Goal: Task Accomplishment & Management: Complete application form

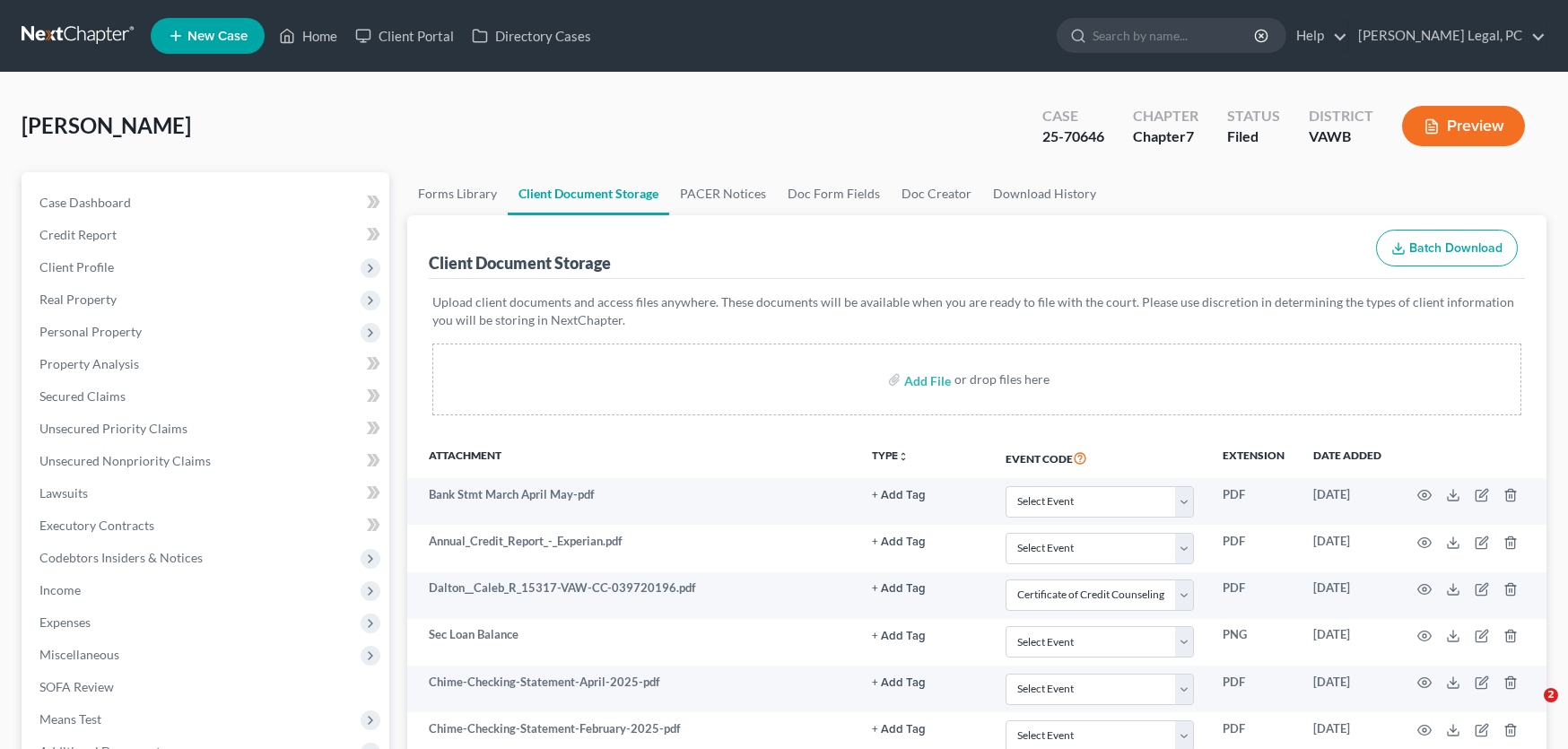
select select "0"
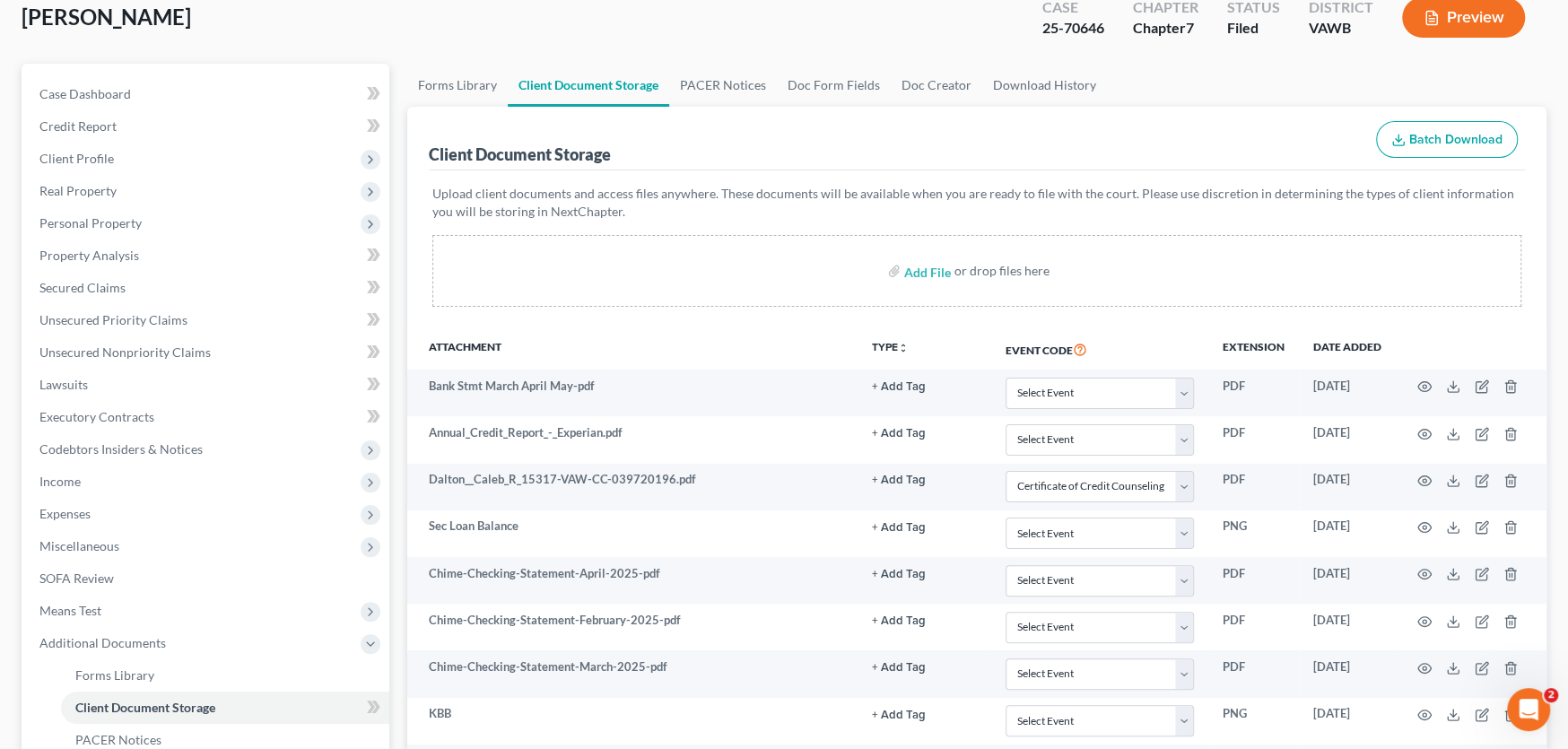
scroll to position [11, 0]
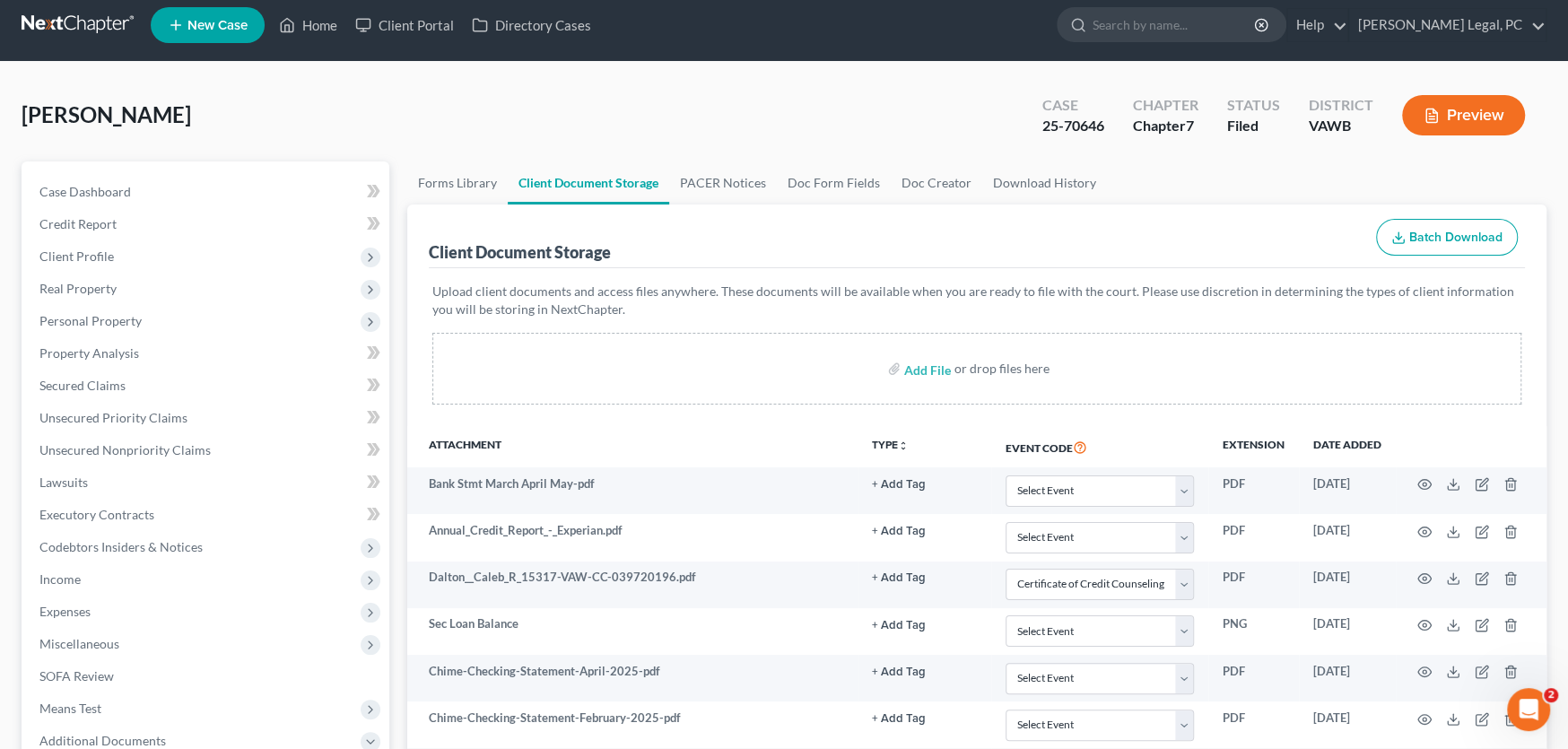
click at [78, 10] on link at bounding box center [78, 25] width 114 height 33
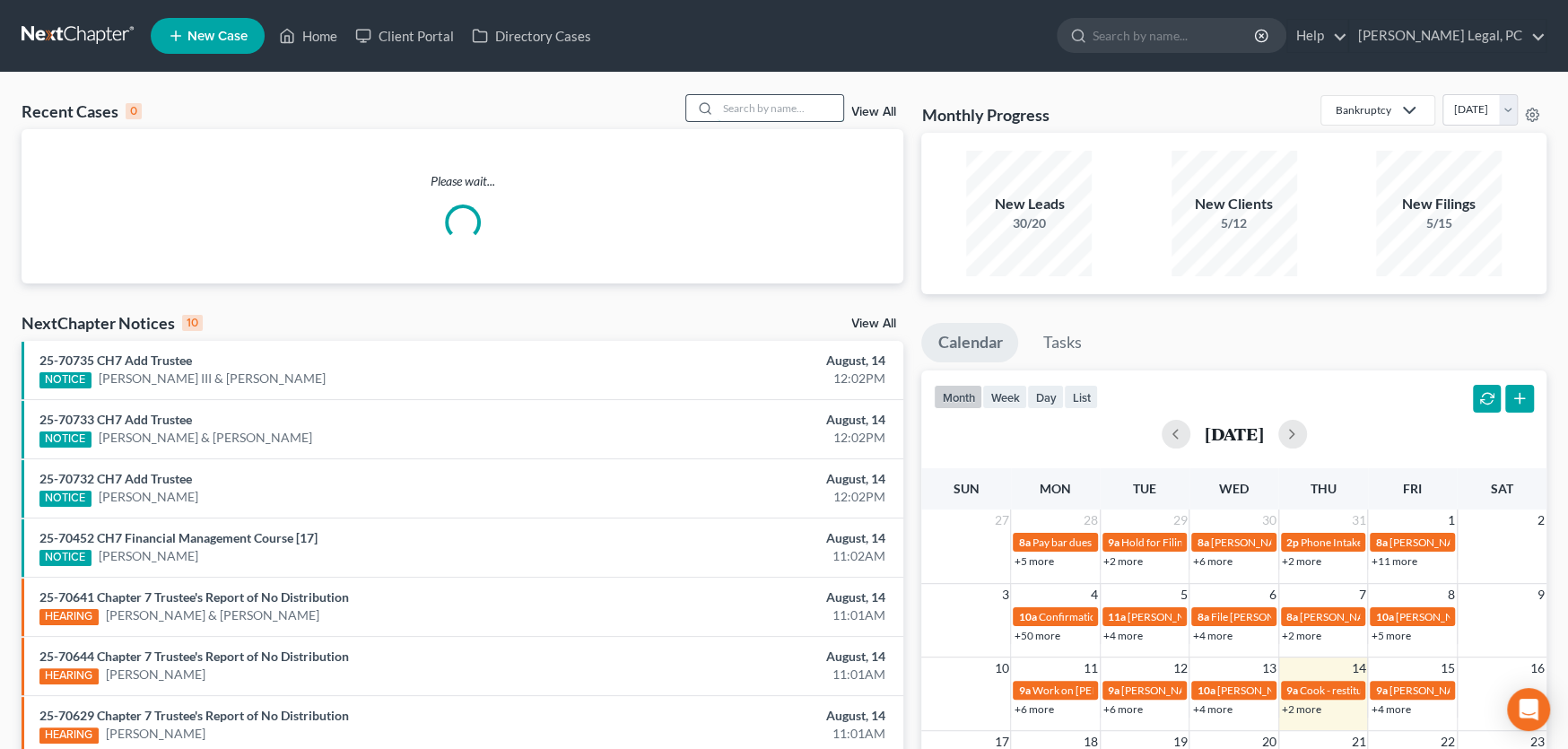
click at [740, 110] on input "search" at bounding box center [780, 108] width 126 height 26
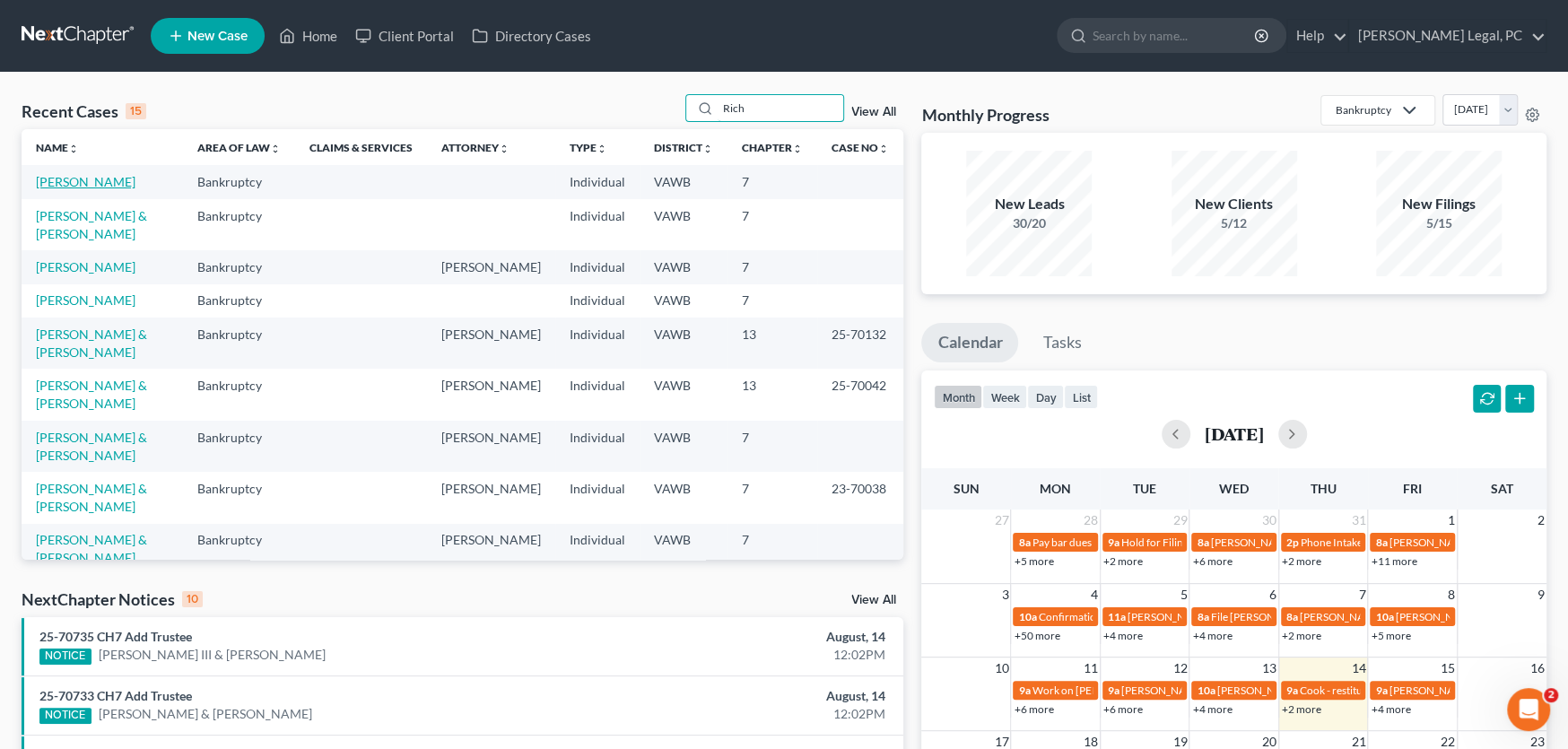
type input "Rich"
click at [73, 181] on link "[PERSON_NAME]" at bounding box center [86, 181] width 100 height 15
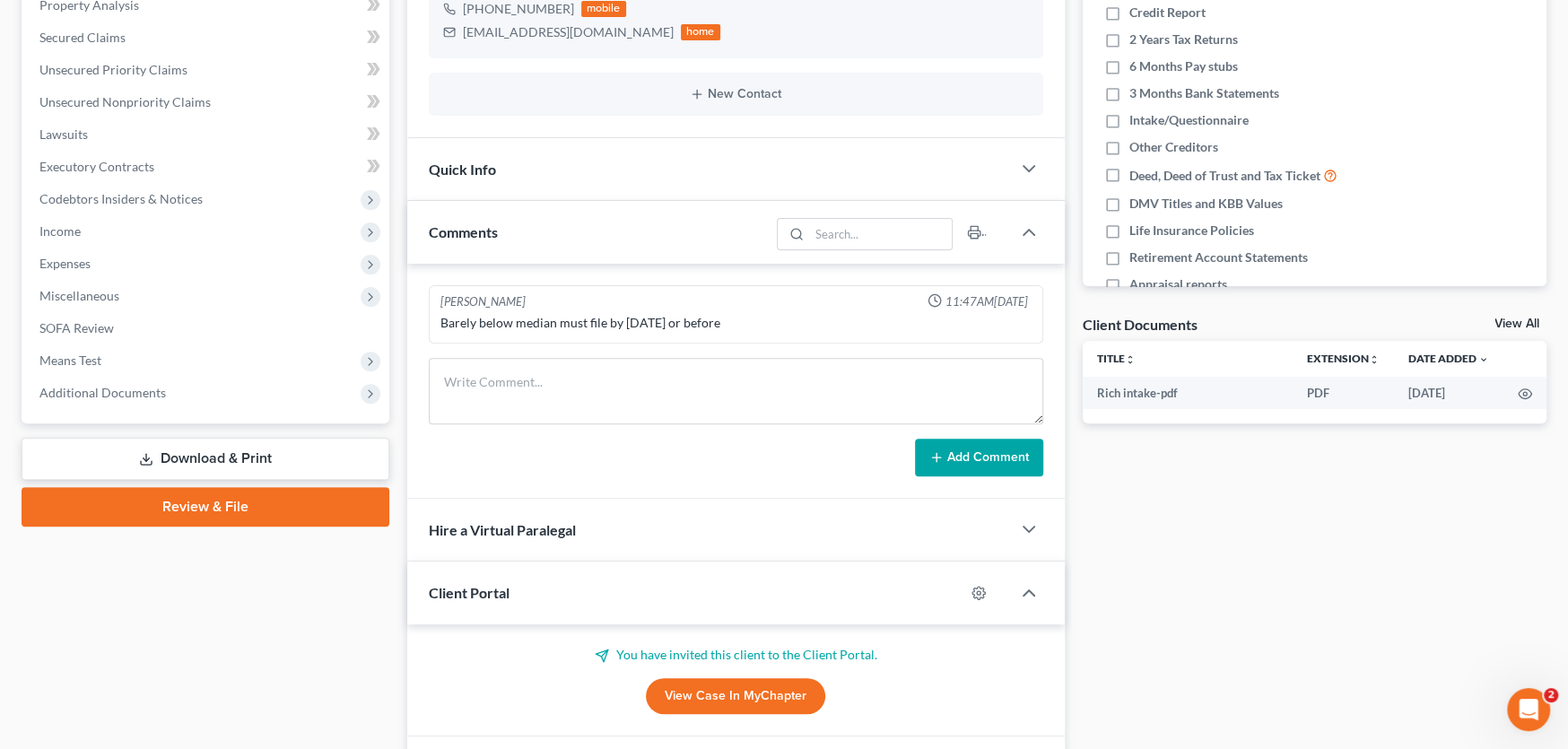
scroll to position [448, 0]
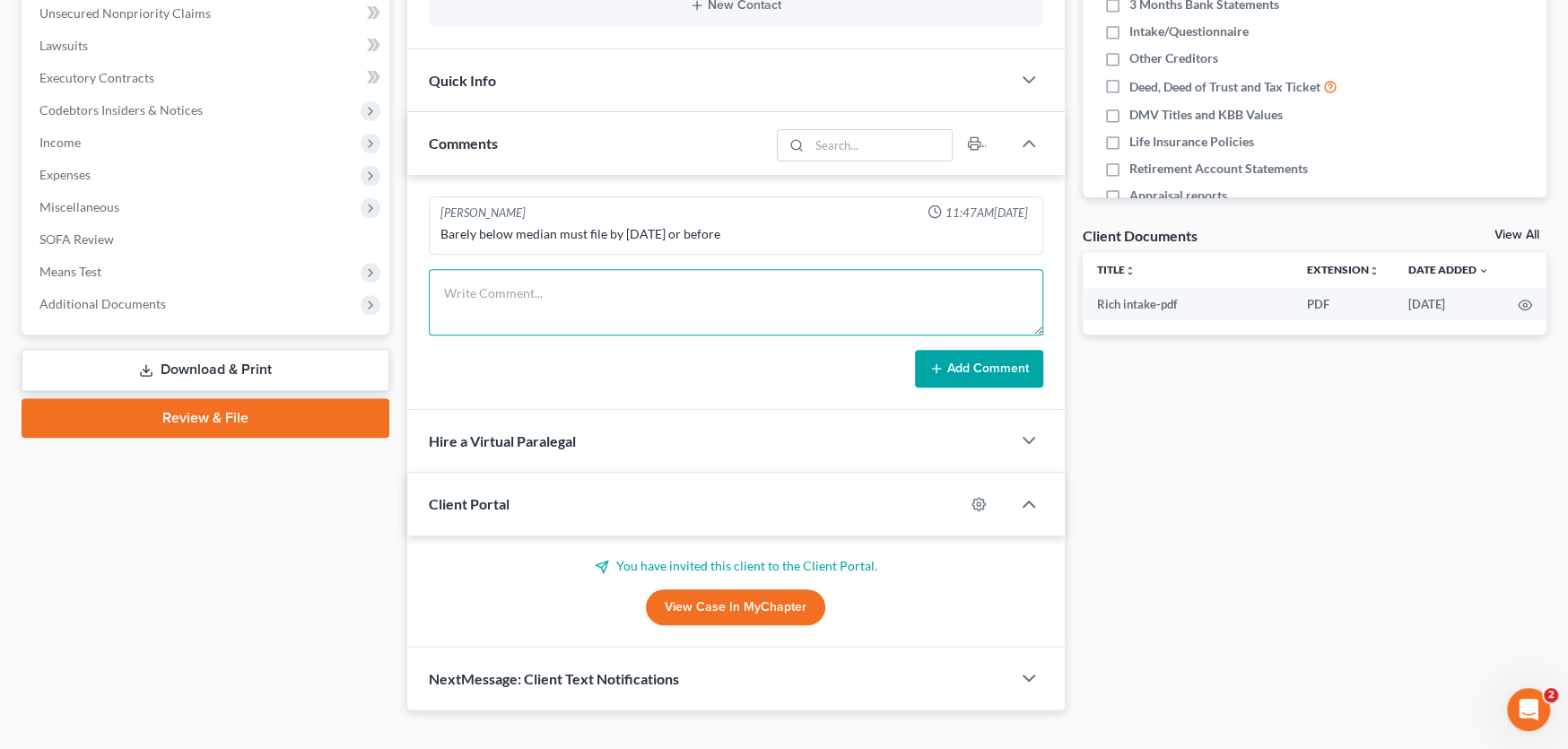
click at [504, 294] on textarea at bounding box center [736, 301] width 615 height 66
paste textarea "I am traveling today myself in a few minutes I have copied Shane and Rachel. We…"
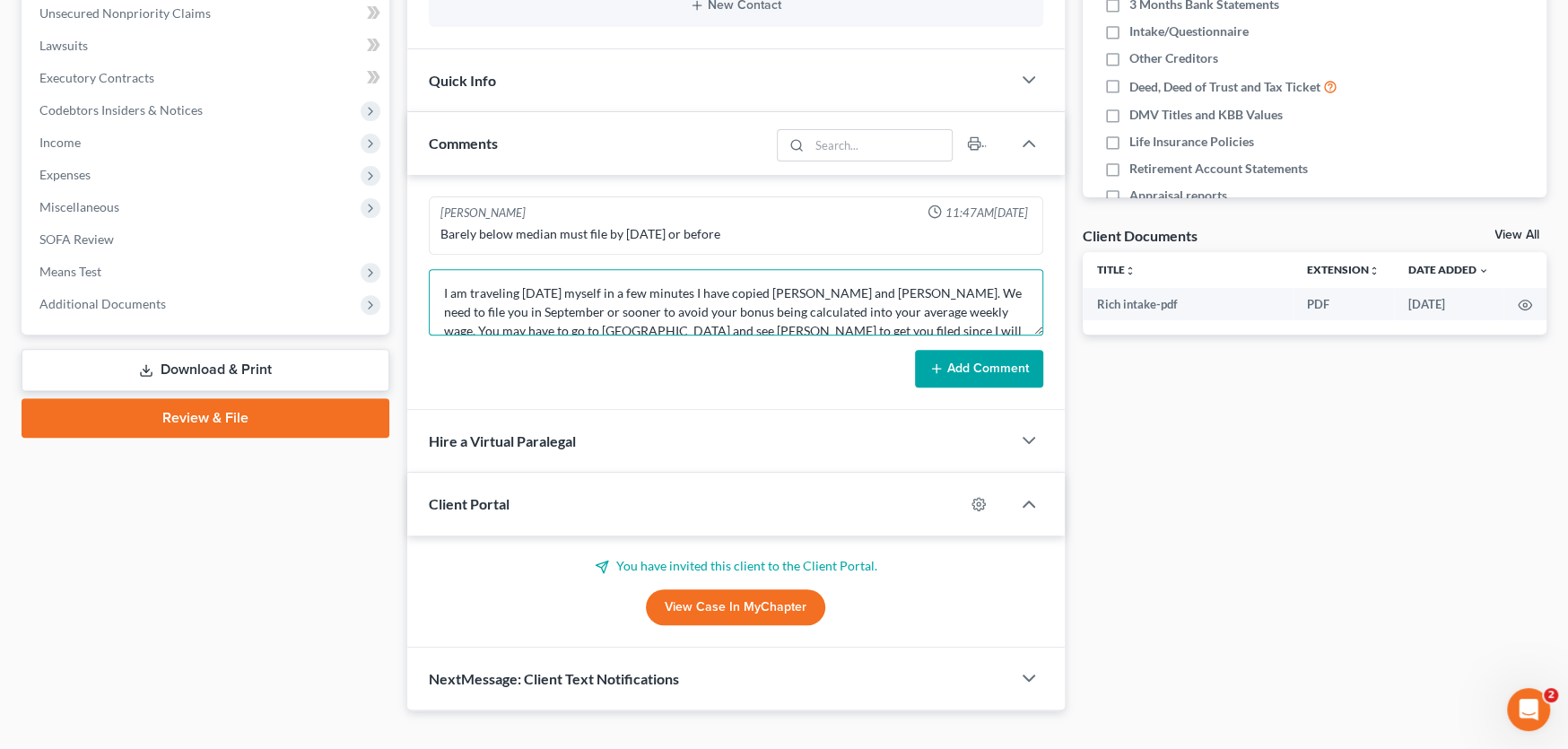
scroll to position [40, 0]
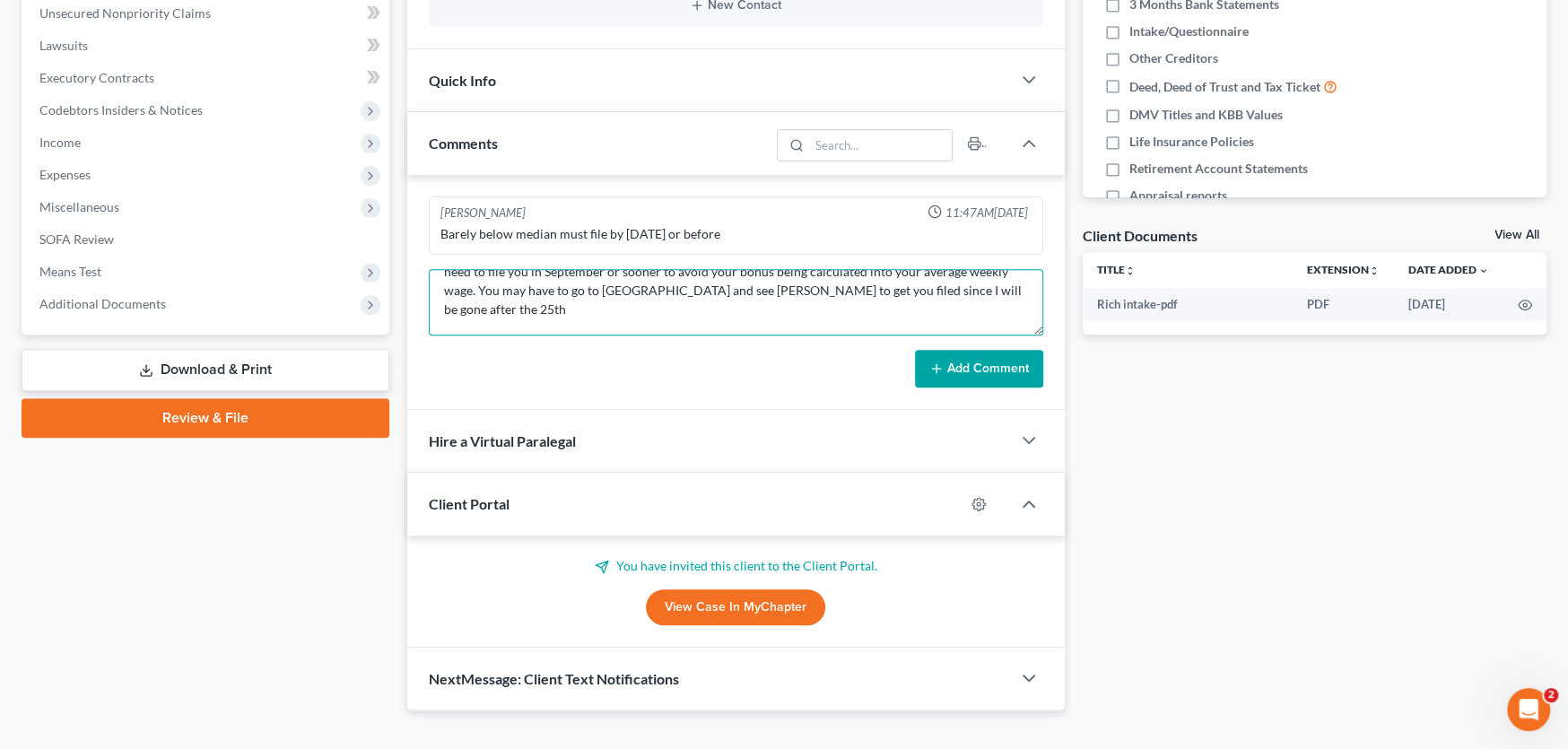
type textarea "I am traveling today myself in a few minutes I have copied Shane and Rachel. We…"
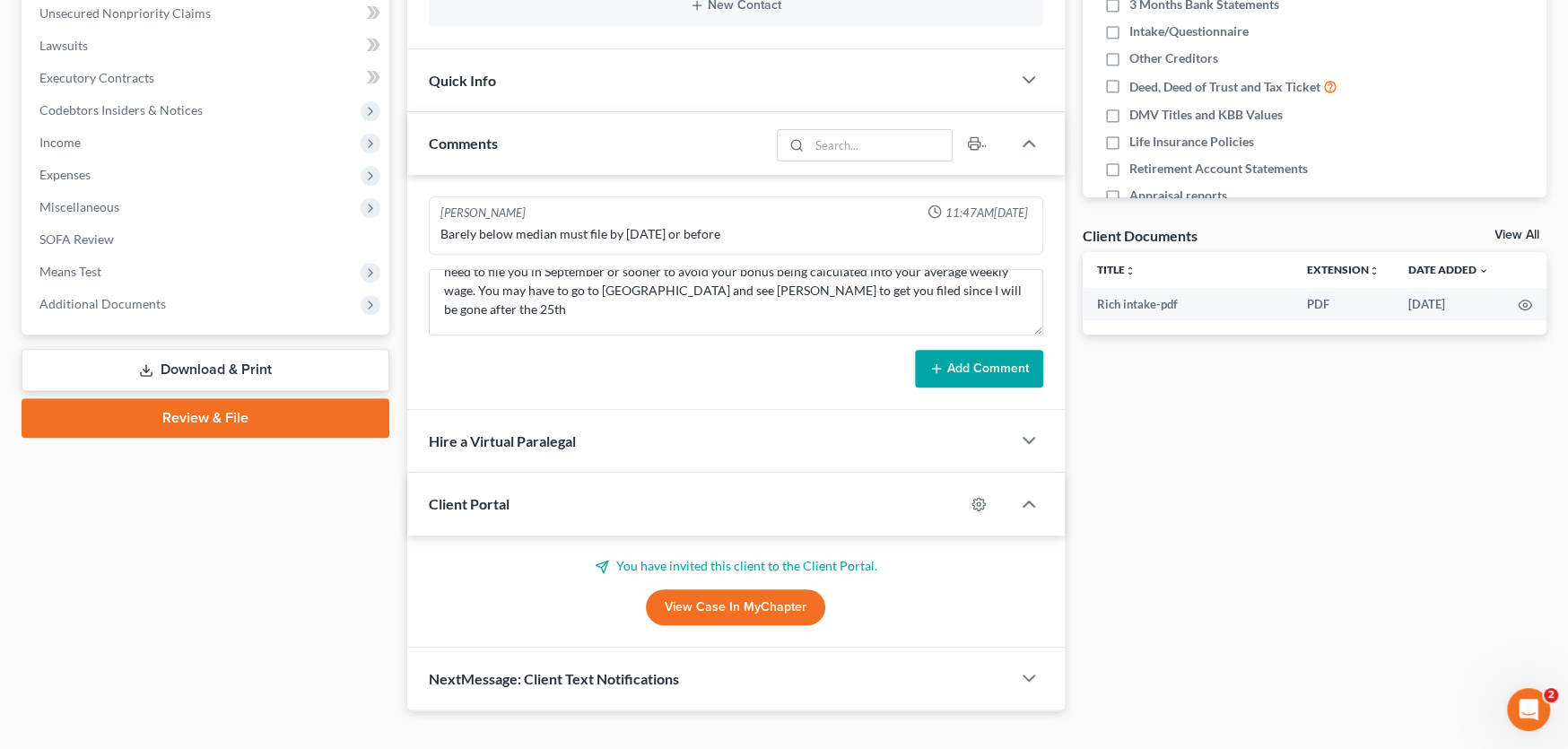
click at [965, 350] on button "Add Comment" at bounding box center [979, 368] width 128 height 38
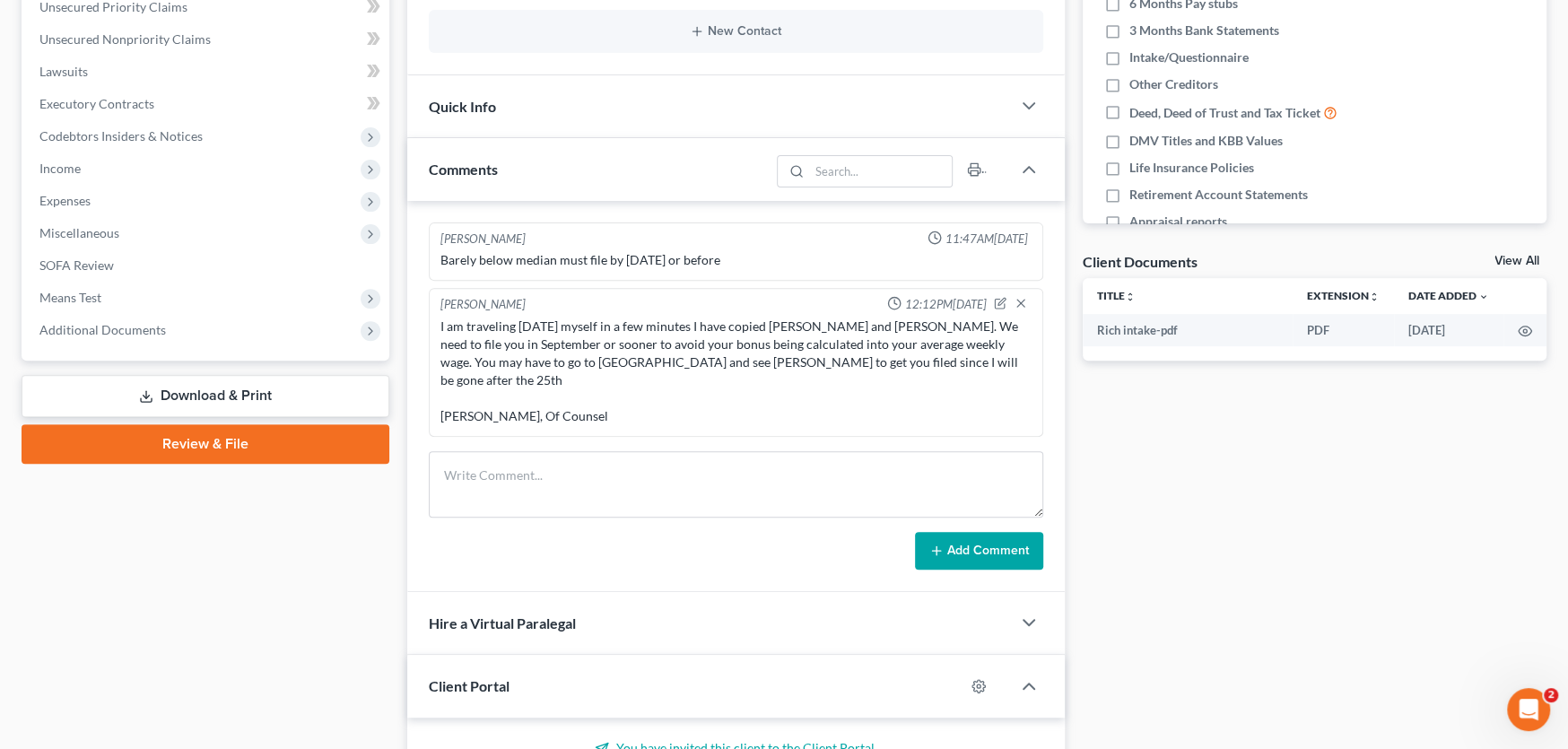
scroll to position [434, 0]
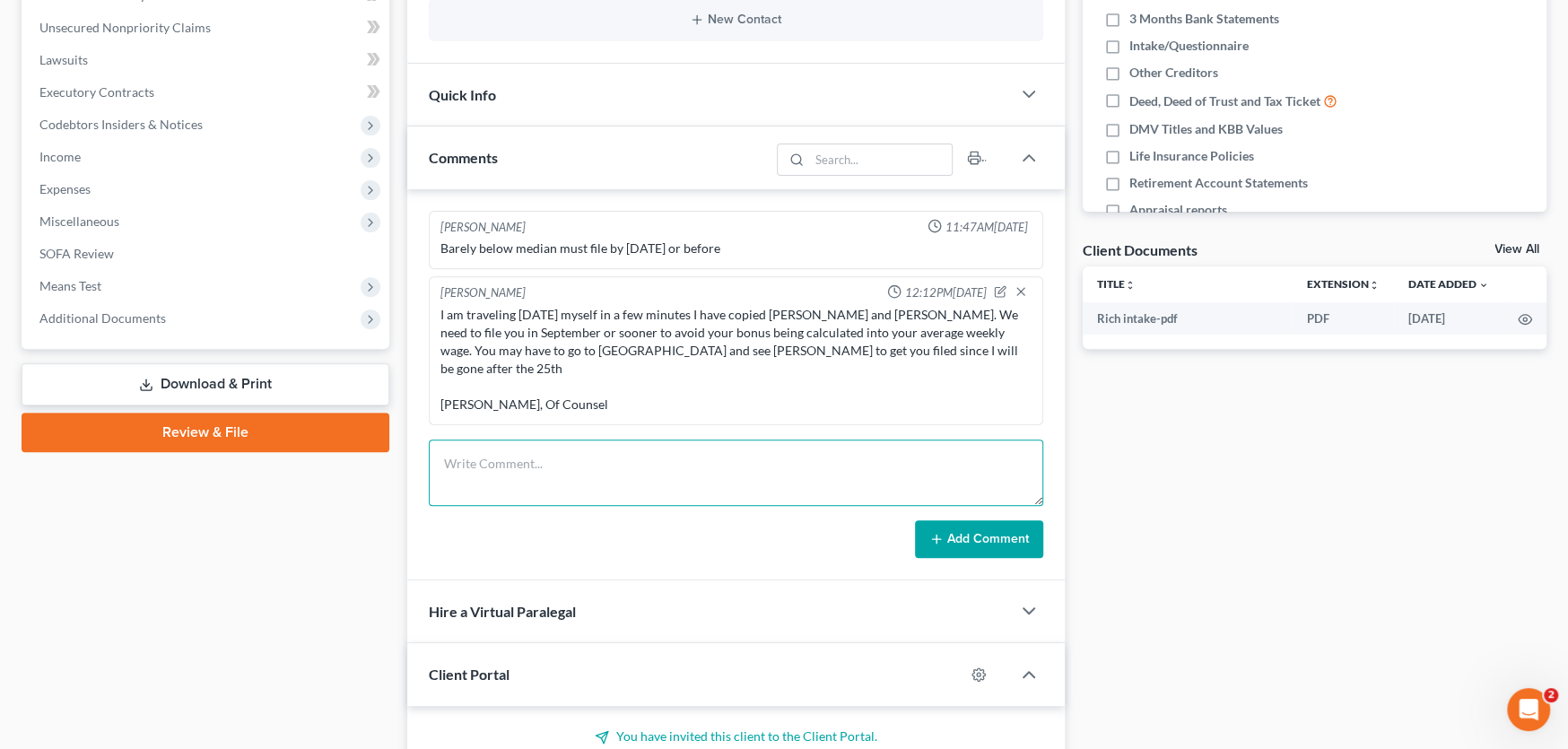
click at [588, 460] on textarea at bounding box center [736, 473] width 615 height 66
type textarea "Left VM with Paul that I sent him a link for the Portal and that we needed docu…"
click at [970, 520] on button "Add Comment" at bounding box center [979, 539] width 128 height 38
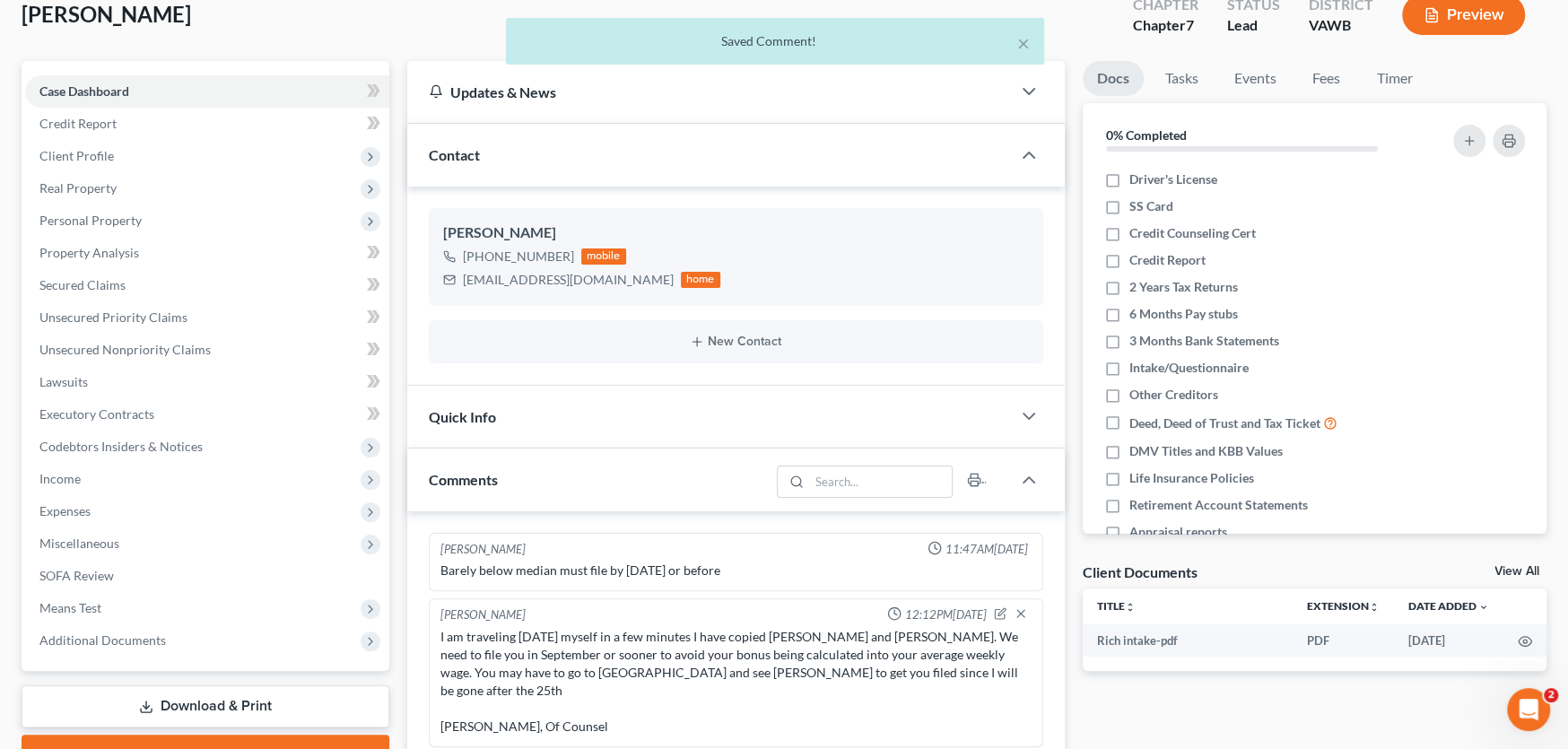
scroll to position [0, 0]
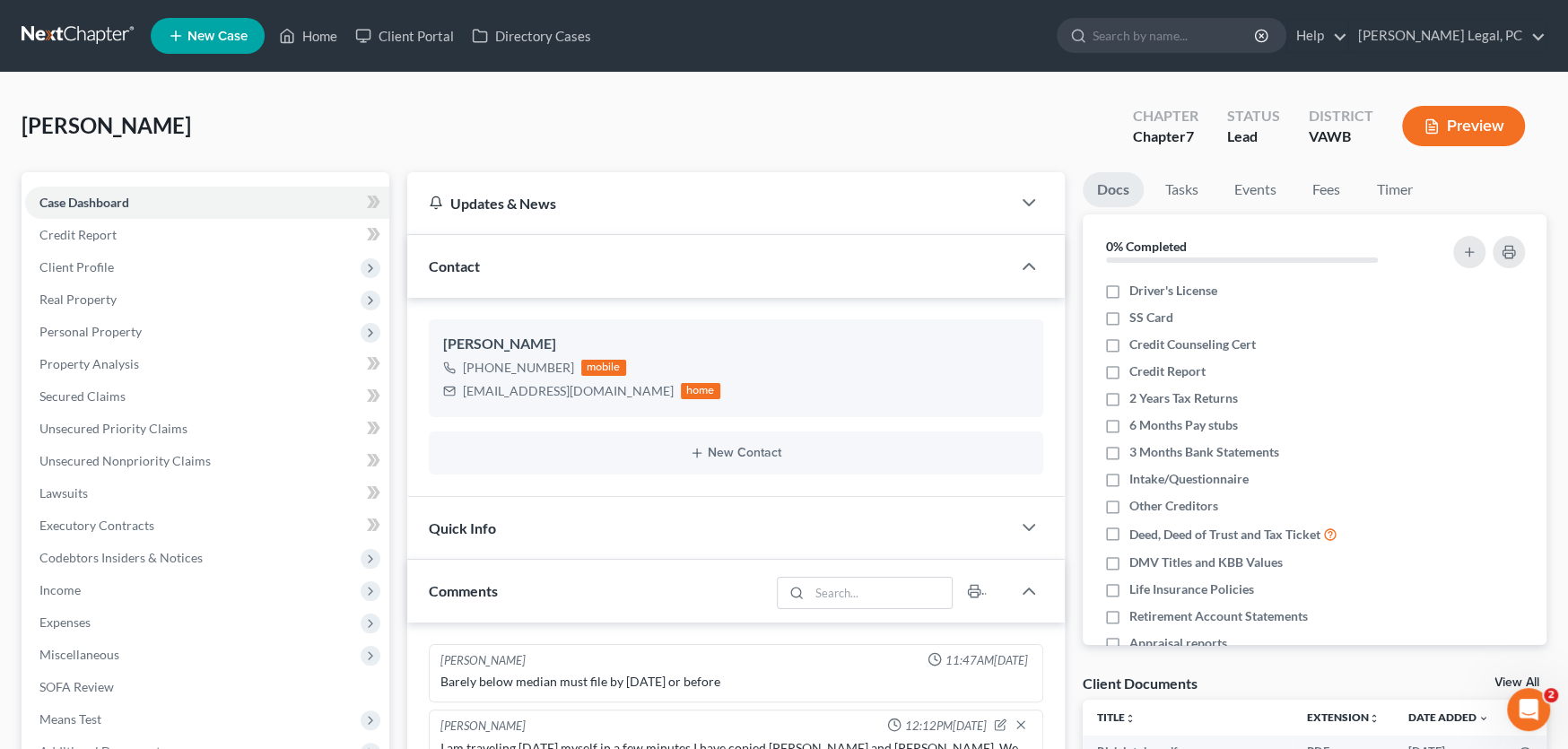
click at [96, 38] on link at bounding box center [78, 35] width 114 height 33
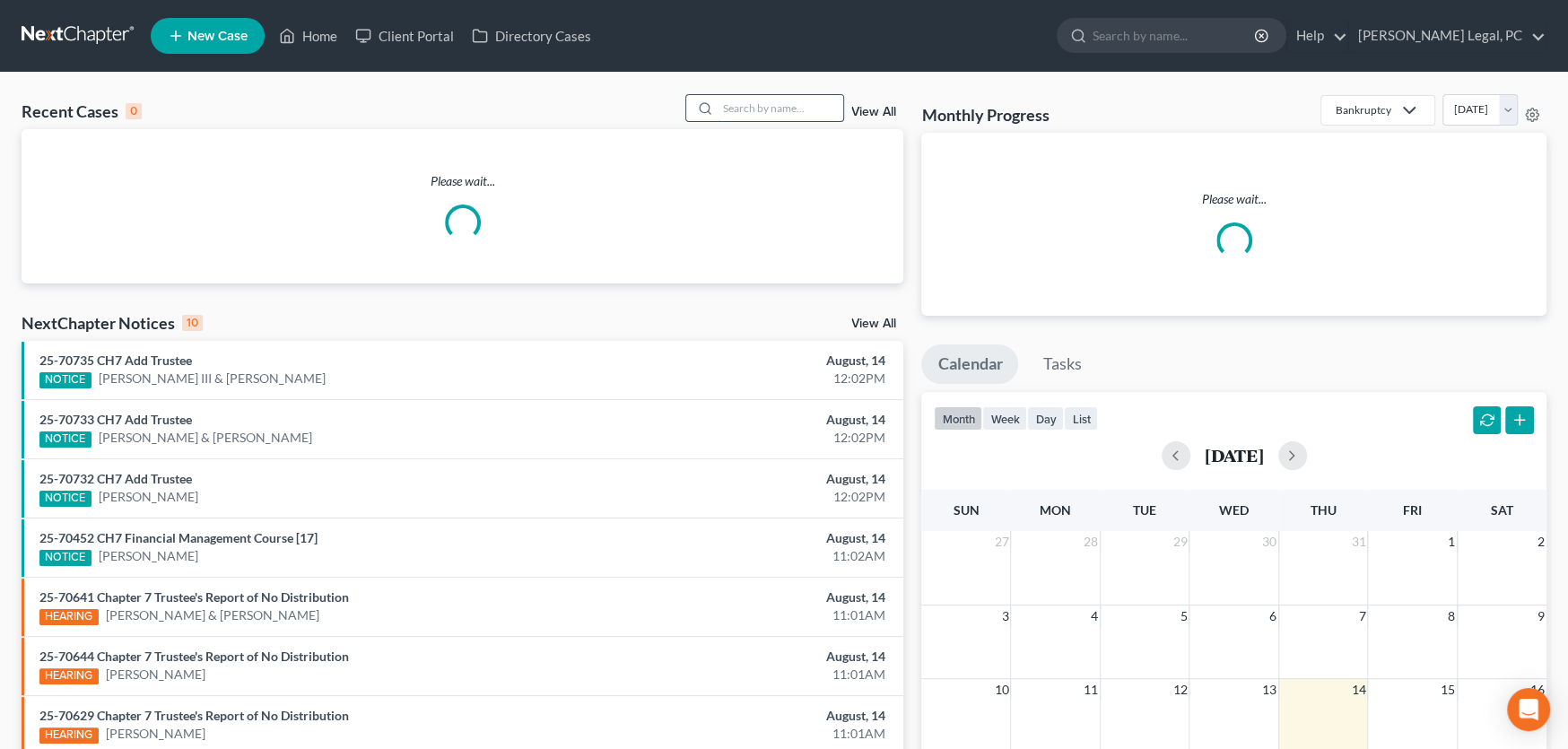
click at [739, 111] on input "search" at bounding box center [780, 108] width 126 height 26
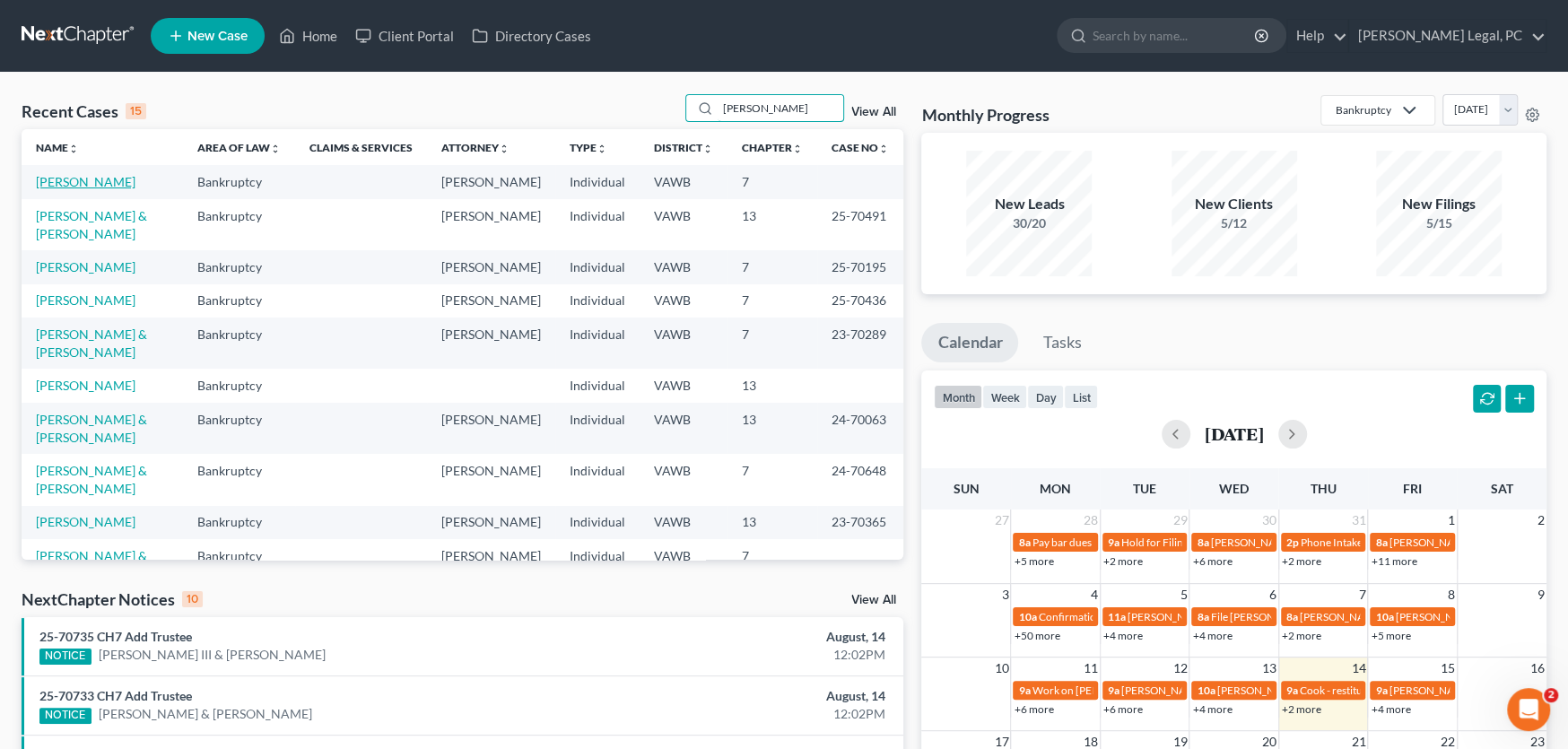
type input "[PERSON_NAME]"
click at [68, 175] on link "[PERSON_NAME]" at bounding box center [86, 181] width 100 height 15
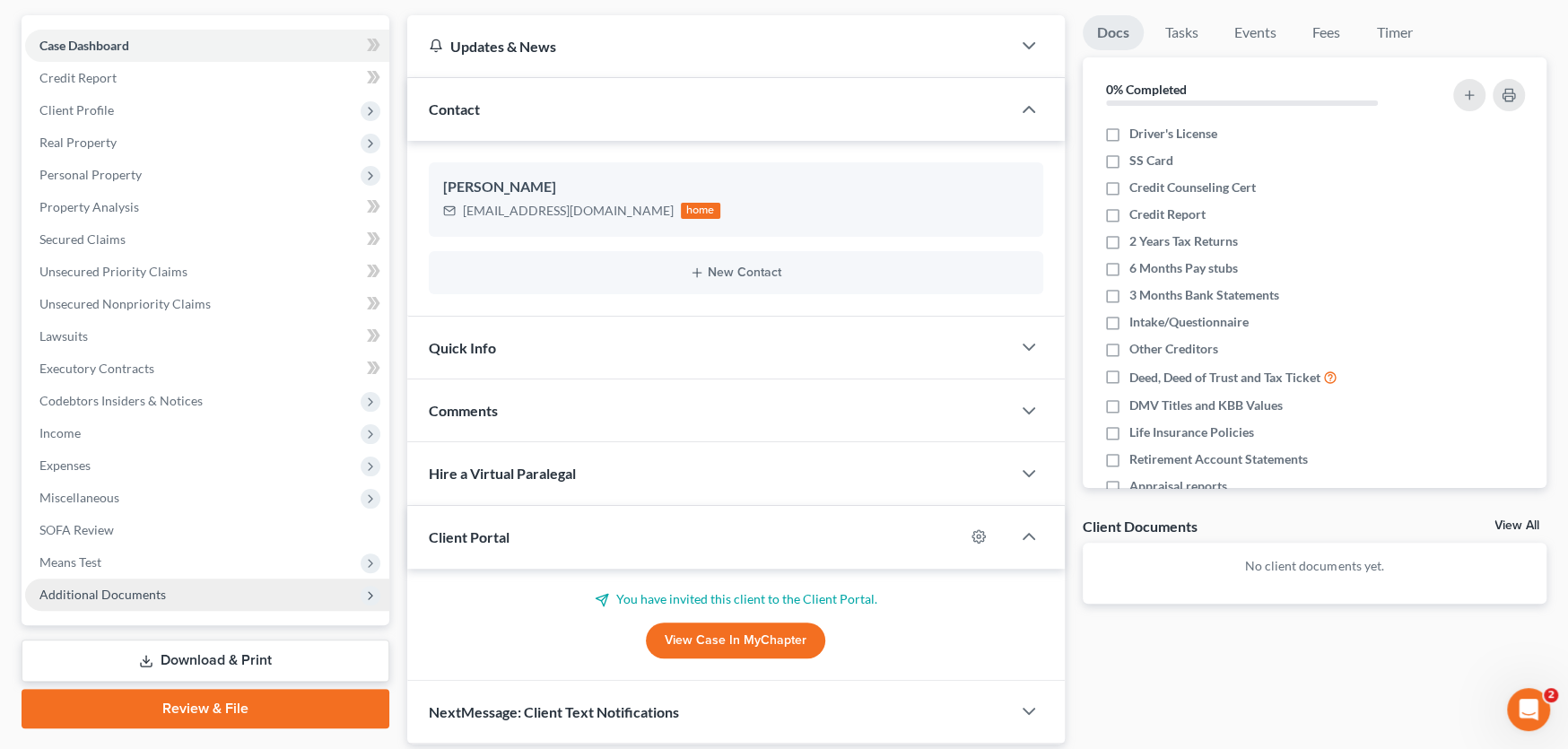
scroll to position [218, 0]
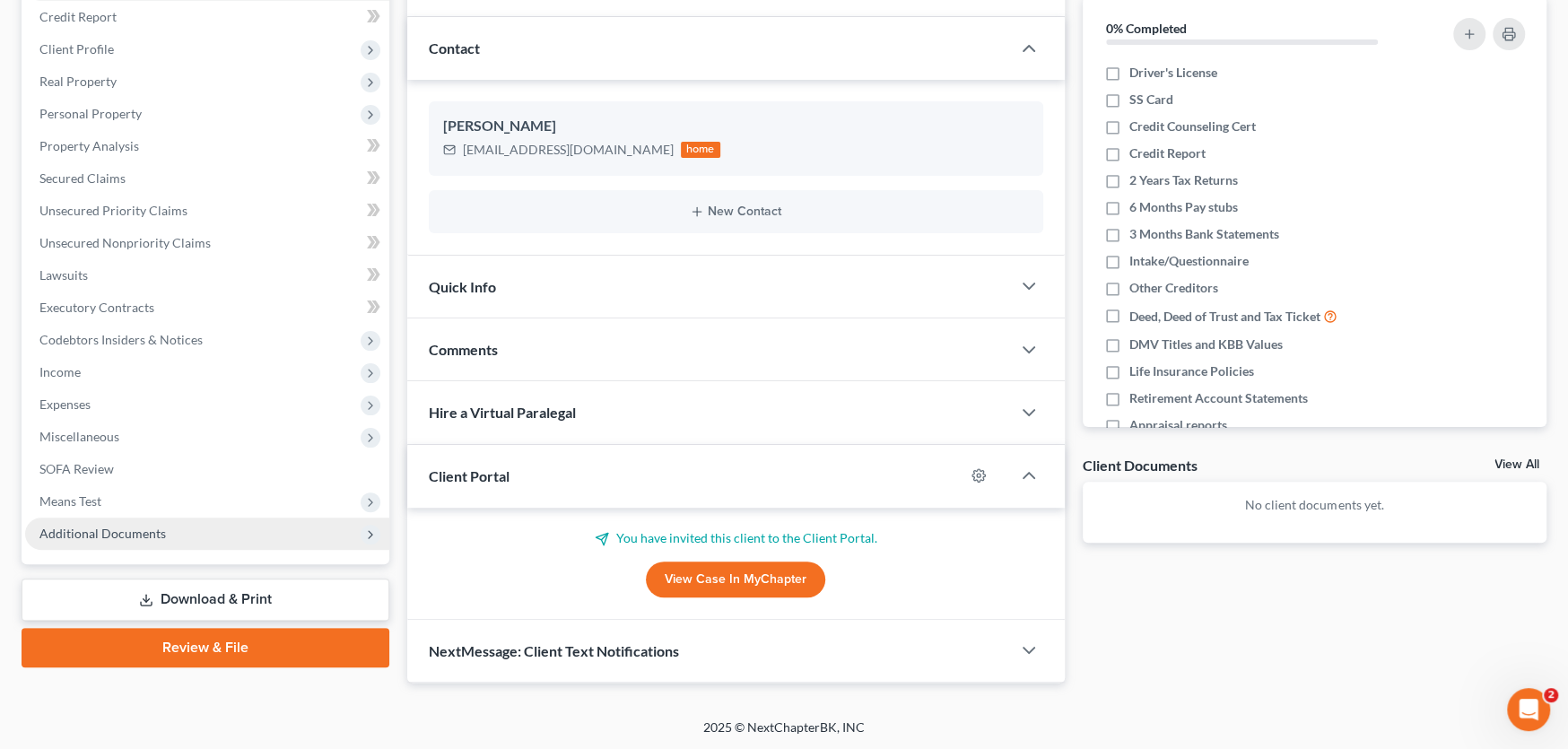
click at [87, 528] on span "Additional Documents" at bounding box center [102, 533] width 126 height 15
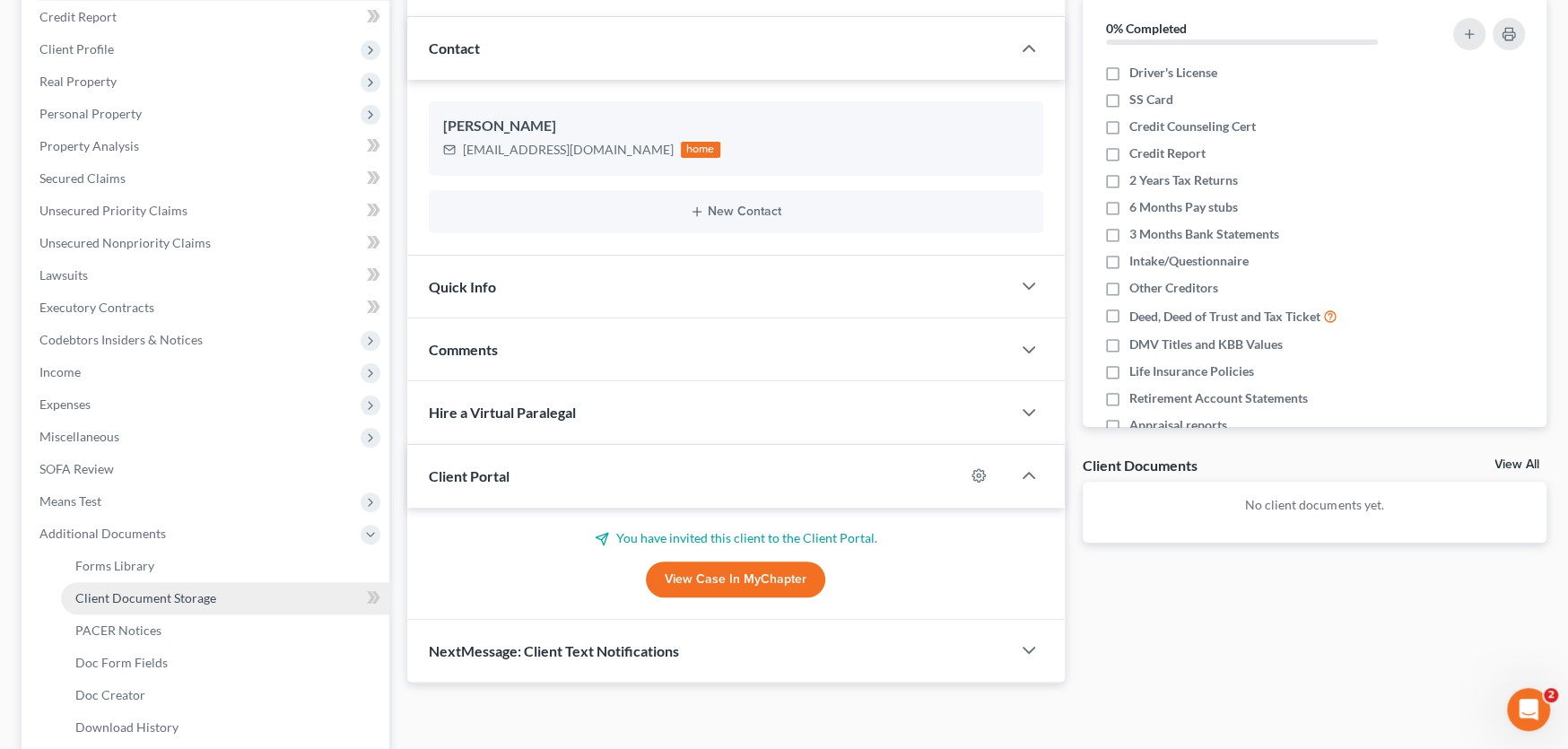
click at [131, 591] on span "Client Document Storage" at bounding box center [145, 598] width 140 height 15
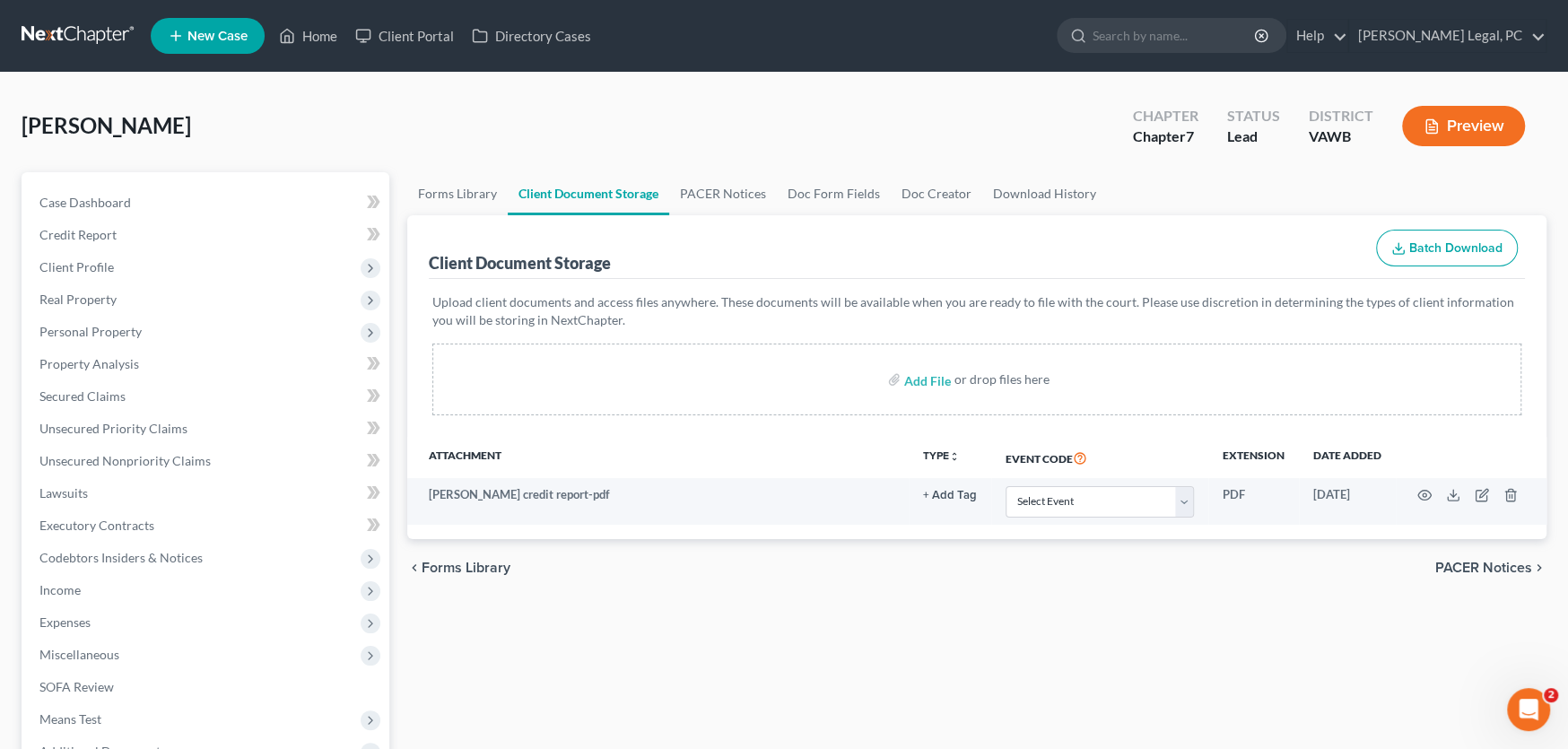
click at [90, 24] on link at bounding box center [78, 35] width 114 height 33
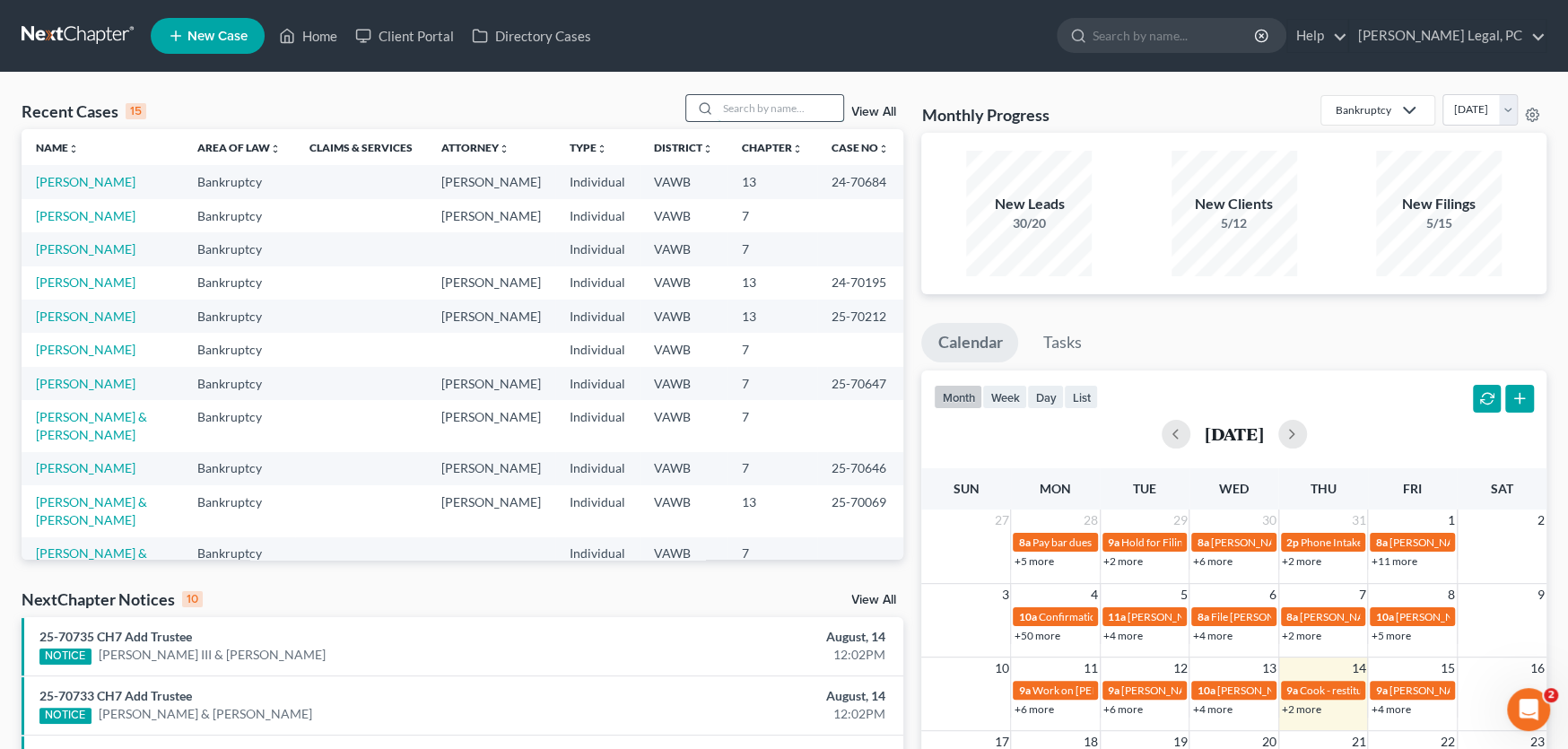
click at [743, 103] on input "search" at bounding box center [780, 108] width 126 height 26
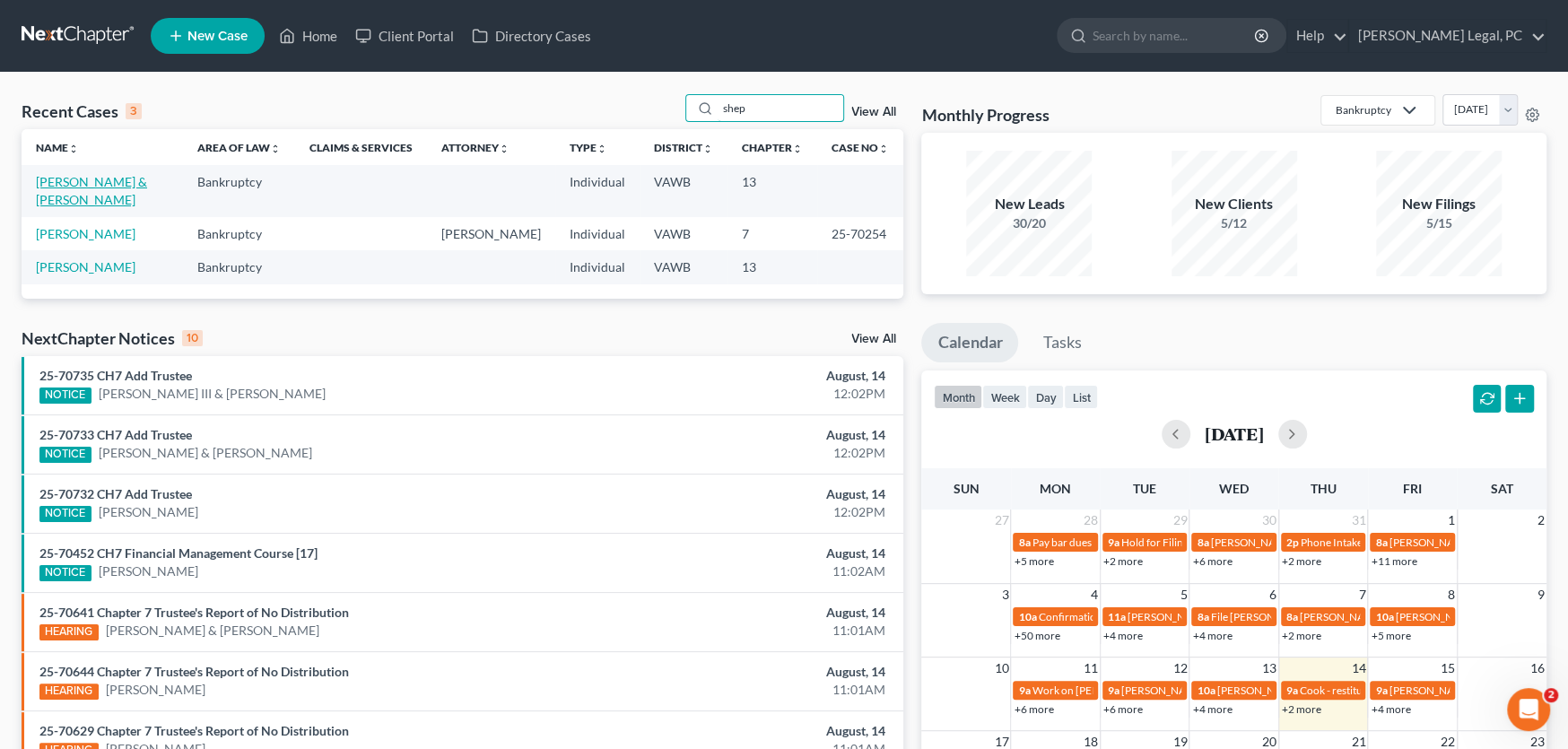
type input "shep"
click at [104, 197] on link "Shepherd, Jackie & Sheppard, James" at bounding box center [92, 191] width 112 height 33
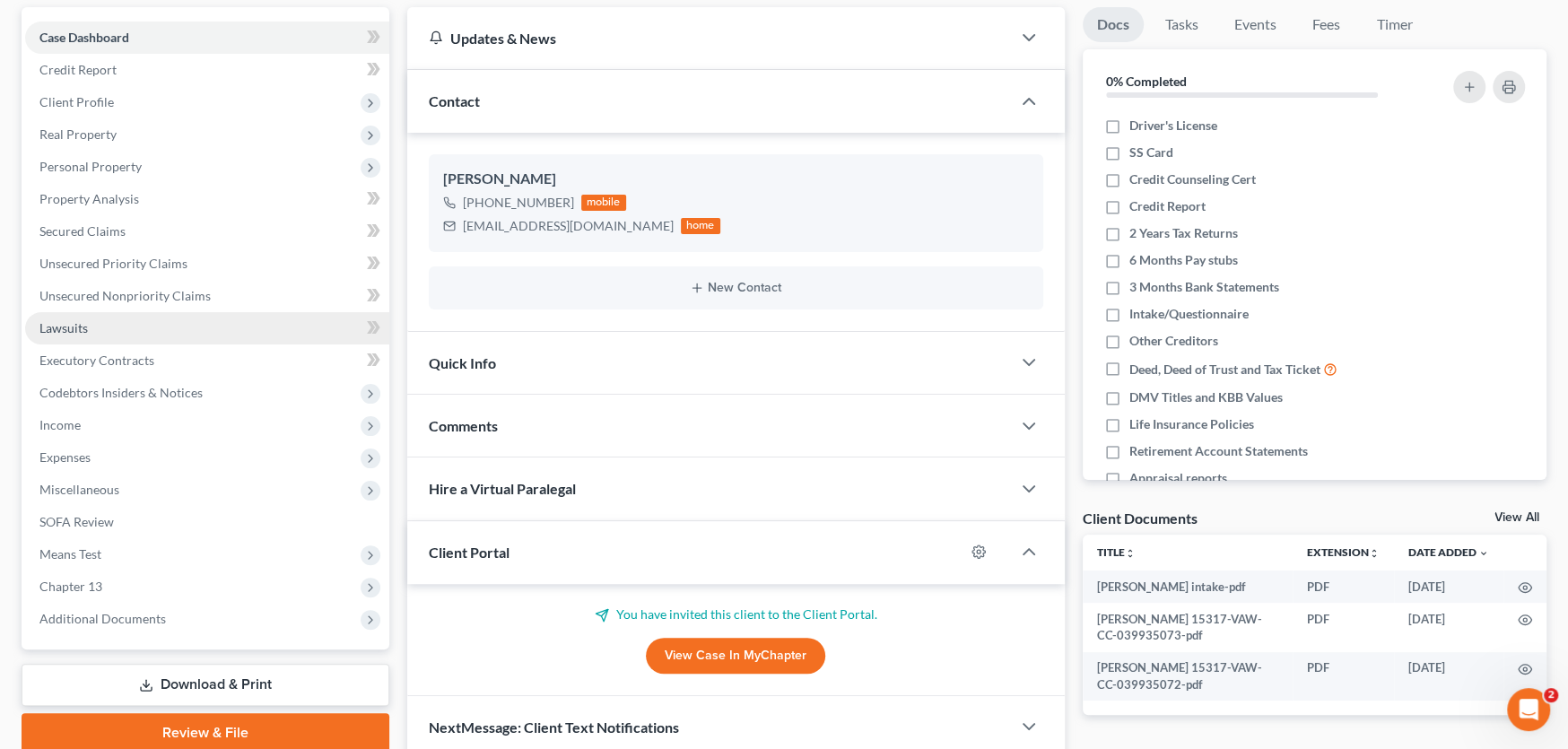
scroll to position [180, 0]
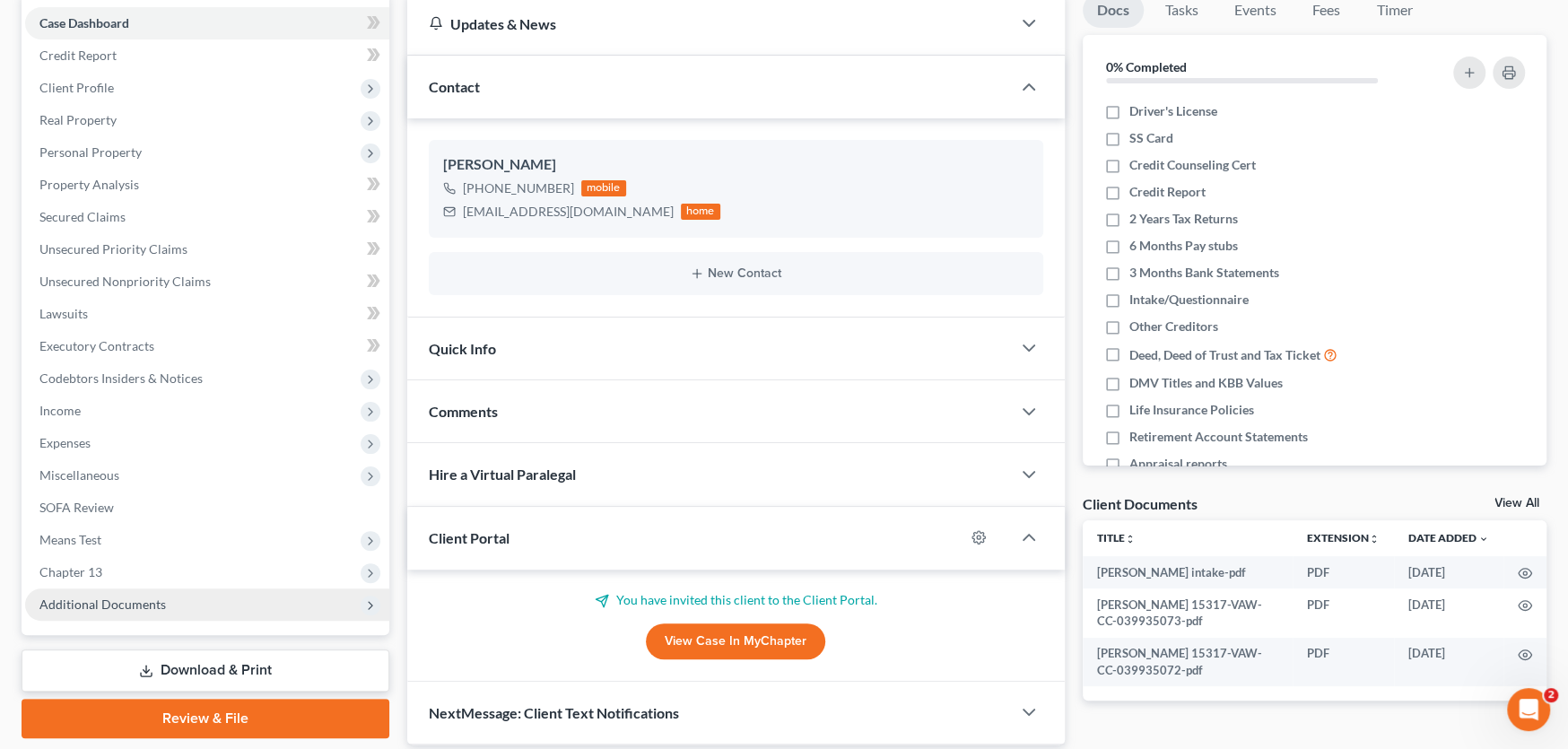
click at [123, 596] on span "Additional Documents" at bounding box center [102, 604] width 126 height 15
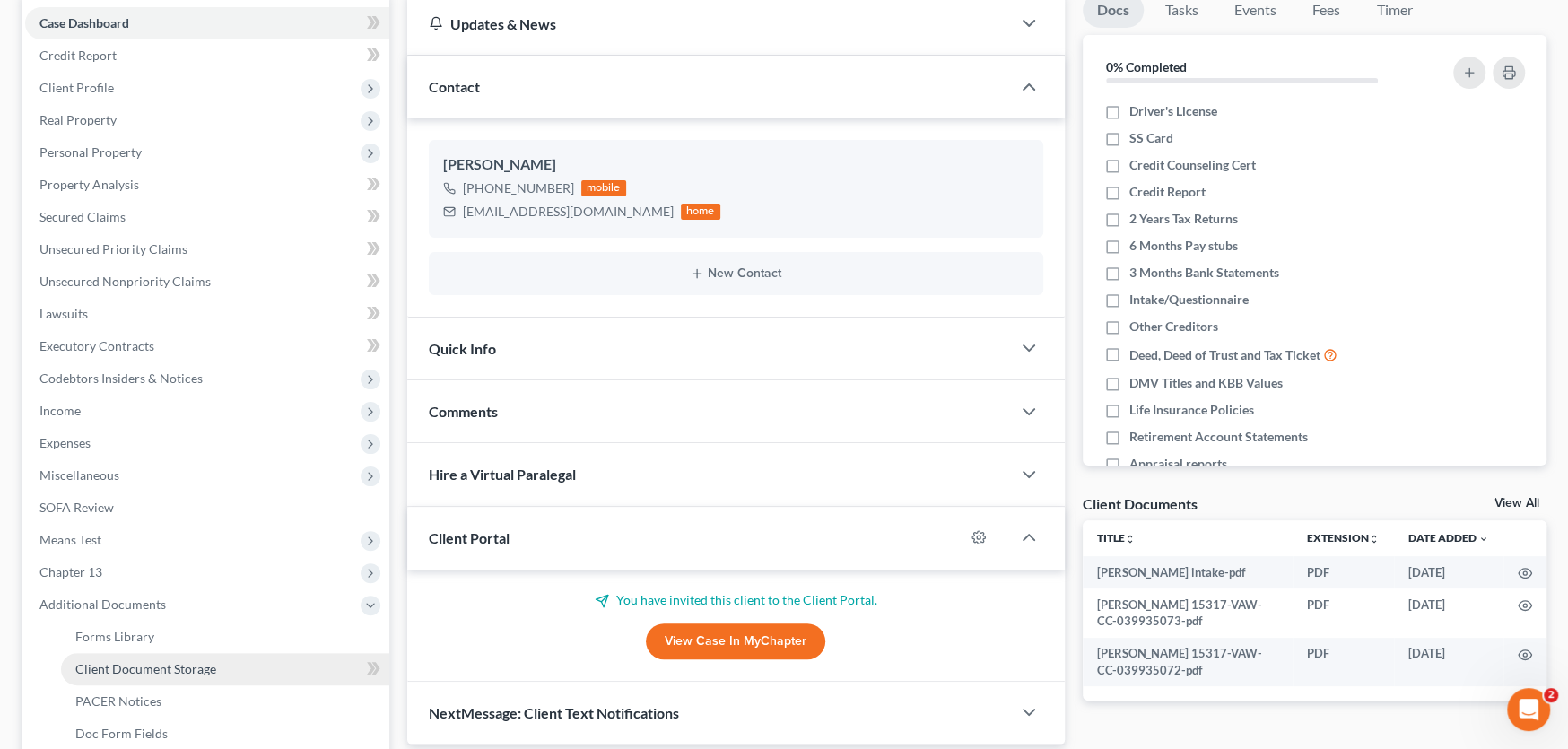
click at [146, 662] on span "Client Document Storage" at bounding box center [145, 669] width 140 height 15
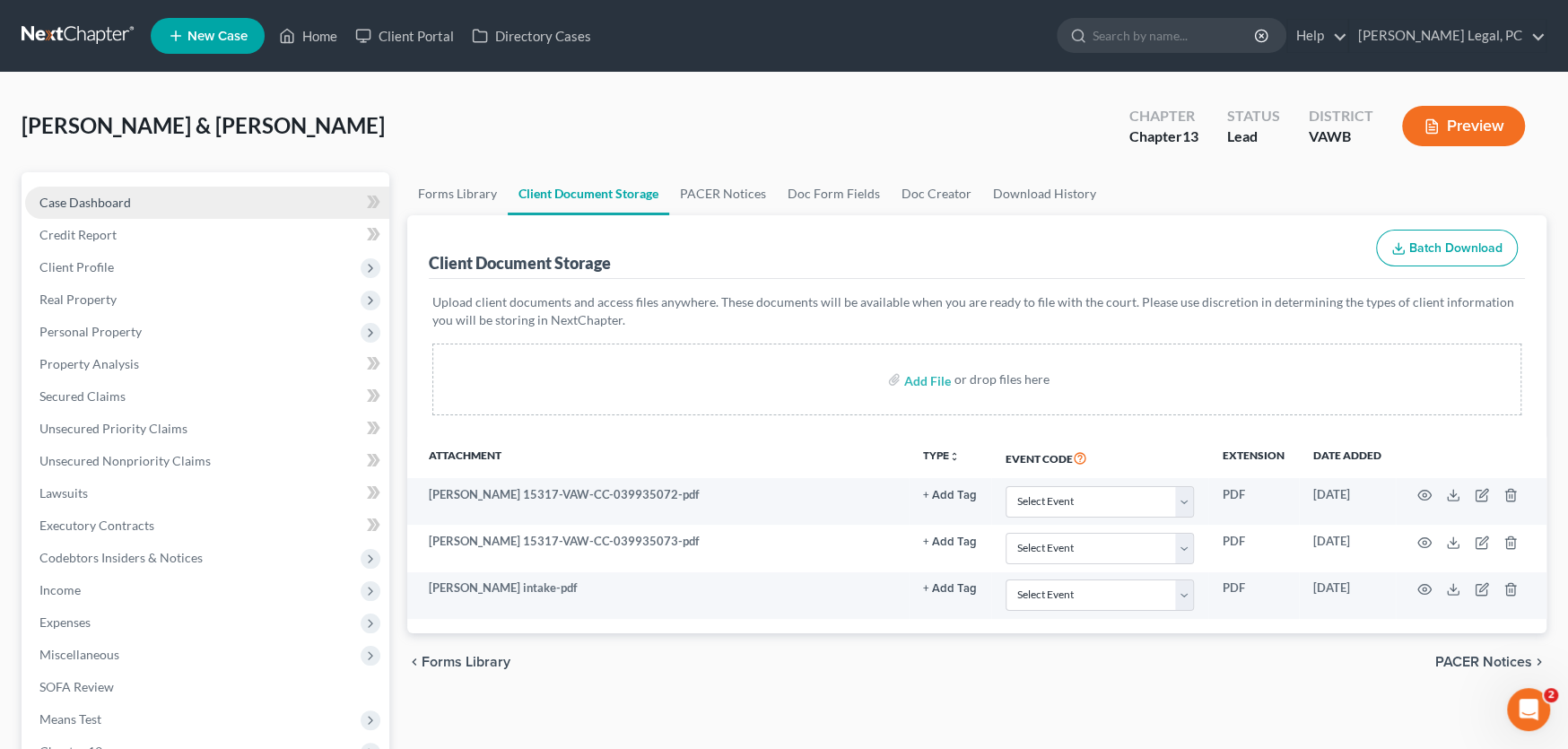
click at [100, 197] on span "Case Dashboard" at bounding box center [85, 202] width 91 height 15
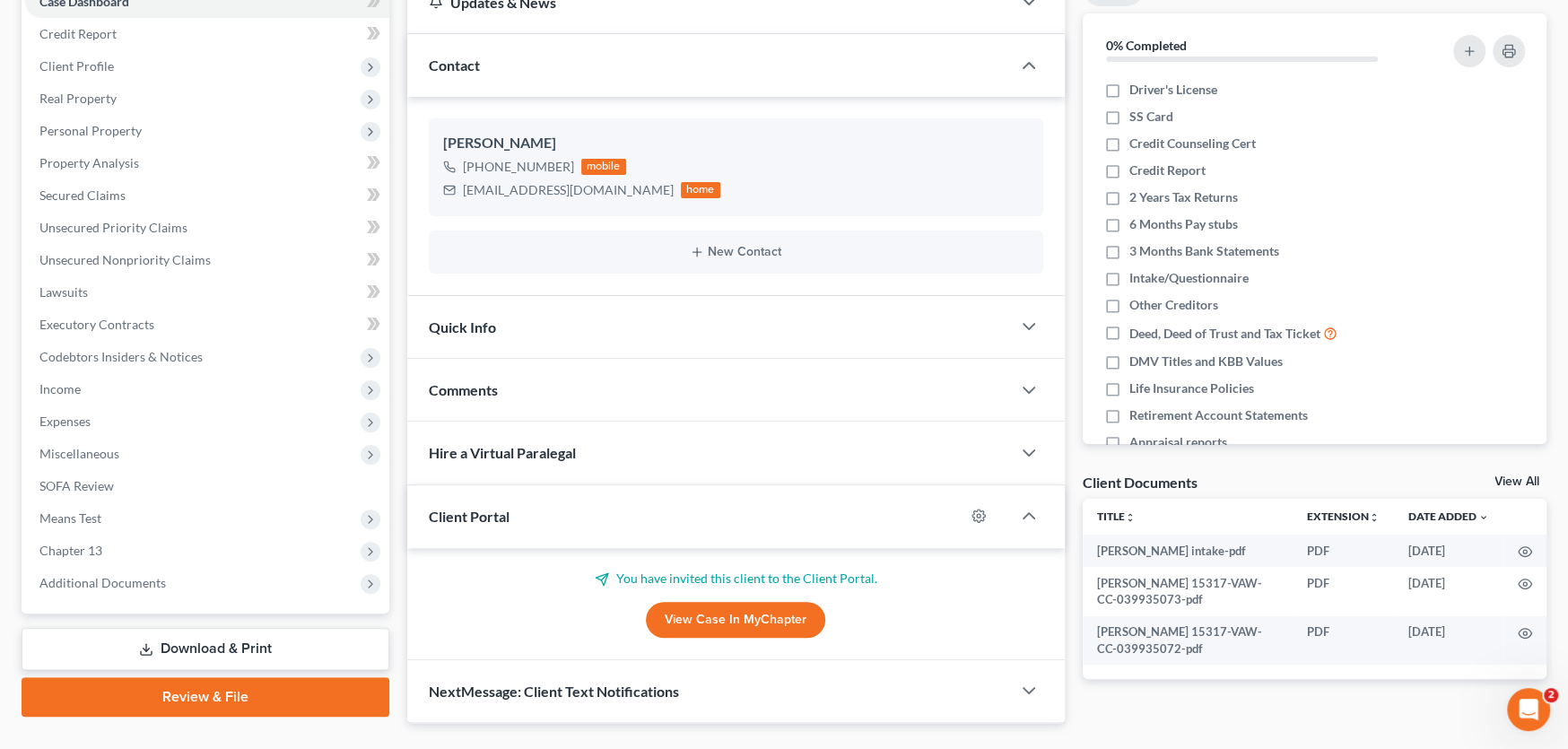
scroll to position [240, 0]
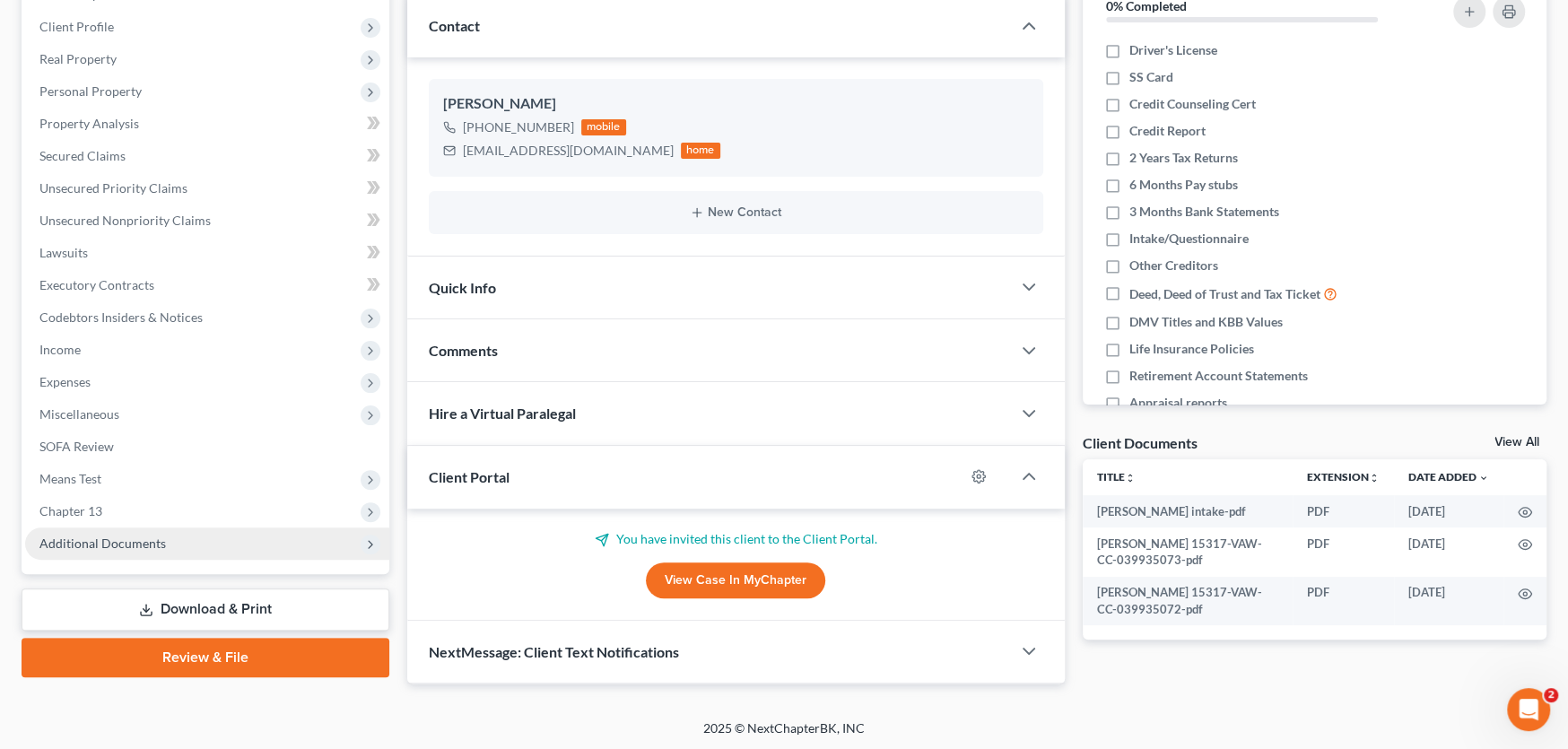
click at [179, 537] on span "Additional Documents" at bounding box center [207, 543] width 365 height 33
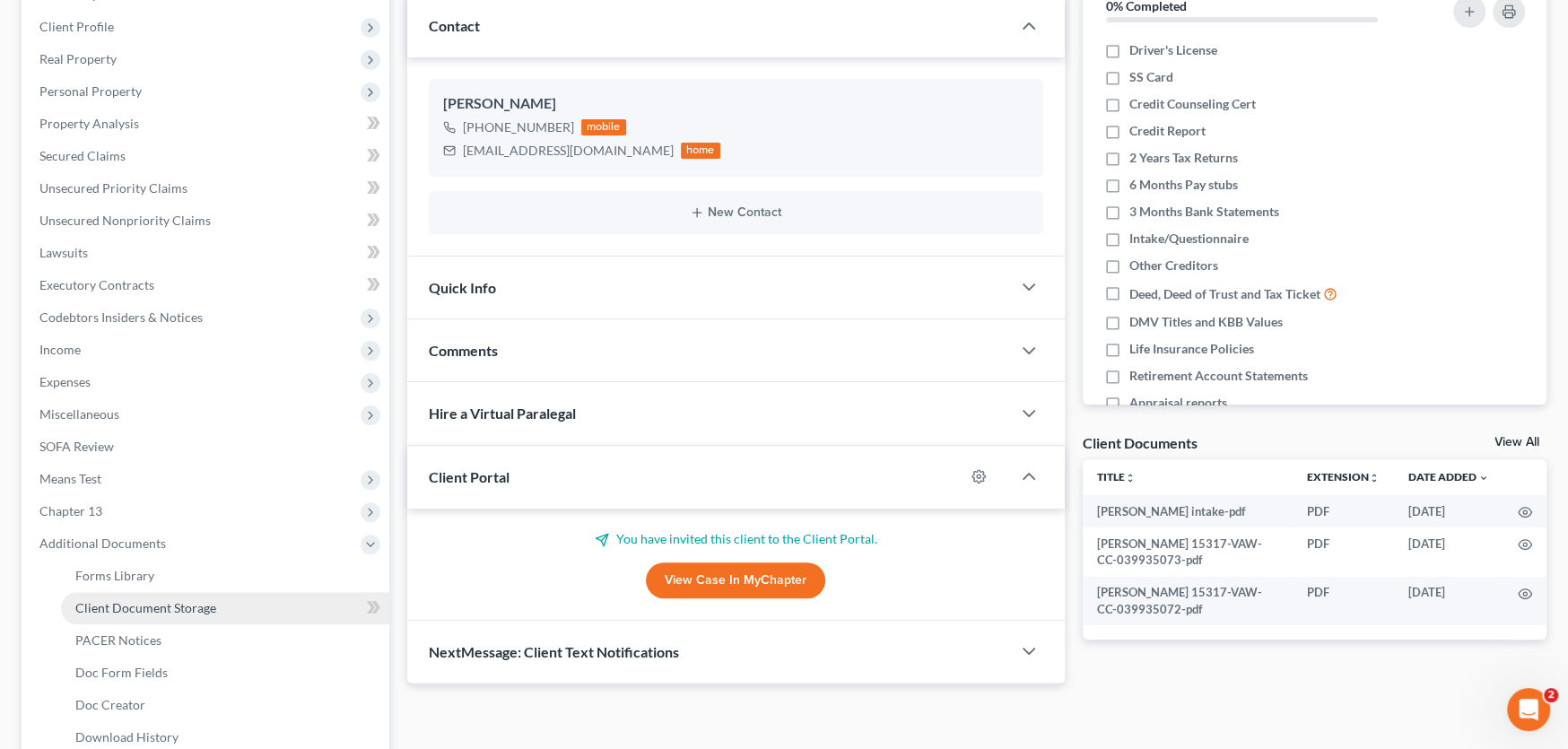
click at [141, 607] on span "Client Document Storage" at bounding box center [145, 608] width 140 height 15
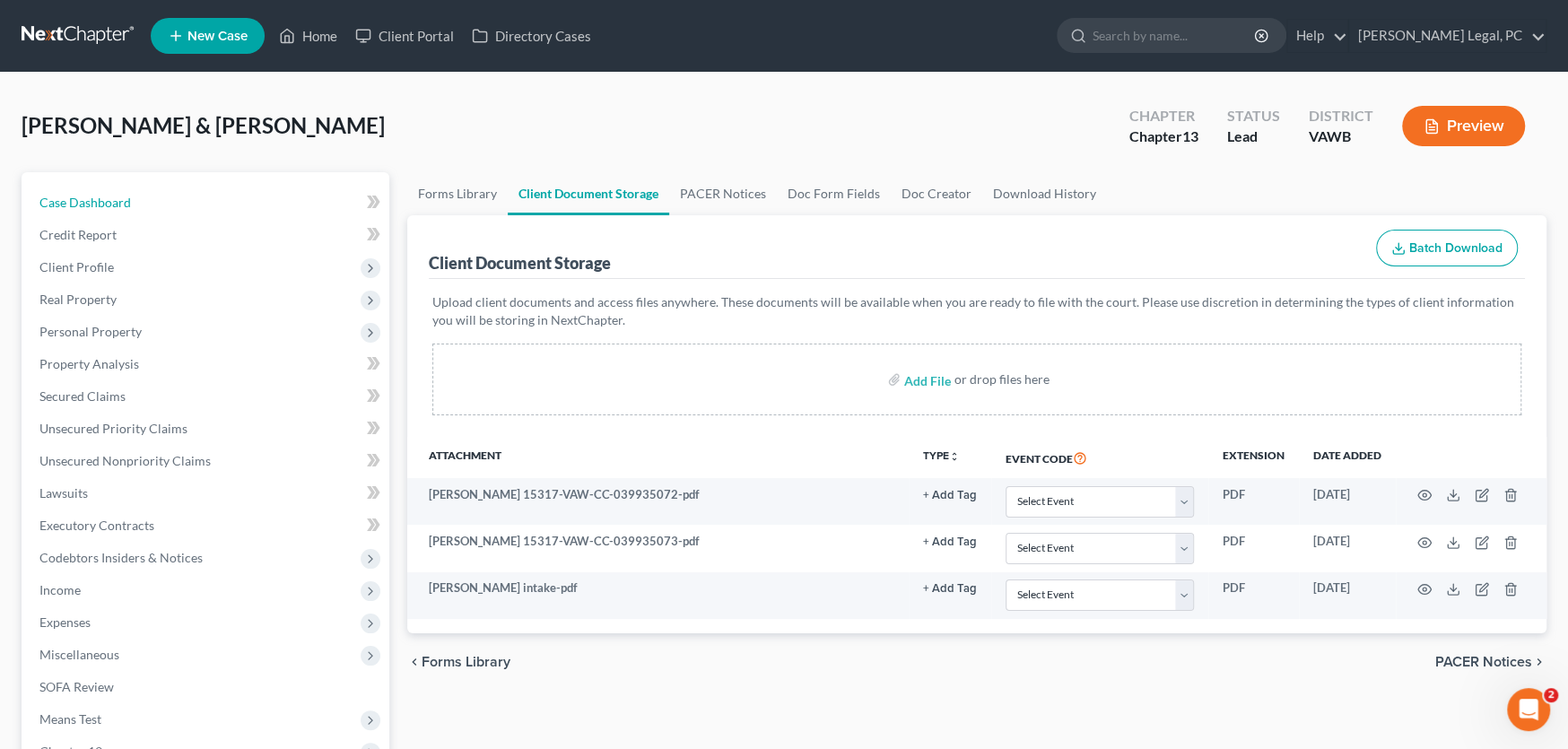
drag, startPoint x: 97, startPoint y: 204, endPoint x: 13, endPoint y: 236, distance: 89.9
click at [97, 204] on span "Case Dashboard" at bounding box center [85, 202] width 91 height 15
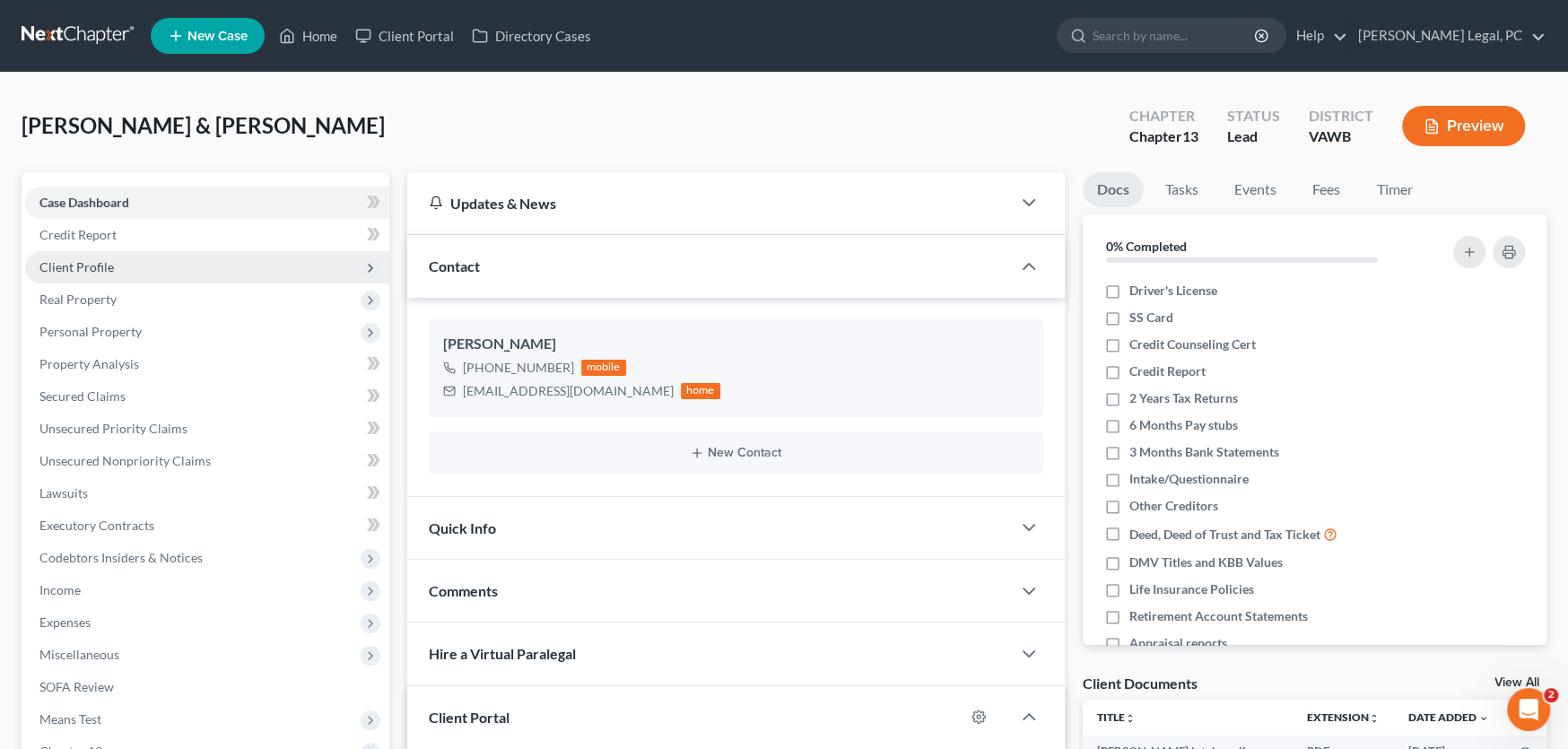
click at [97, 272] on span "Client Profile" at bounding box center [76, 267] width 74 height 15
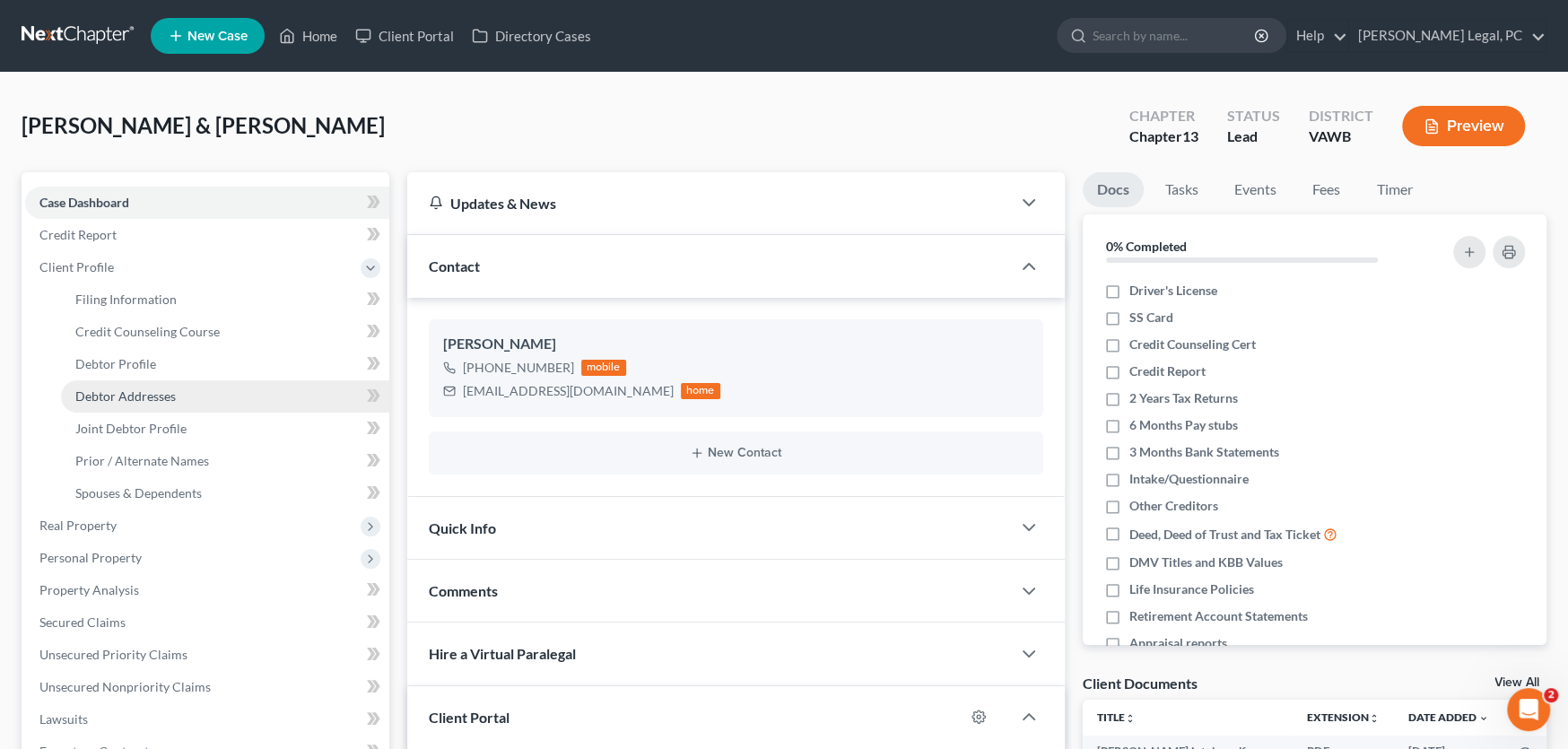
click at [98, 390] on span "Debtor Addresses" at bounding box center [126, 396] width 100 height 15
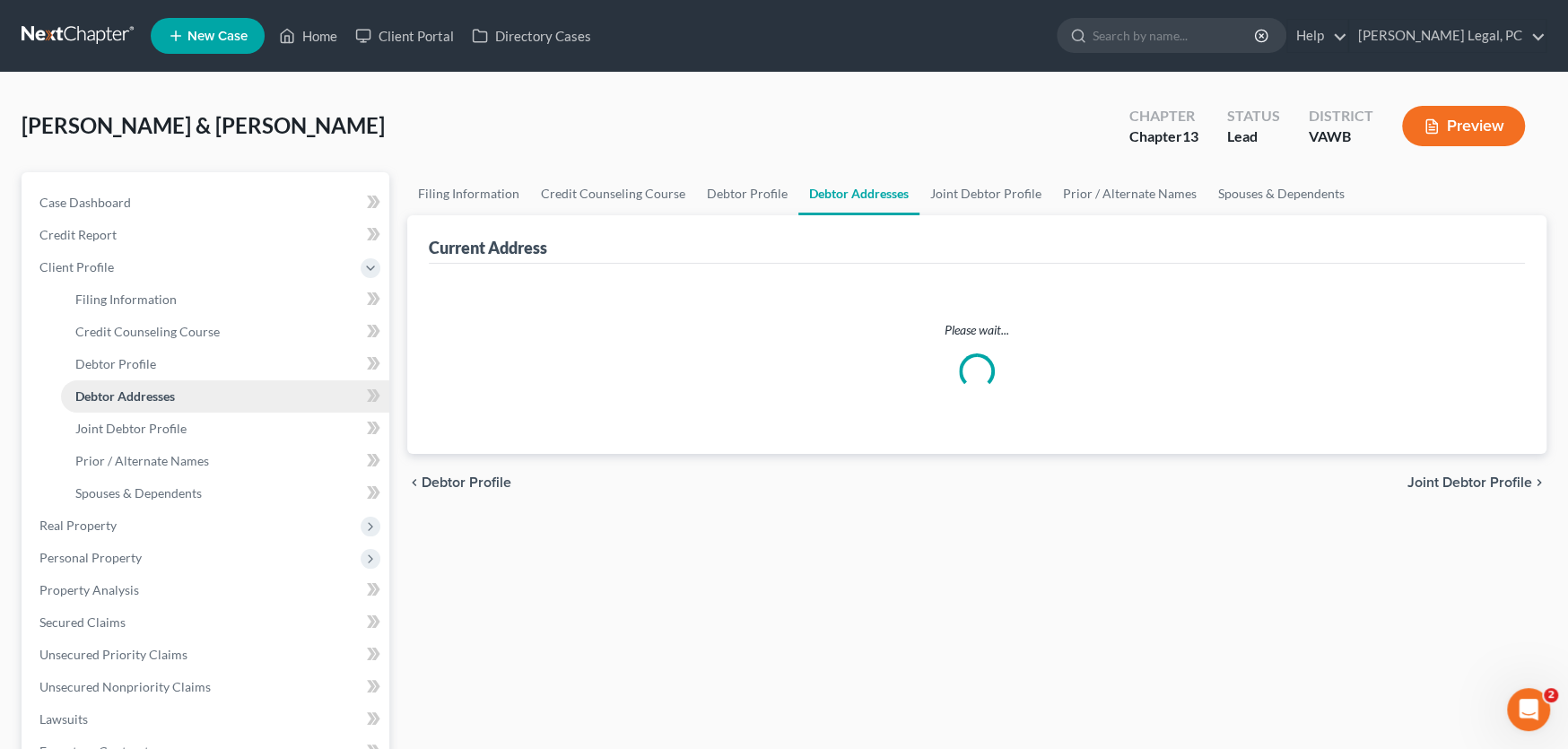
select select "0"
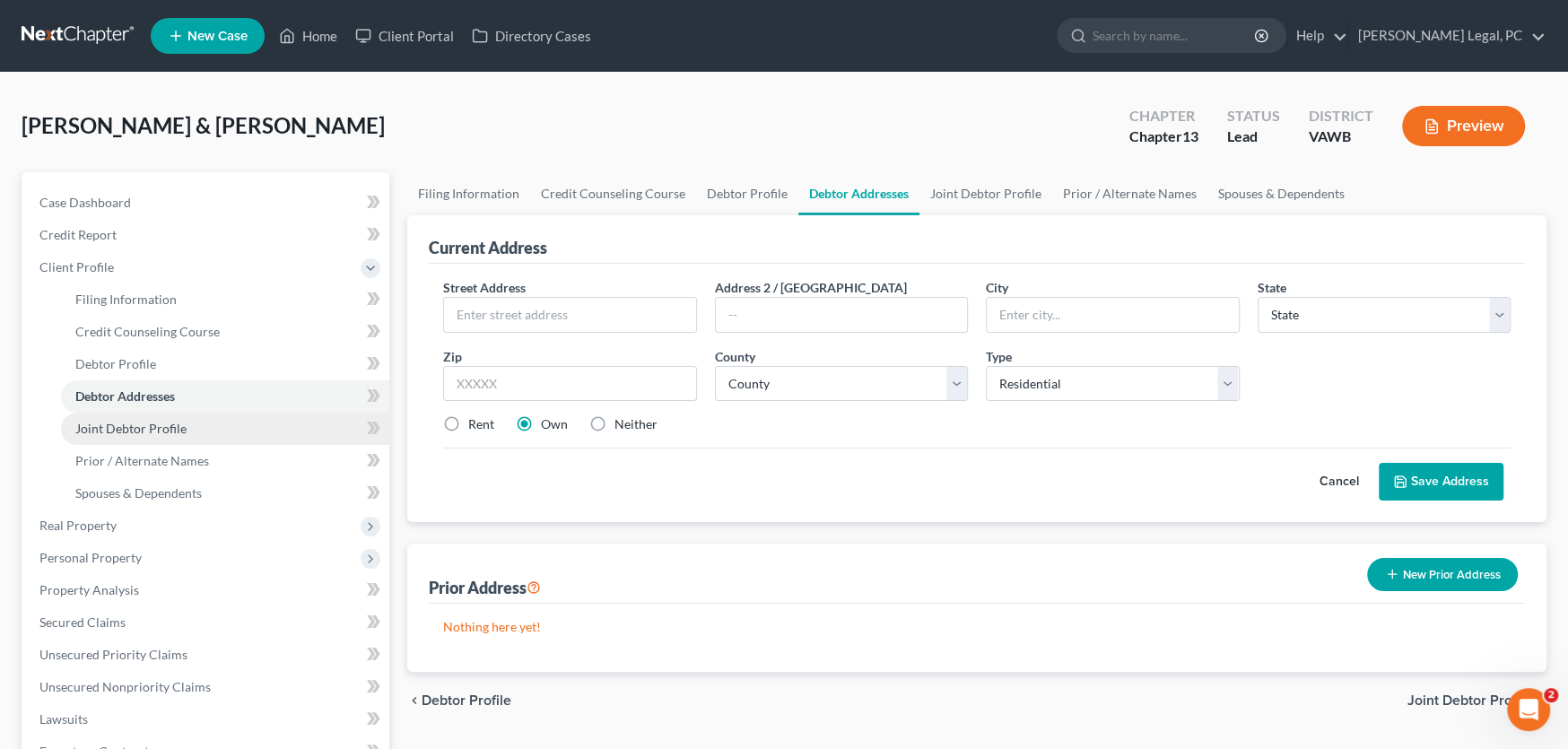
click at [106, 428] on span "Joint Debtor Profile" at bounding box center [131, 428] width 112 height 15
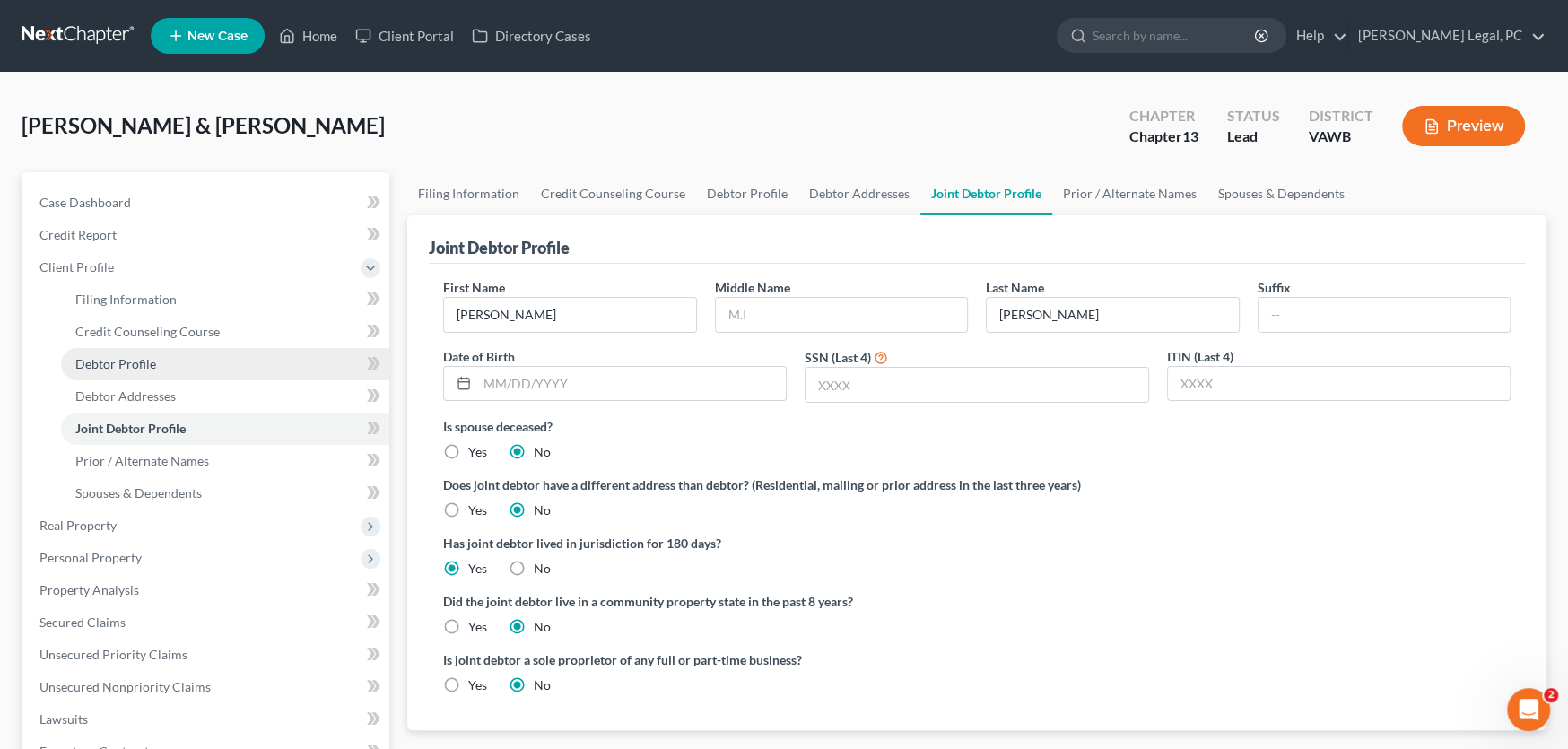
click at [114, 362] on span "Debtor Profile" at bounding box center [115, 364] width 81 height 15
select select "1"
select select "0"
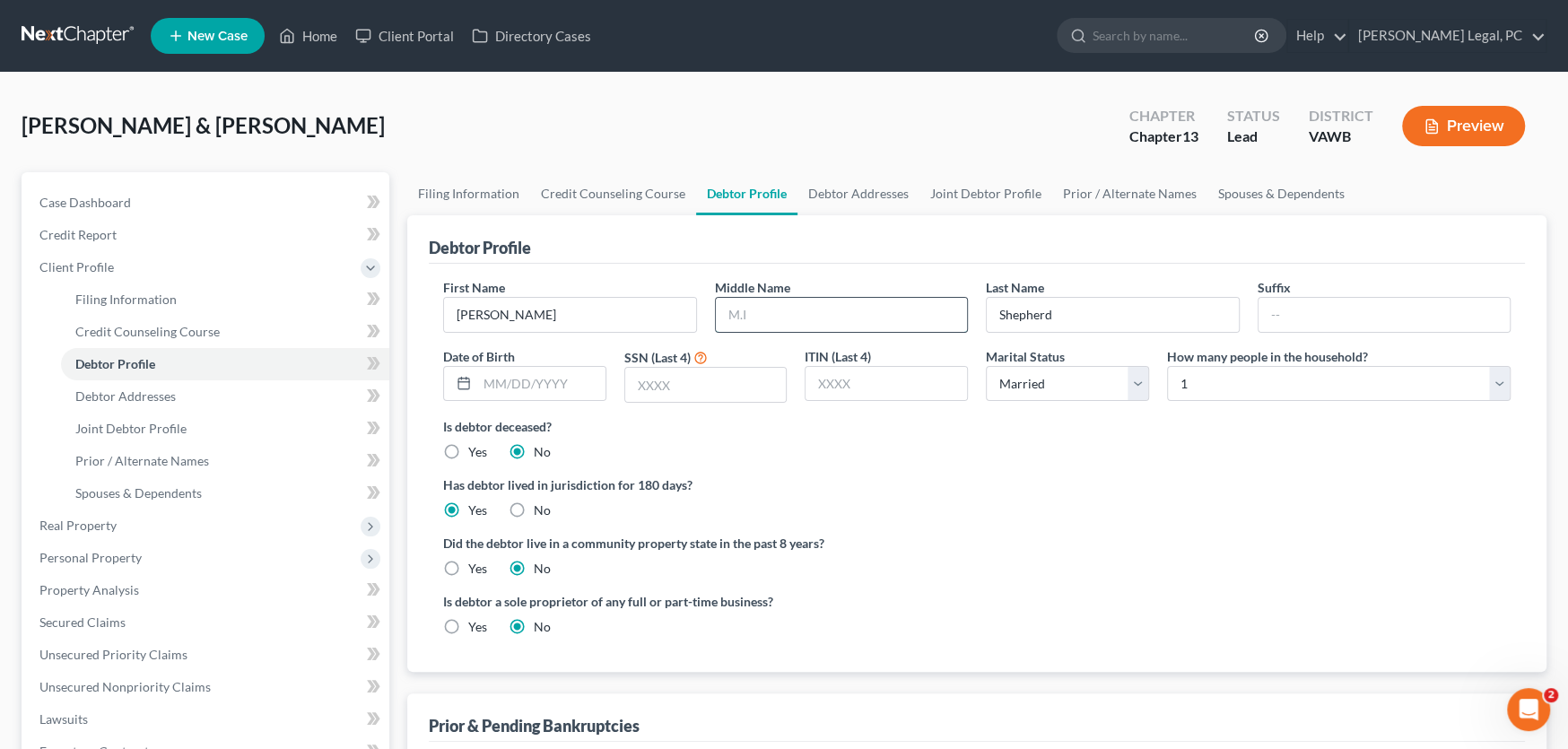
click at [807, 320] on input "text" at bounding box center [842, 314] width 252 height 34
type input "Sue"
click at [527, 385] on input "text" at bounding box center [541, 383] width 128 height 34
click at [532, 388] on input "01/9/19765" at bounding box center [541, 383] width 128 height 34
click at [537, 382] on input "01/9/19765" at bounding box center [541, 383] width 128 height 34
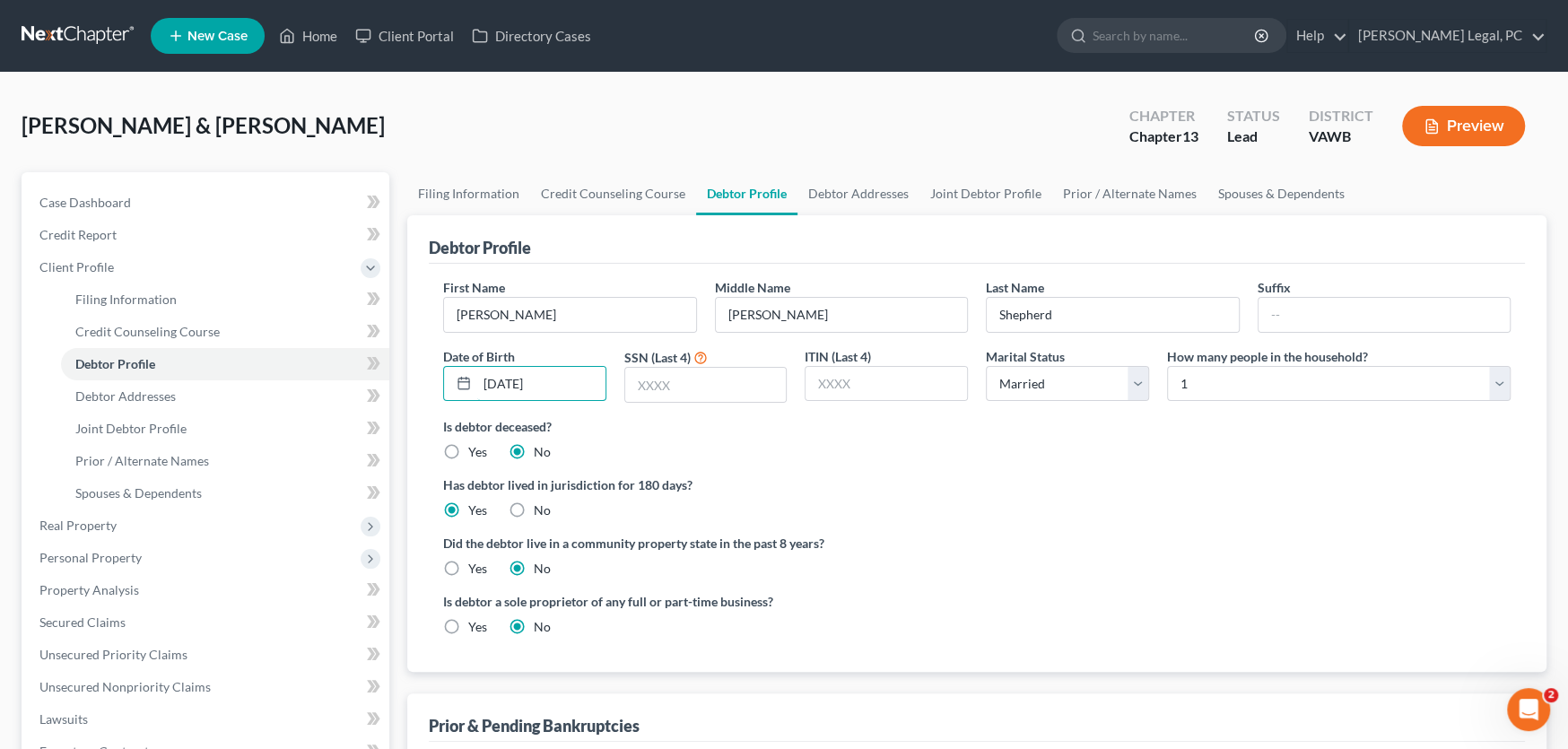
type input "01/9/1975"
click at [689, 388] on input "text" at bounding box center [706, 384] width 162 height 34
click at [752, 387] on input "text" at bounding box center [706, 384] width 162 height 34
type input "5903"
click at [126, 402] on link "Debtor Addresses" at bounding box center [225, 396] width 328 height 33
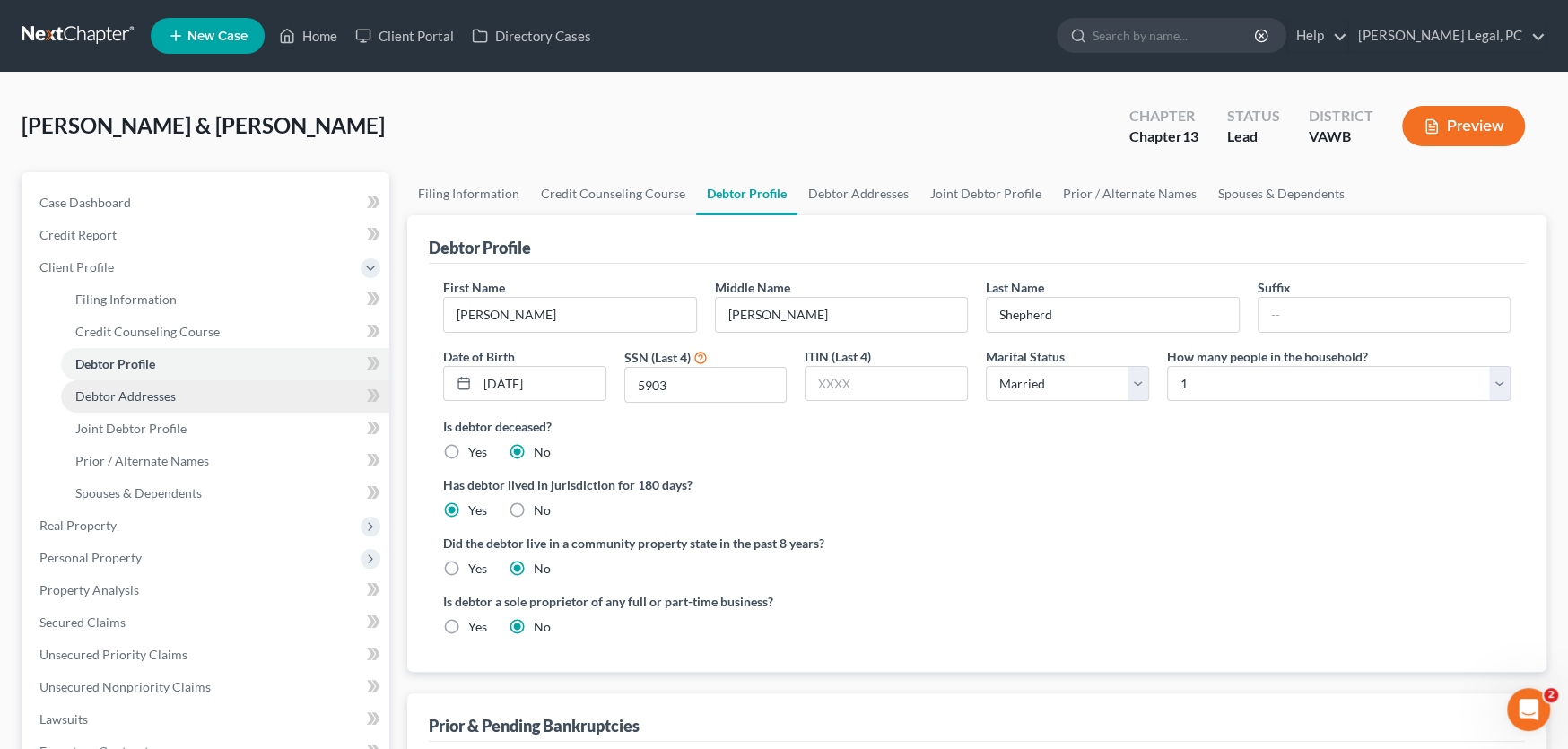
select select "0"
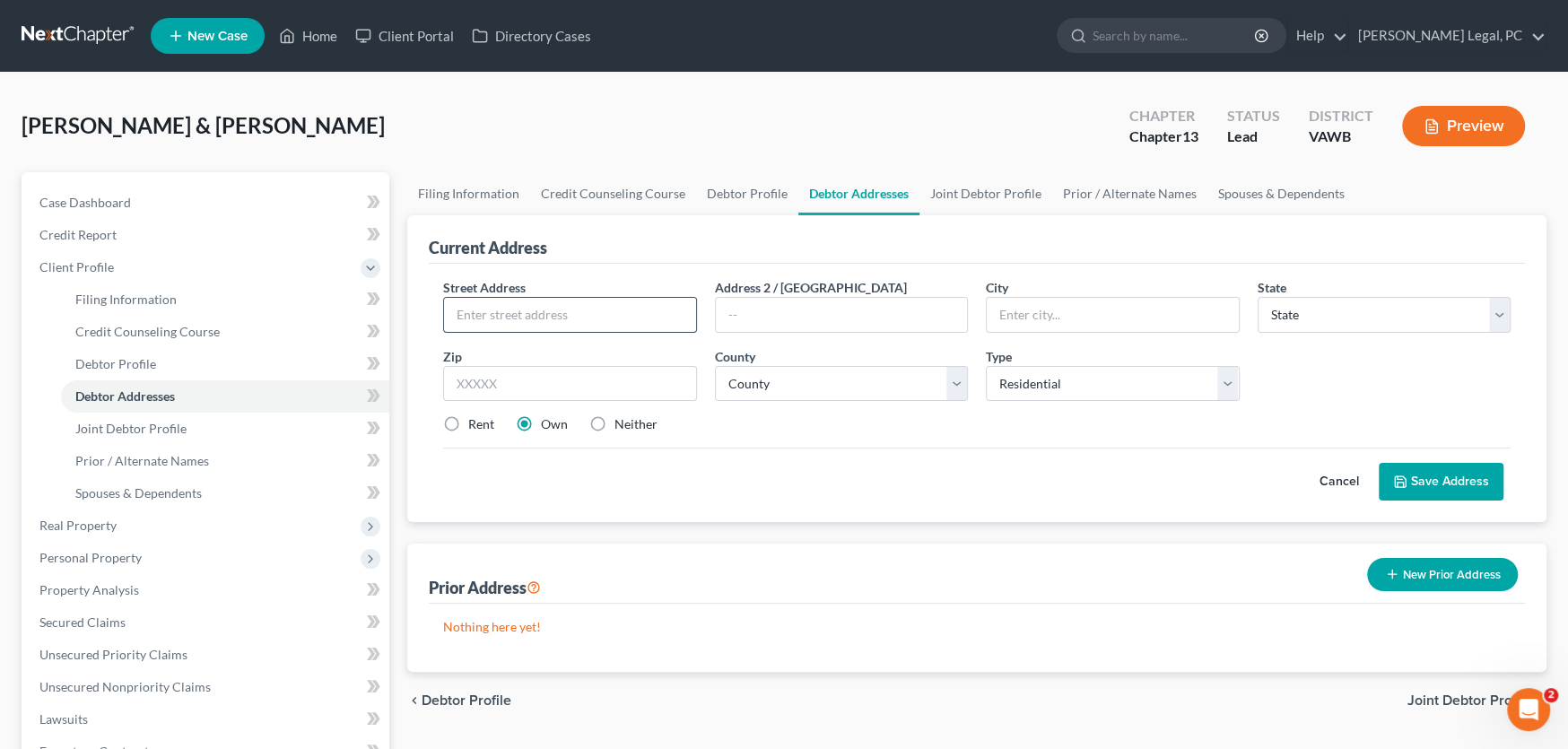
click at [525, 315] on input "text" at bounding box center [569, 314] width 252 height 34
type input "482 Frank Hall Road"
type input "24263"
type input "Jonesville"
select select "48"
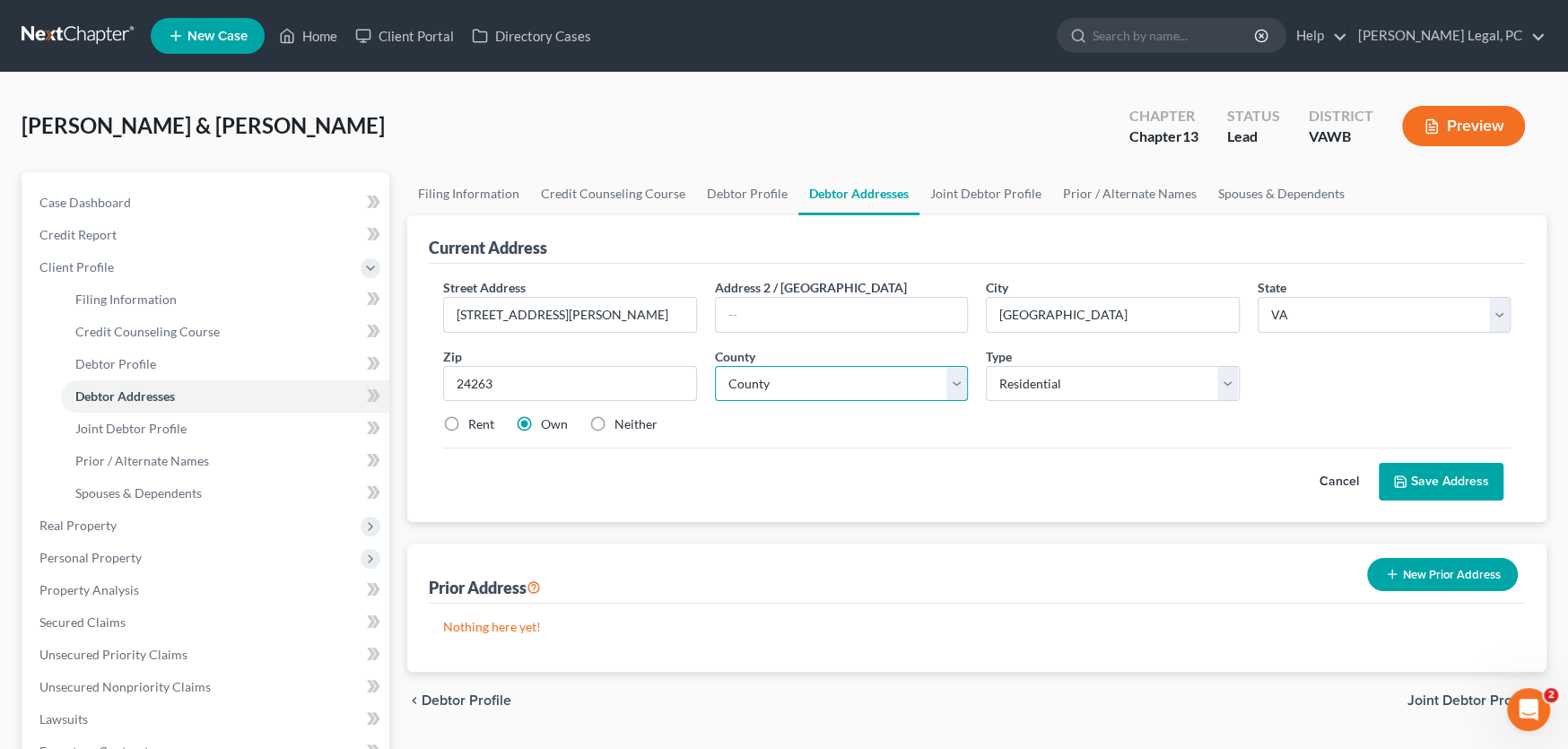
click at [831, 395] on select "County Accomack County Albemarle County Alexandria city Alleghany County Amelia…" at bounding box center [842, 383] width 254 height 36
select select "69"
click at [715, 366] on select "County Accomack County Albemarle County Alexandria city Alleghany County Amelia…" at bounding box center [842, 383] width 254 height 36
click at [967, 448] on div "Cancel Save Address" at bounding box center [977, 474] width 1068 height 53
click at [1450, 483] on button "Save Address" at bounding box center [1441, 482] width 125 height 38
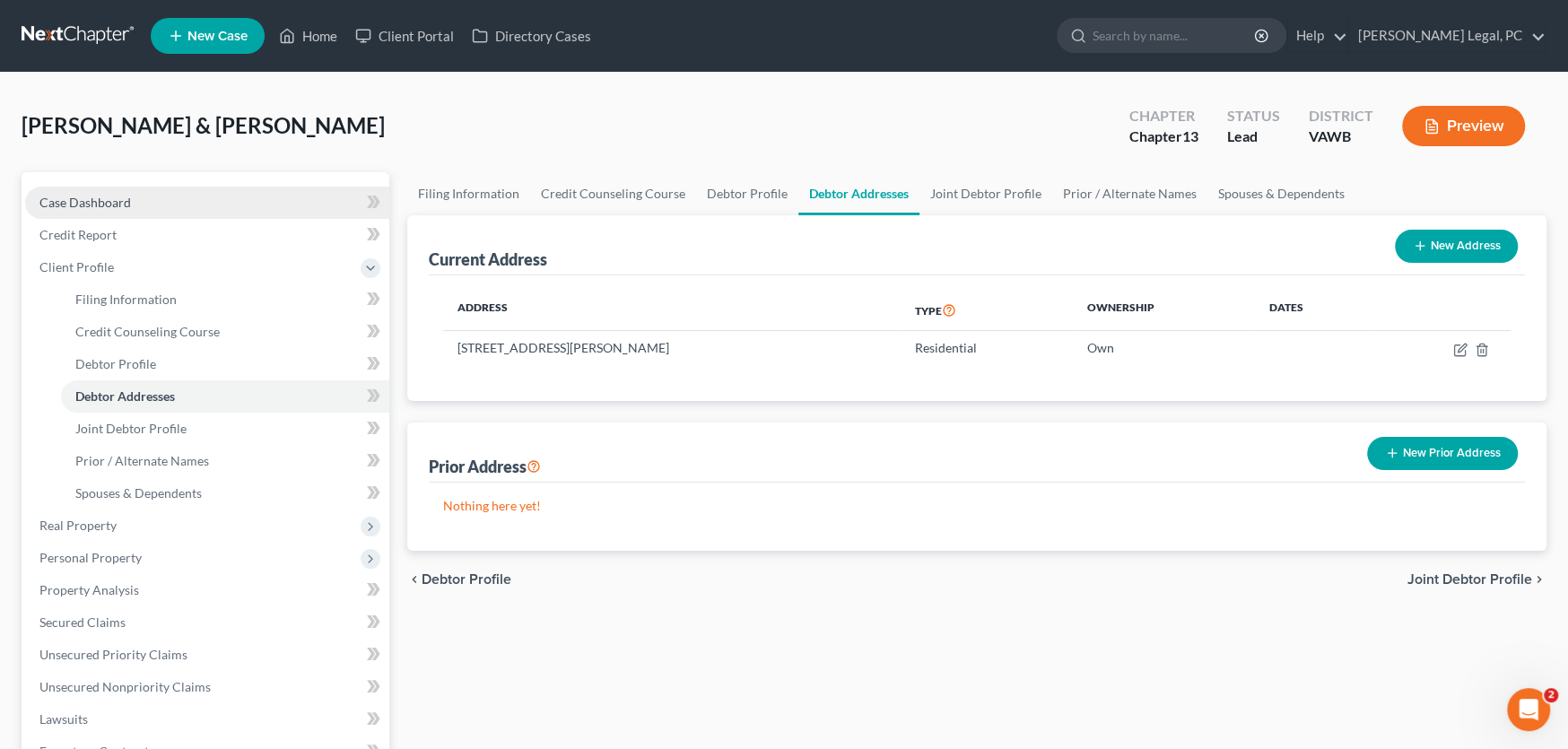
click at [73, 206] on span "Case Dashboard" at bounding box center [85, 202] width 91 height 15
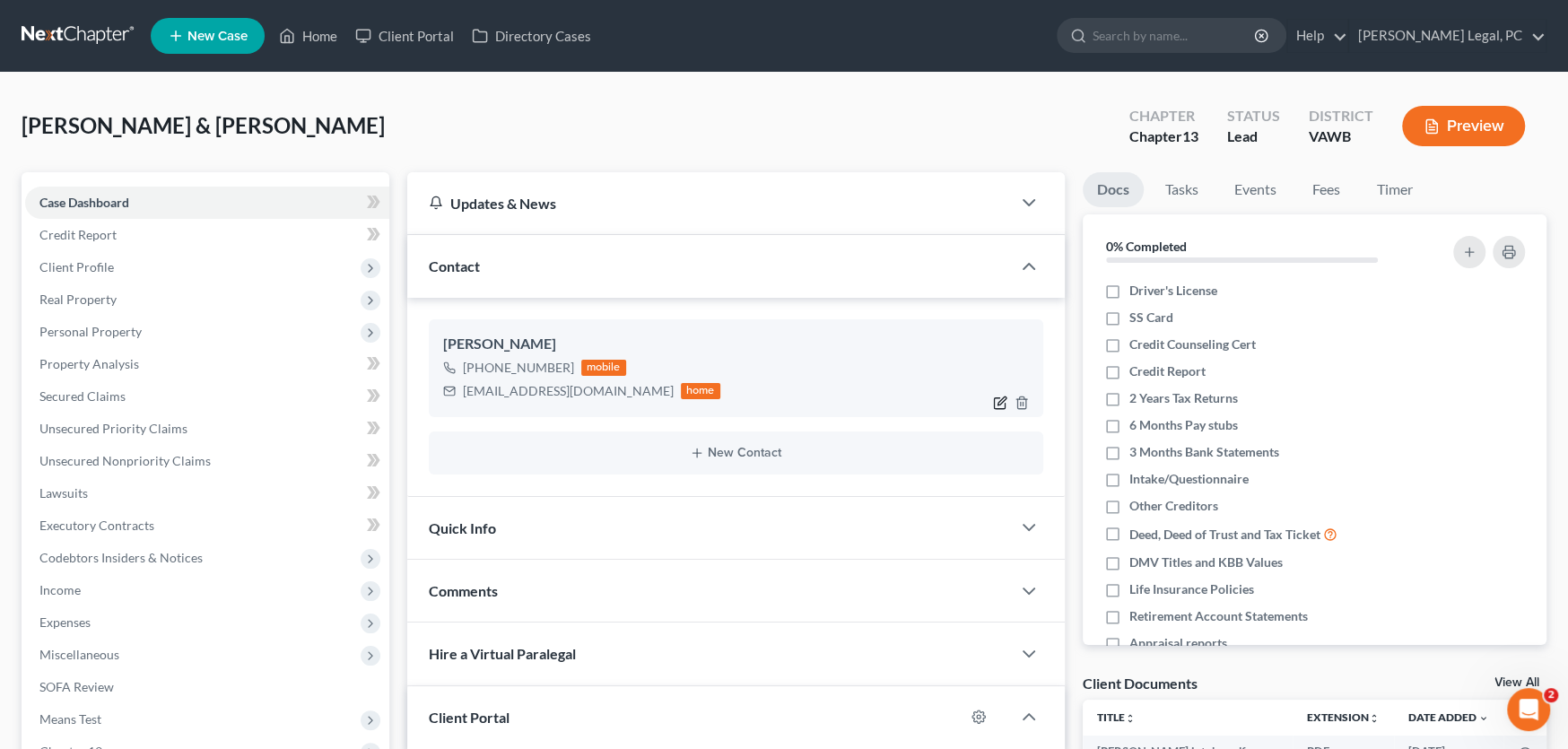
click at [1000, 396] on icon "button" at bounding box center [1000, 402] width 14 height 14
select select "0"
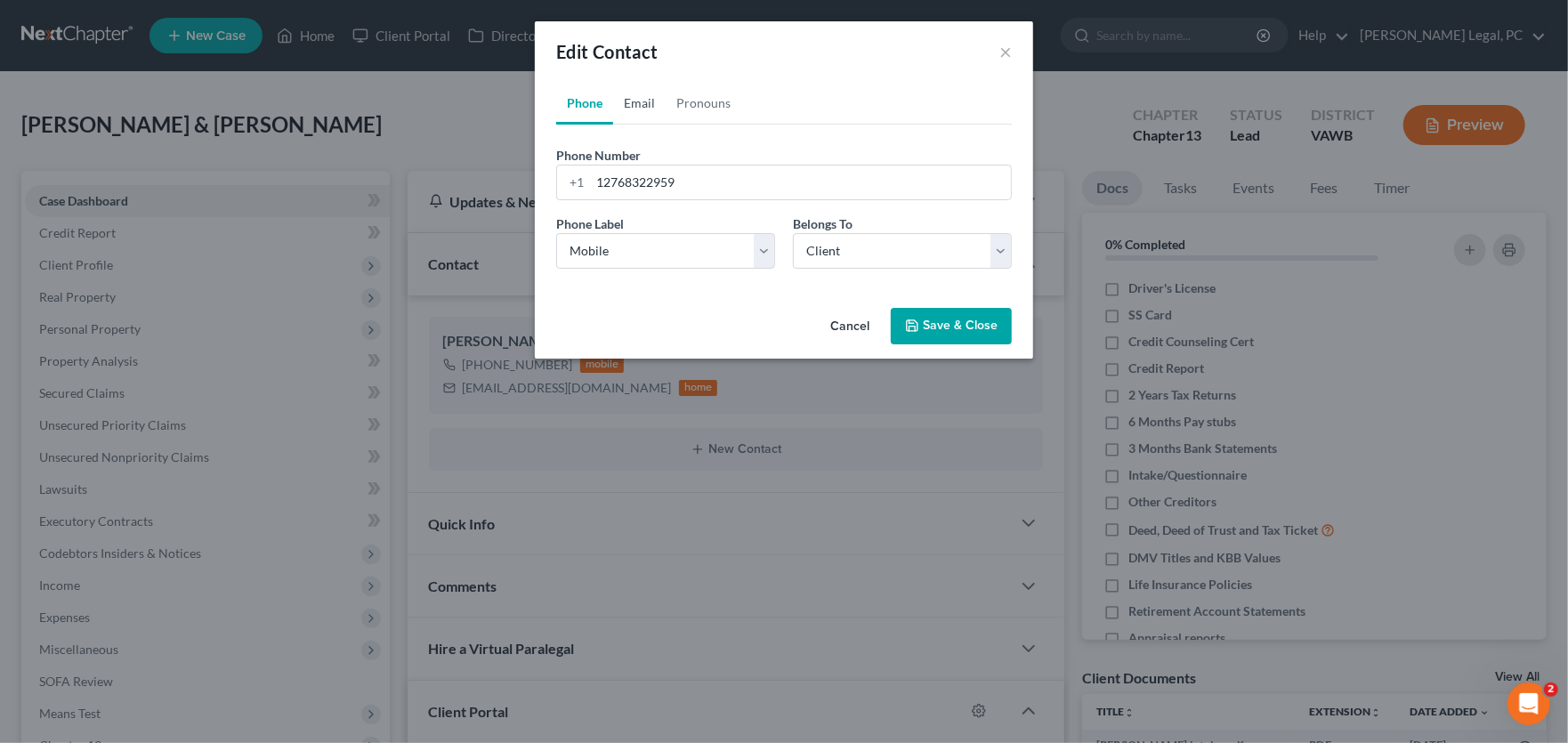
click at [636, 105] on link "Email" at bounding box center [639, 103] width 53 height 42
click at [654, 181] on input "sheppardjs116@gmail.com" at bounding box center [800, 182] width 421 height 34
click at [652, 182] on input "sheppardjs116@gmail.com" at bounding box center [800, 182] width 421 height 34
drag, startPoint x: 652, startPoint y: 176, endPoint x: 623, endPoint y: 174, distance: 29.1
click at [623, 174] on input "sheppardjs116@gmail.com" at bounding box center [800, 182] width 421 height 34
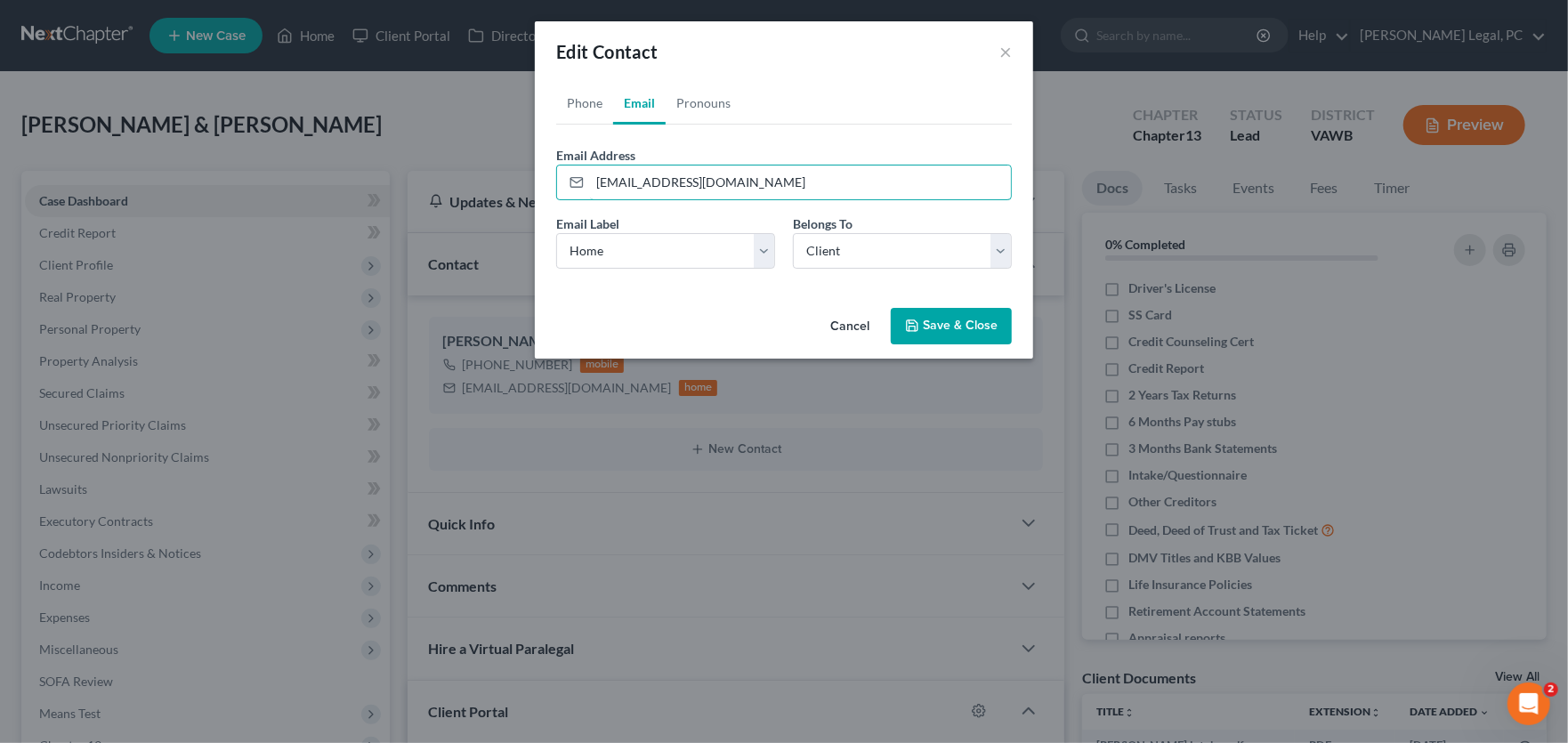
type input "shepherd116@gmail.com"
click at [952, 318] on button "Save & Close" at bounding box center [951, 327] width 121 height 38
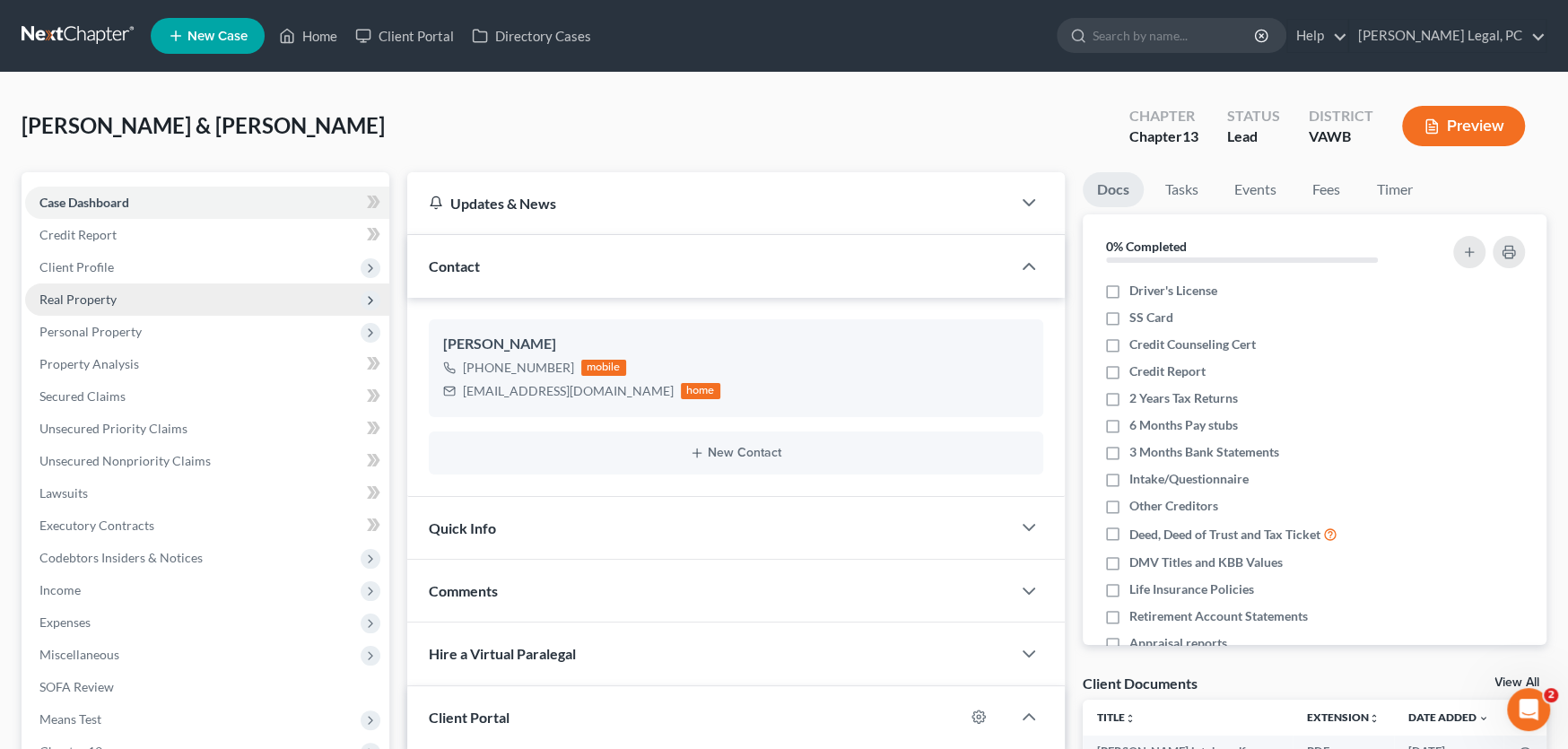
click at [96, 291] on span "Real Property" at bounding box center [77, 299] width 77 height 15
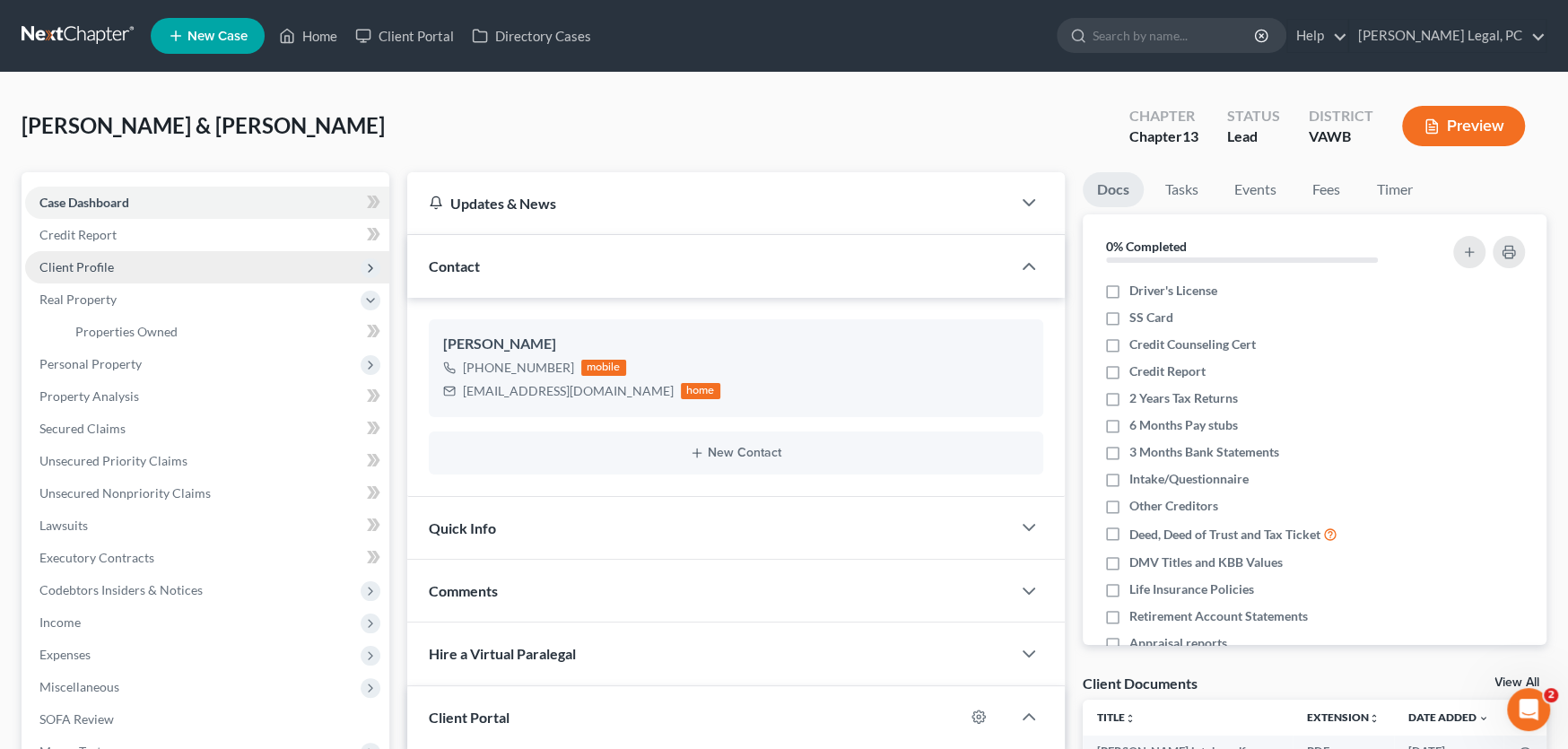
click at [96, 260] on span "Client Profile" at bounding box center [76, 267] width 74 height 15
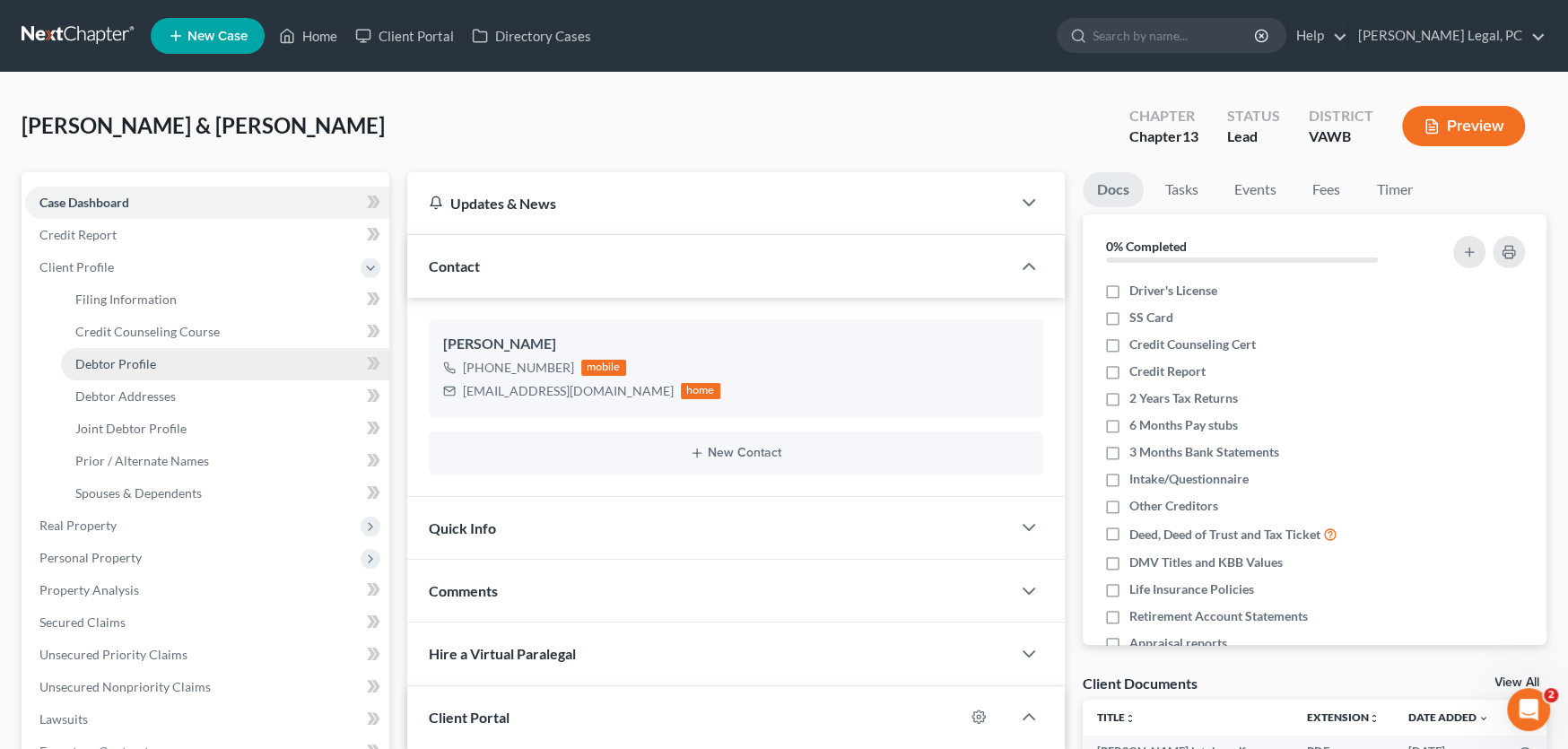
click at [137, 369] on link "Debtor Profile" at bounding box center [225, 364] width 328 height 33
select select "1"
select select "0"
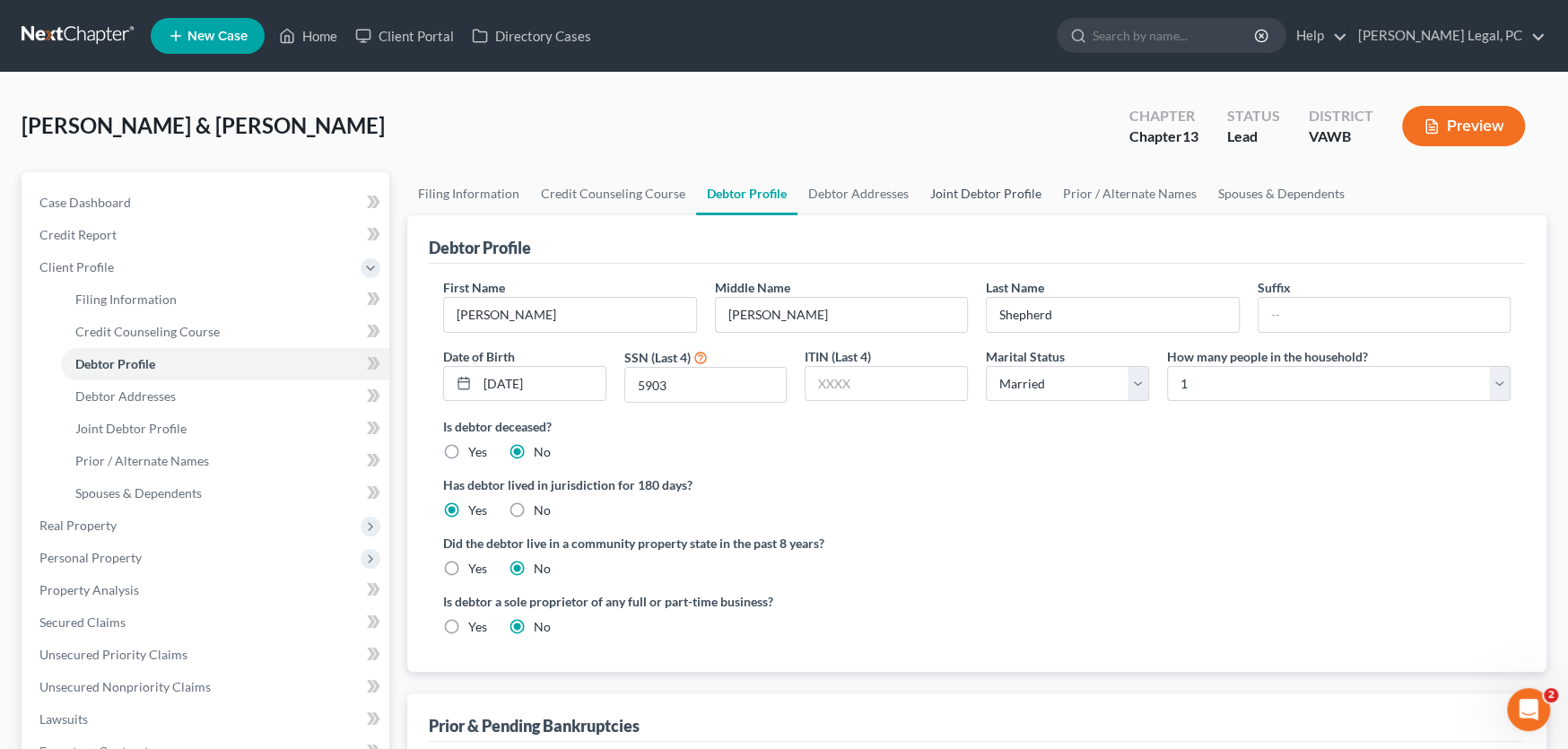
click at [992, 190] on link "Joint Debtor Profile" at bounding box center [986, 194] width 133 height 43
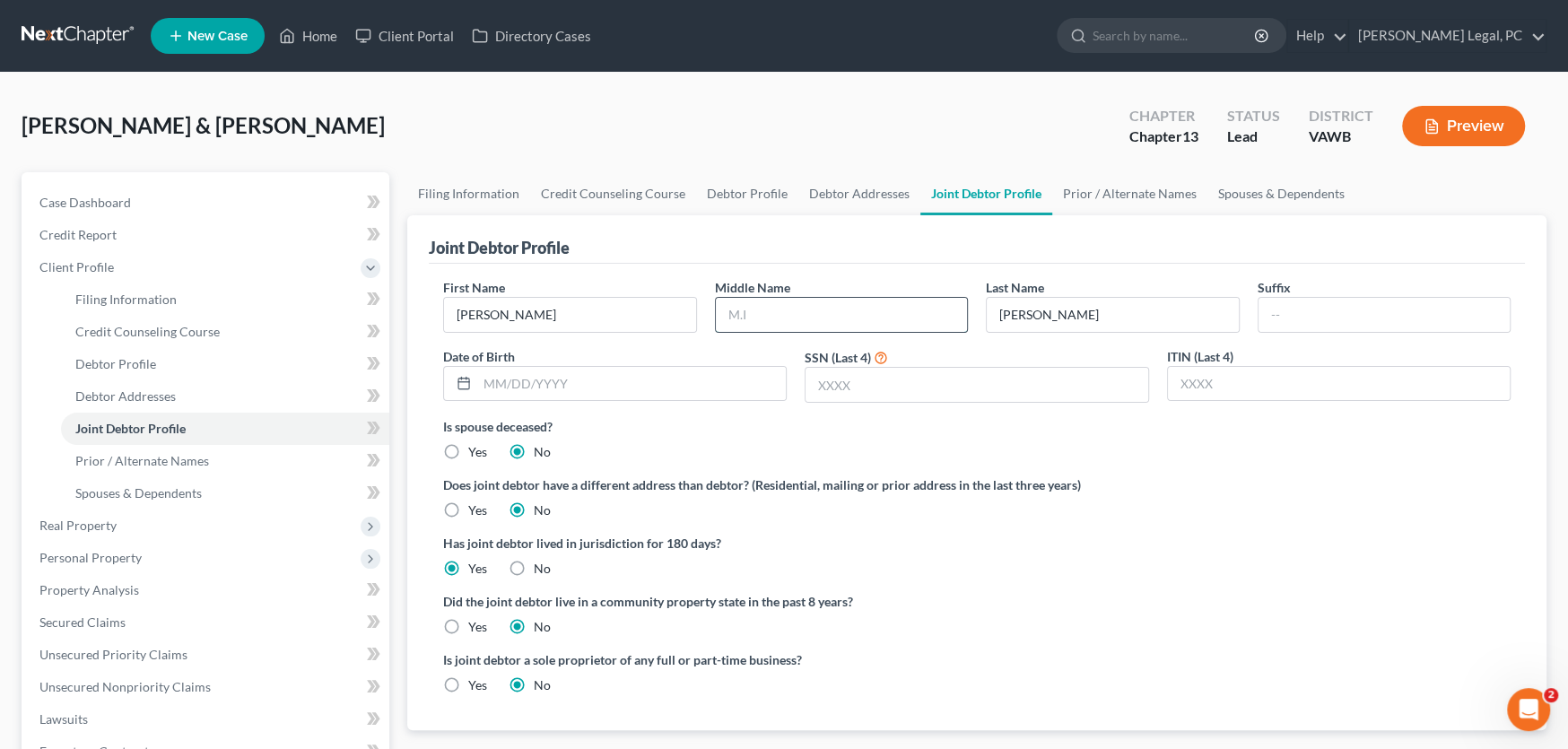
click at [754, 308] on input "text" at bounding box center [842, 314] width 252 height 34
type input "earl"
drag, startPoint x: 1079, startPoint y: 312, endPoint x: 873, endPoint y: 315, distance: 206.0
click at [873, 315] on div "First Name James Middle Name earl Last Name Sheppard Suffix Date of Birth SSN (…" at bounding box center [977, 347] width 1085 height 139
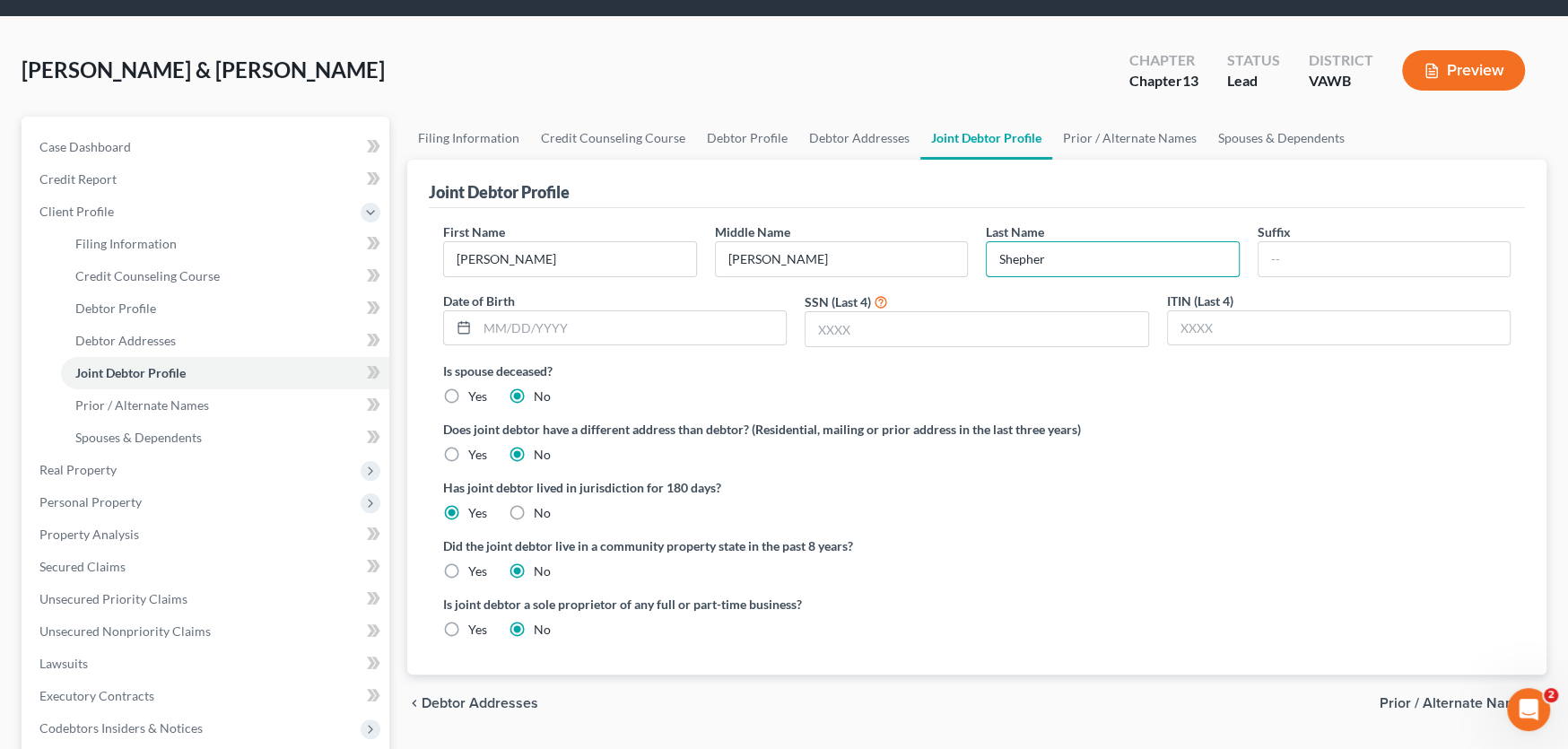
scroll to position [269, 0]
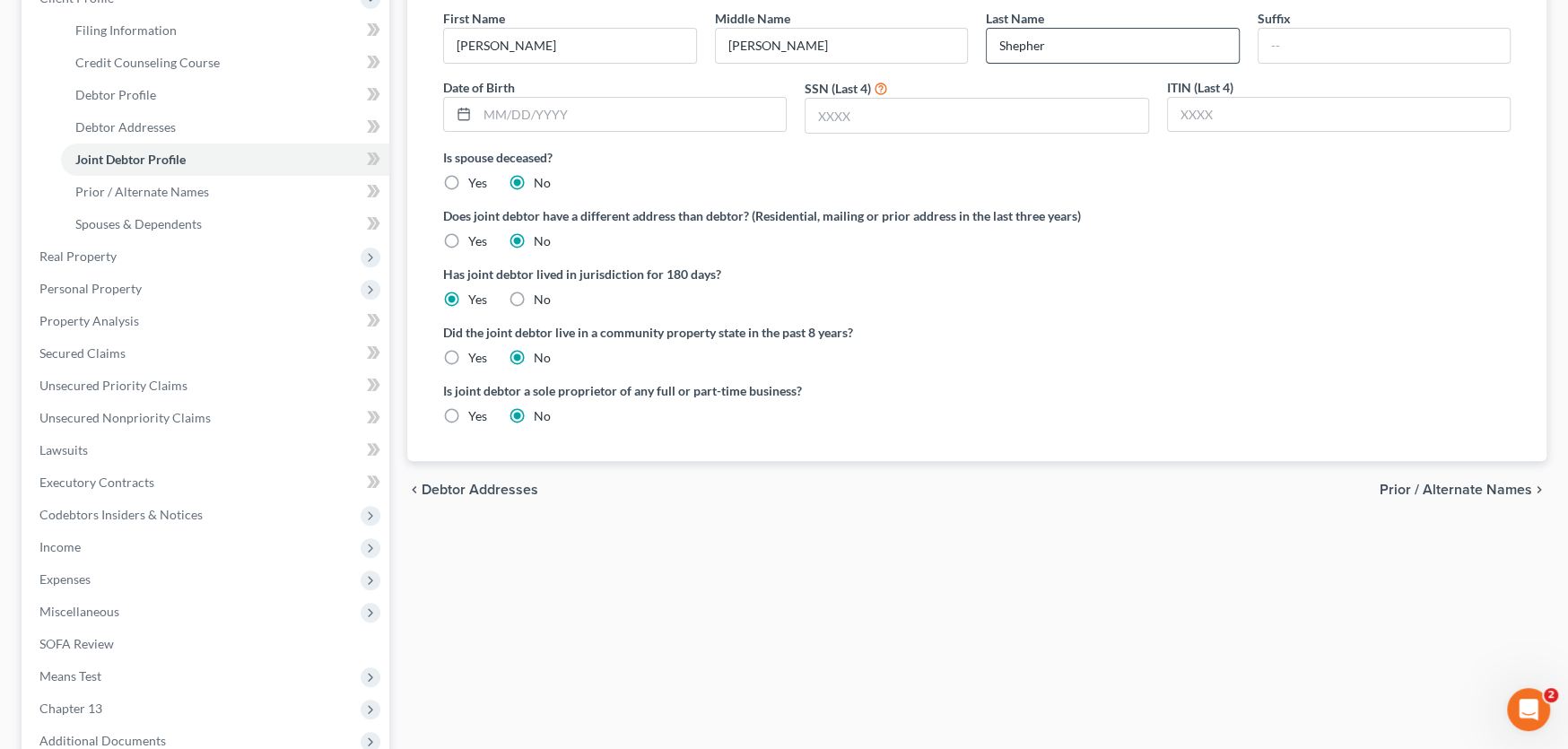
click at [1070, 44] on input "Shepher" at bounding box center [1112, 46] width 252 height 34
type input "Shepherd"
click at [496, 116] on input "text" at bounding box center [631, 114] width 309 height 34
type input "12/10/74"
click at [857, 117] on input "text" at bounding box center [976, 115] width 341 height 34
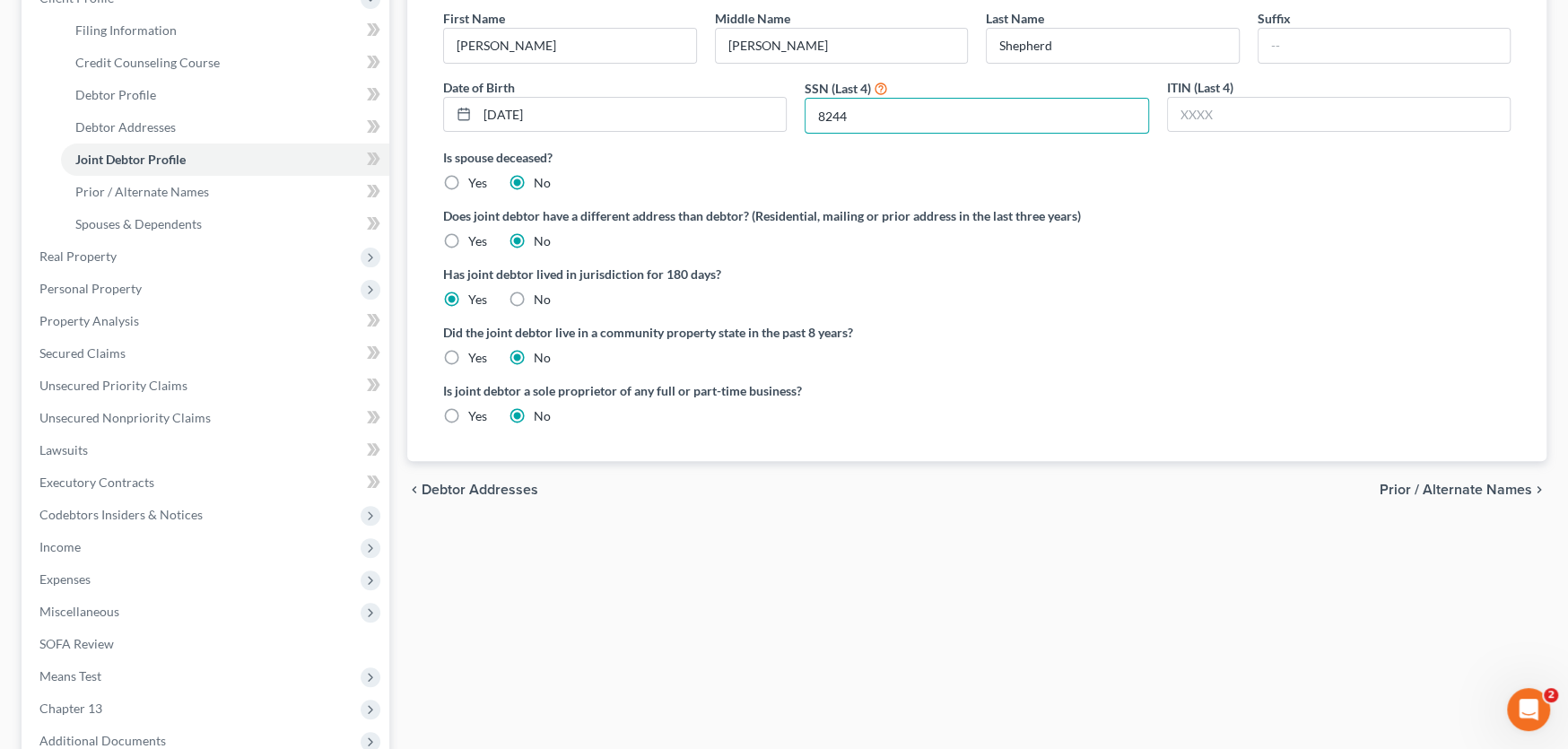
type input "8244"
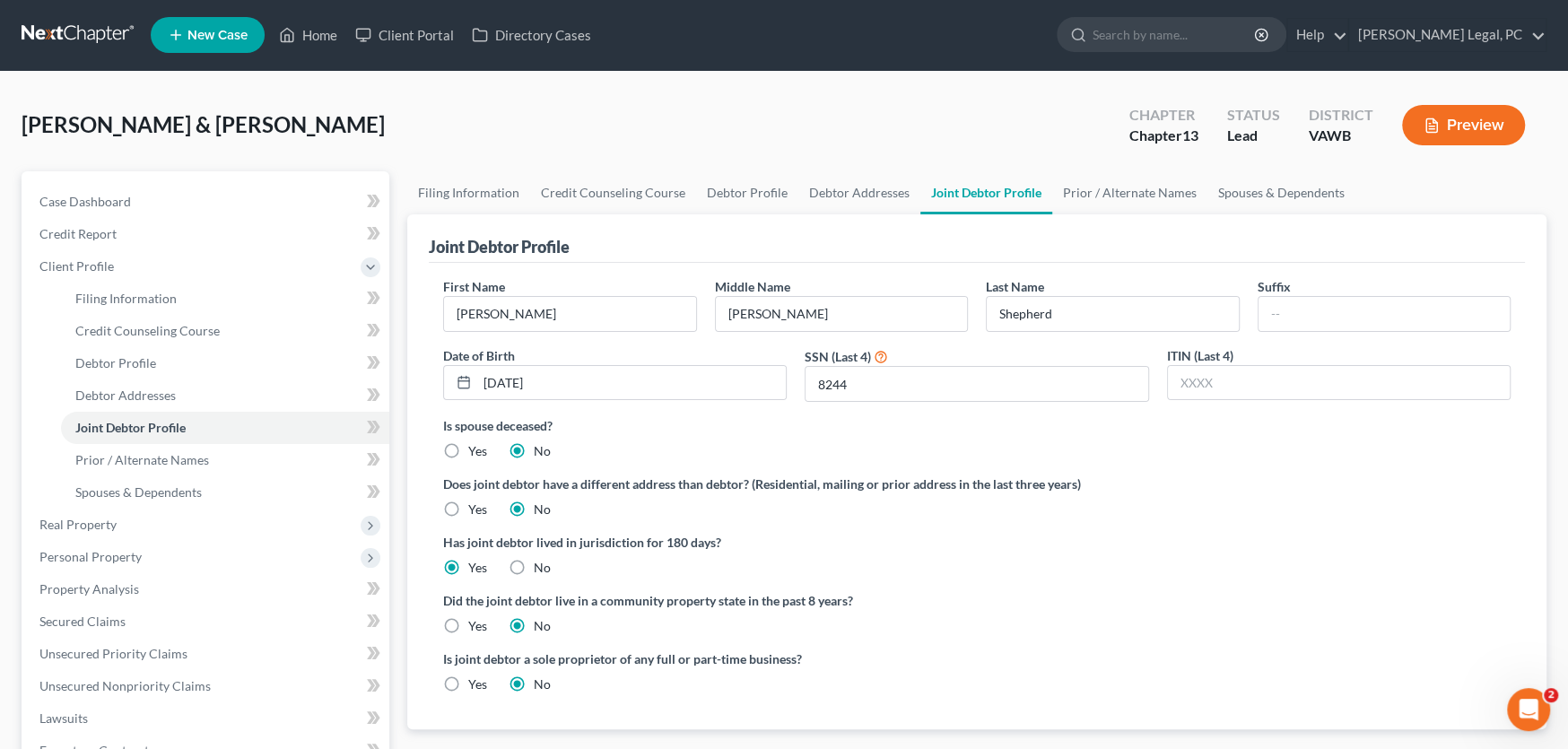
scroll to position [0, 0]
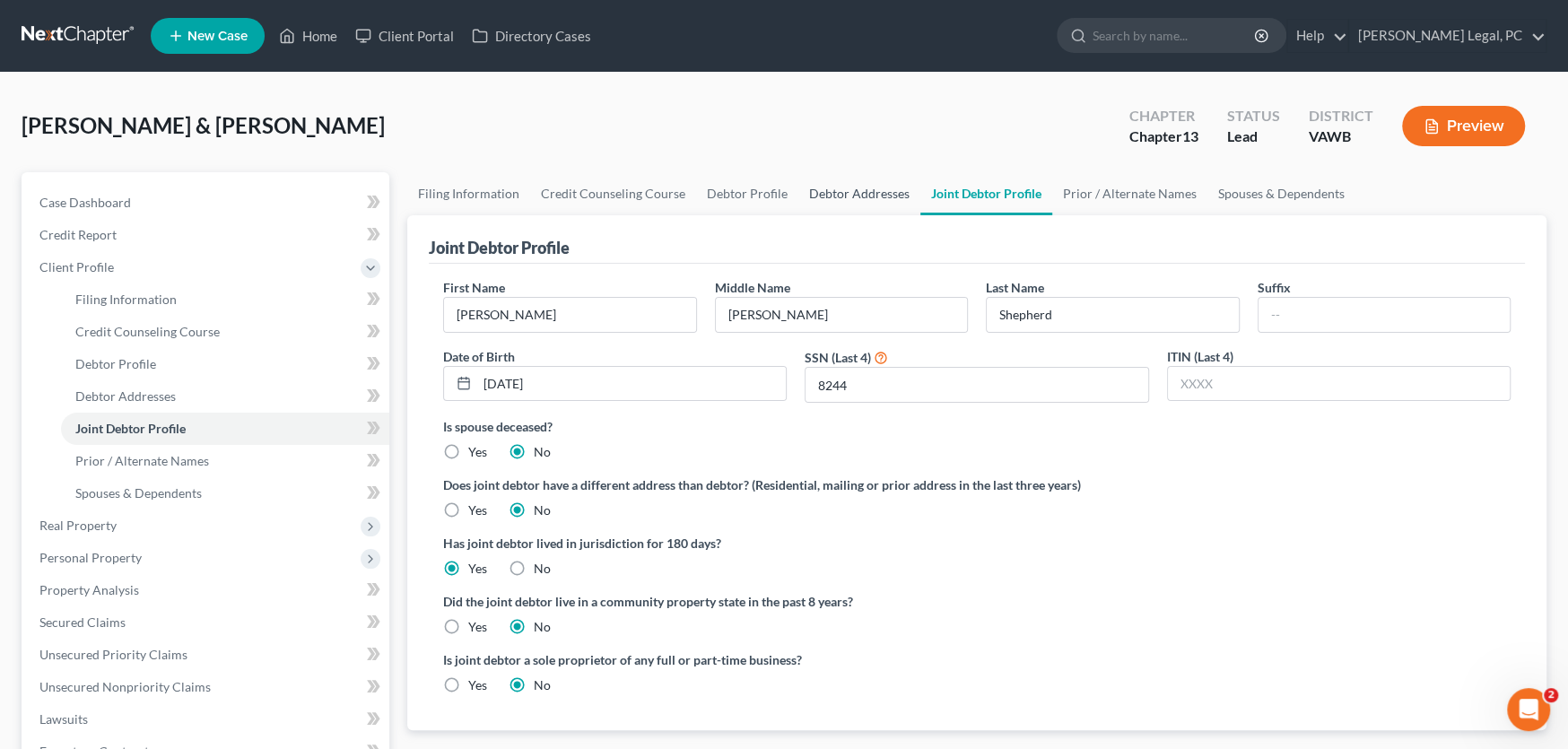
click at [847, 194] on link "Debtor Addresses" at bounding box center [858, 194] width 122 height 43
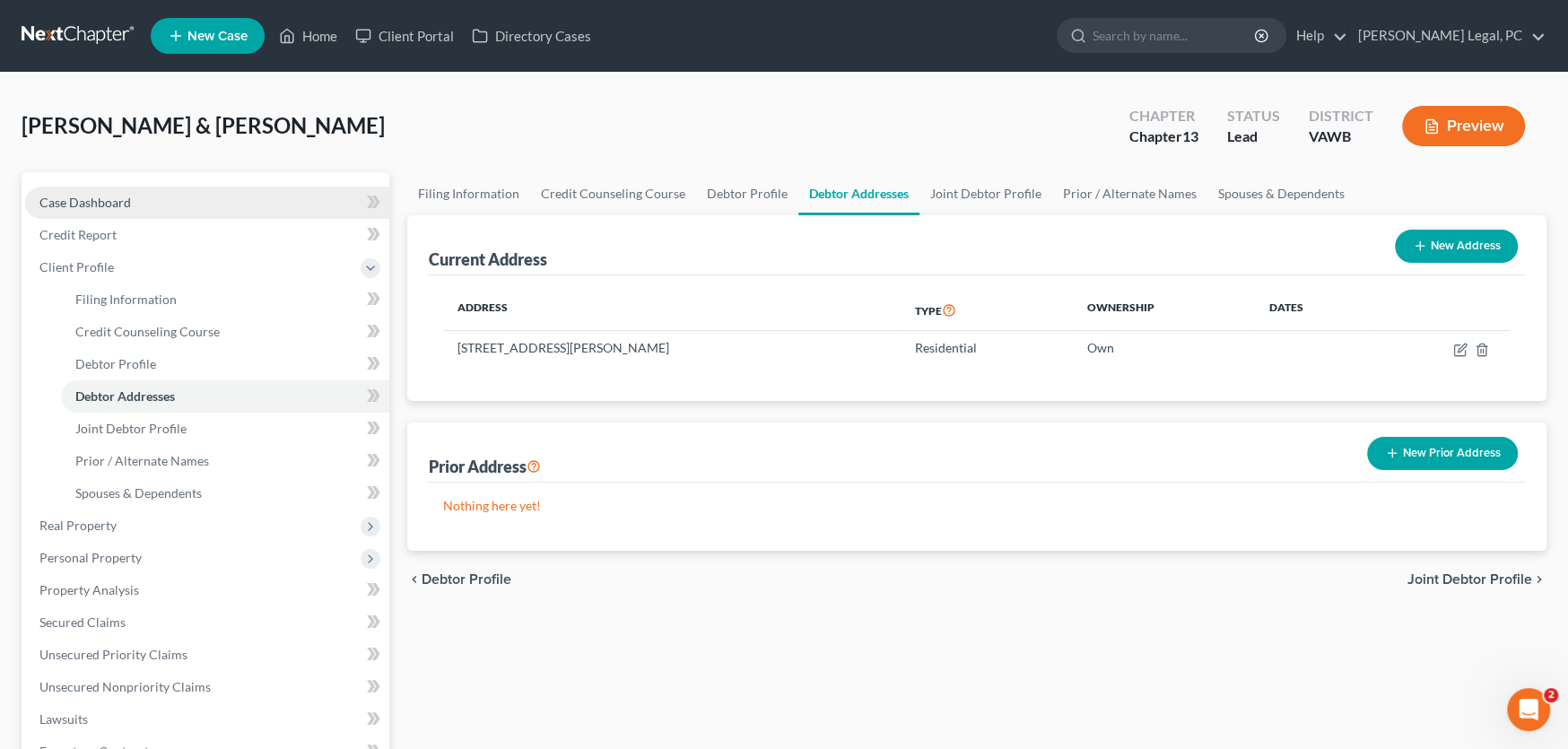
drag, startPoint x: 106, startPoint y: 200, endPoint x: 116, endPoint y: 201, distance: 10.0
click at [106, 200] on span "Case Dashboard" at bounding box center [85, 202] width 91 height 15
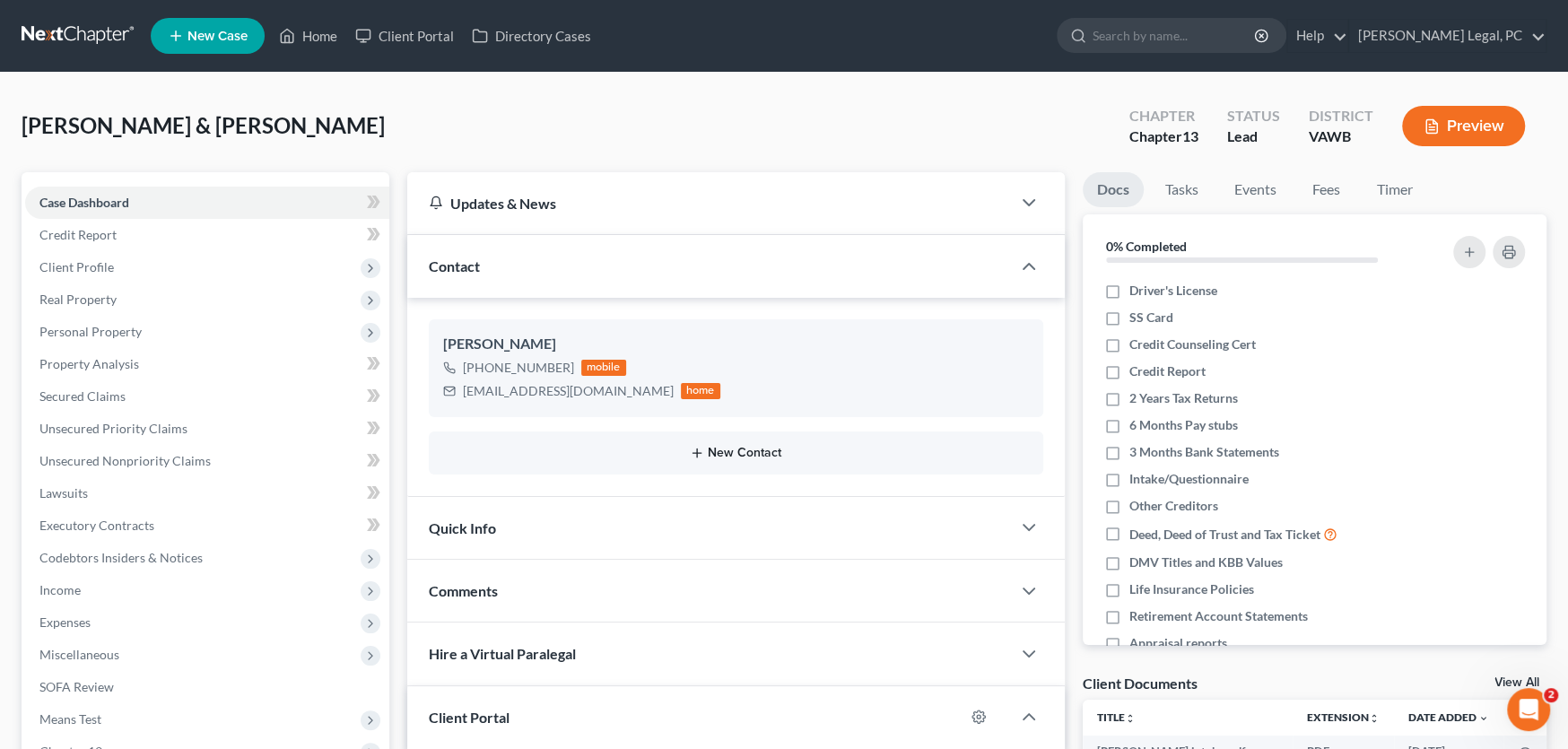
click at [742, 446] on button "New Contact" at bounding box center [736, 452] width 586 height 14
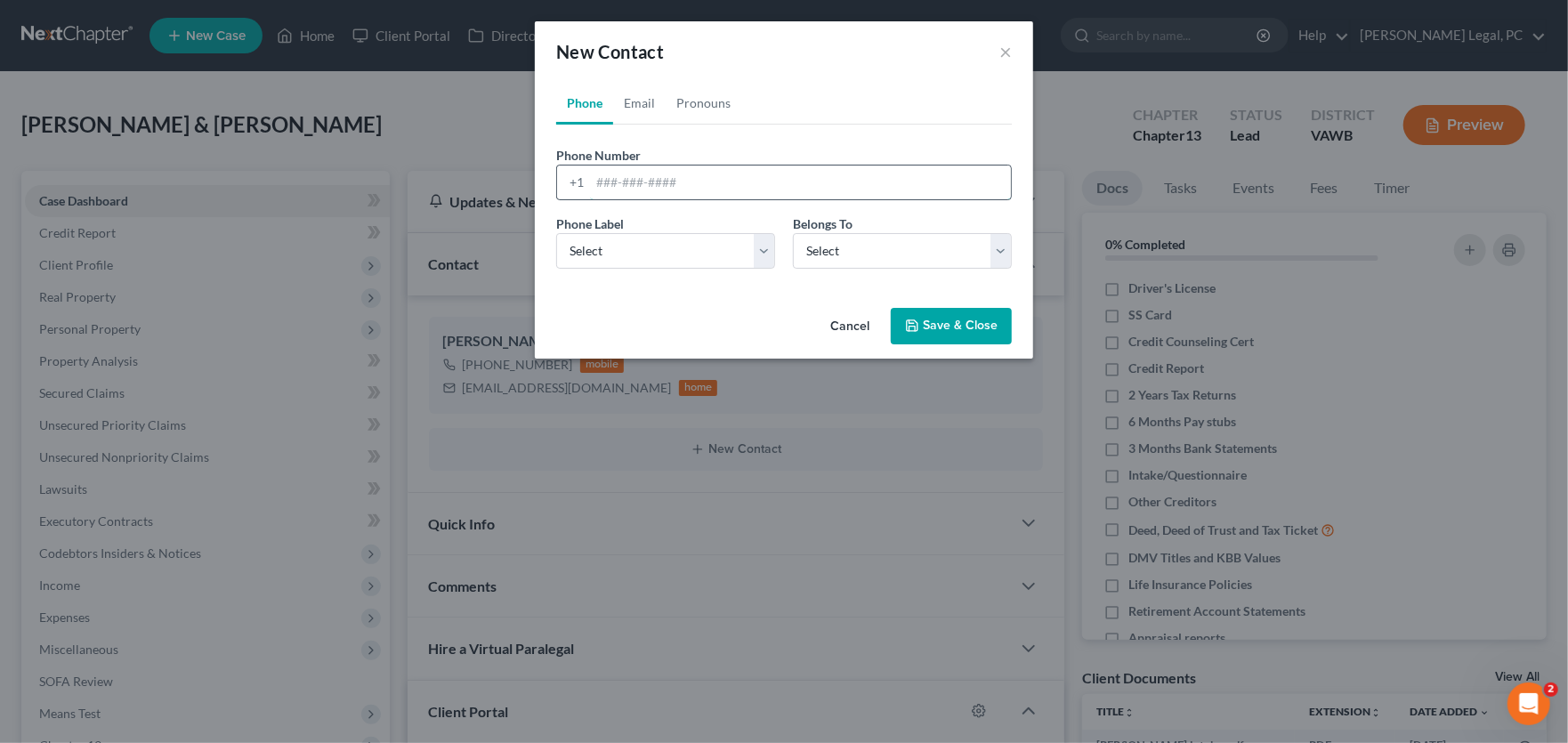
click at [638, 186] on input "tel" at bounding box center [800, 182] width 421 height 34
type input "2768322276"
drag, startPoint x: 652, startPoint y: 247, endPoint x: 658, endPoint y: 263, distance: 17.1
click at [652, 247] on select "Select Mobile Home Work Other" at bounding box center [665, 251] width 219 height 36
select select "0"
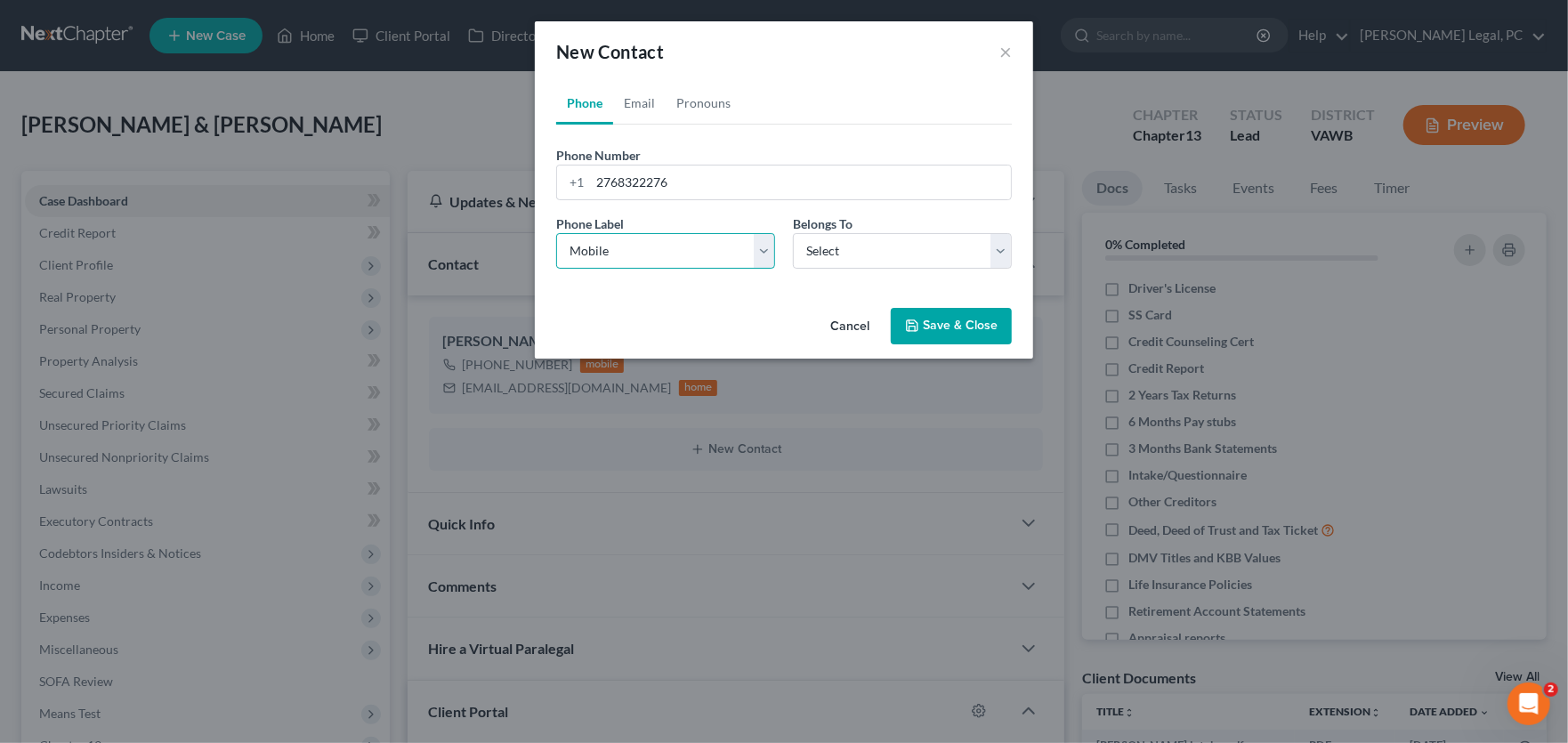
click at [557, 234] on select "Select Mobile Home Work Other" at bounding box center [665, 251] width 219 height 36
drag, startPoint x: 854, startPoint y: 252, endPoint x: 860, endPoint y: 263, distance: 12.5
click at [854, 252] on select "Select Client Spouse Other" at bounding box center [902, 251] width 219 height 36
select select "0"
click at [793, 234] on select "Select Client Spouse Other" at bounding box center [902, 251] width 219 height 36
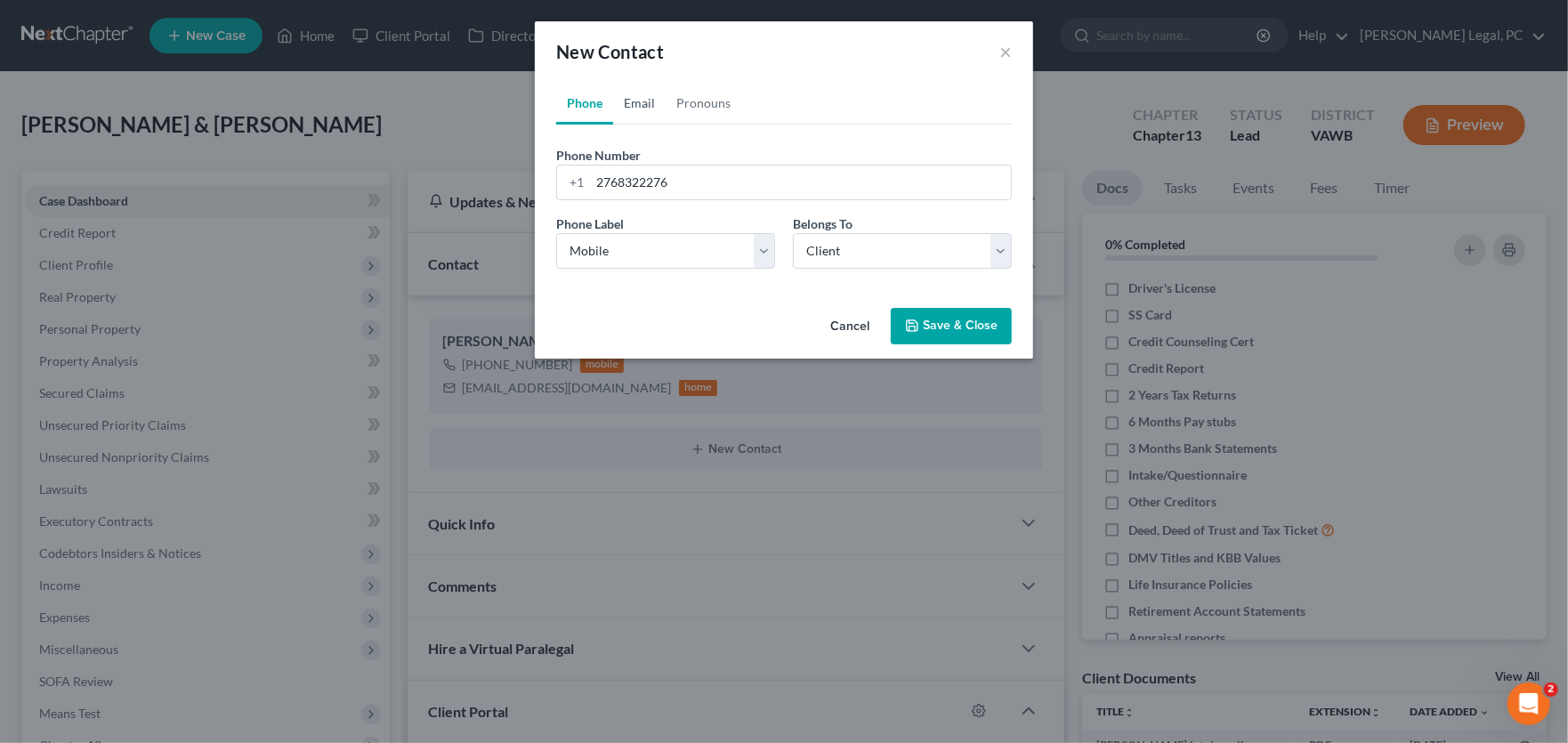
click at [643, 106] on link "Email" at bounding box center [639, 103] width 53 height 42
drag, startPoint x: 929, startPoint y: 252, endPoint x: 920, endPoint y: 265, distance: 15.8
click at [929, 252] on select "Select Client Spouse Other" at bounding box center [902, 251] width 219 height 36
select select "1"
click at [793, 234] on select "Select Client Spouse Other" at bounding box center [902, 251] width 219 height 36
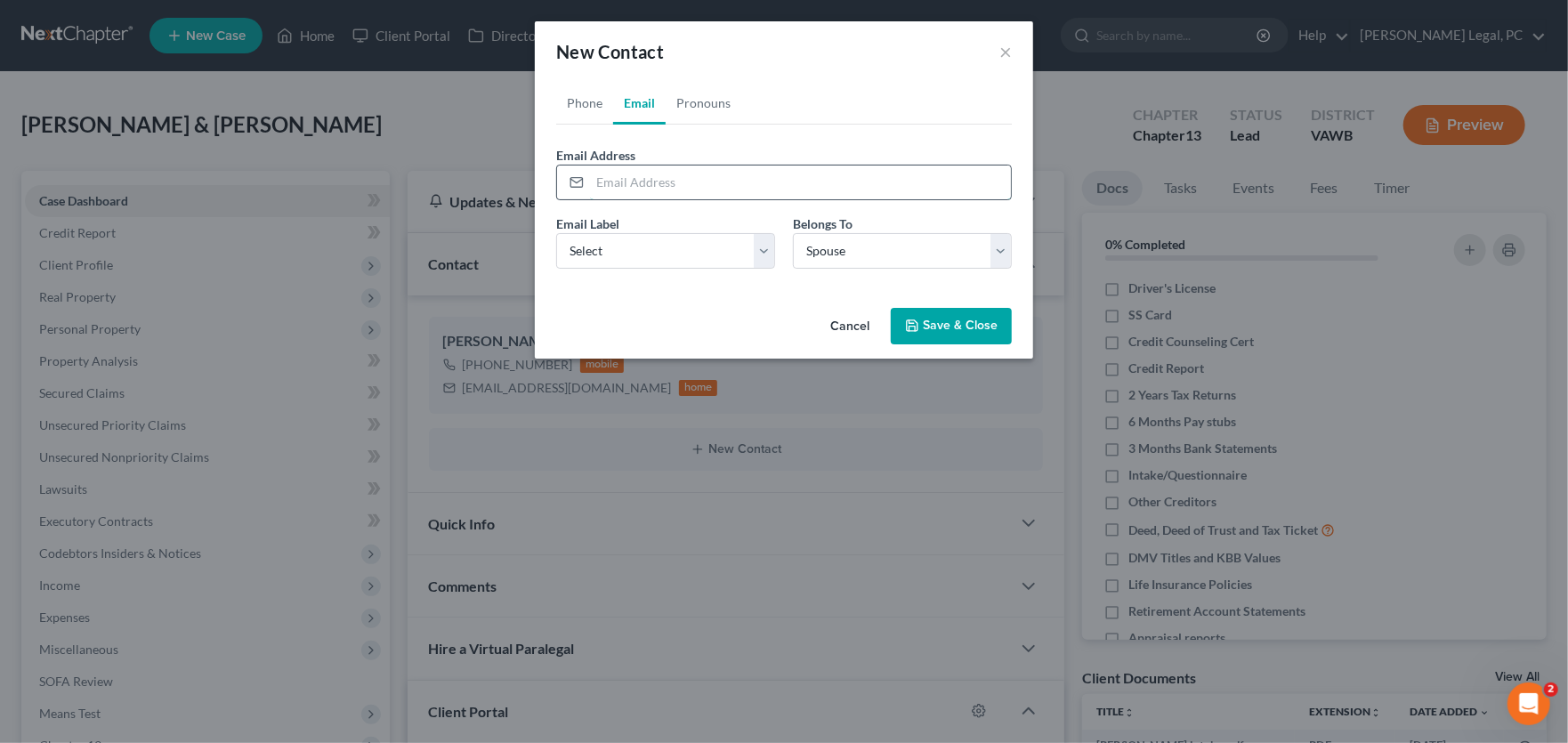
click at [642, 186] on input "email" at bounding box center [800, 182] width 421 height 34
type input "jamesshepherd154@gmail.com"
click at [676, 249] on select "Select Home Work Other" at bounding box center [665, 251] width 219 height 36
select select "0"
click at [557, 234] on select "Select Home Work Other" at bounding box center [665, 251] width 219 height 36
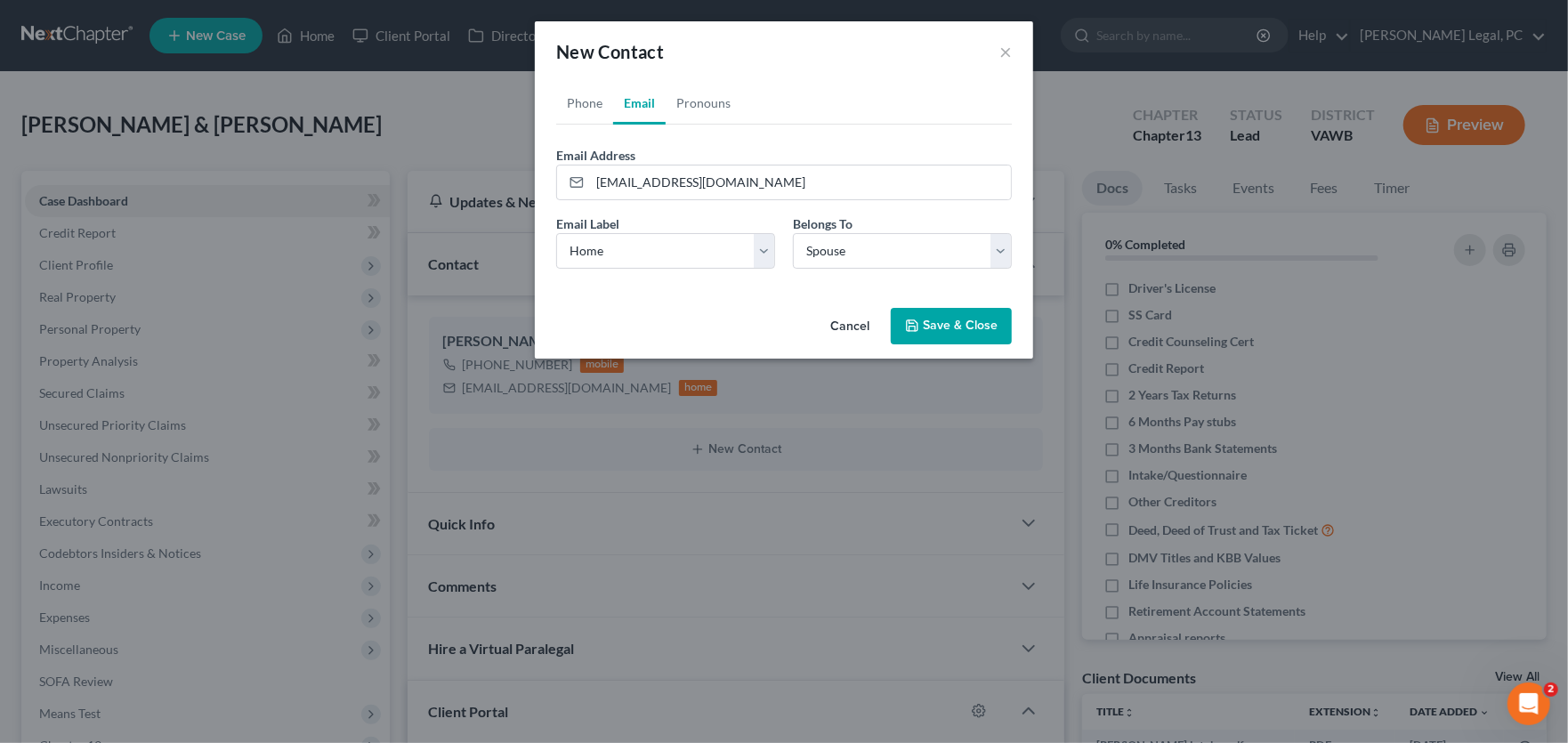
click at [937, 327] on button "Save & Close" at bounding box center [951, 327] width 121 height 38
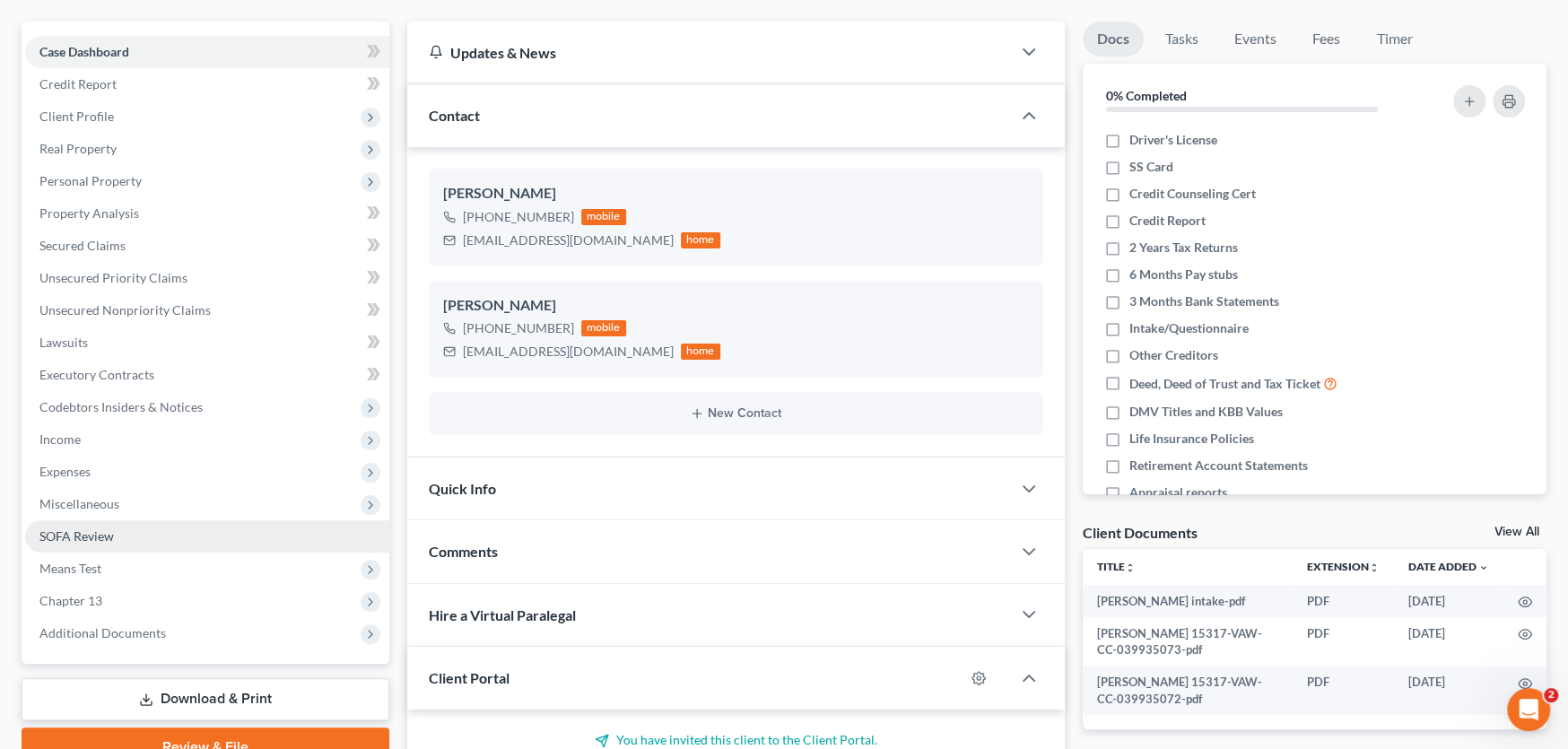
scroll to position [263, 0]
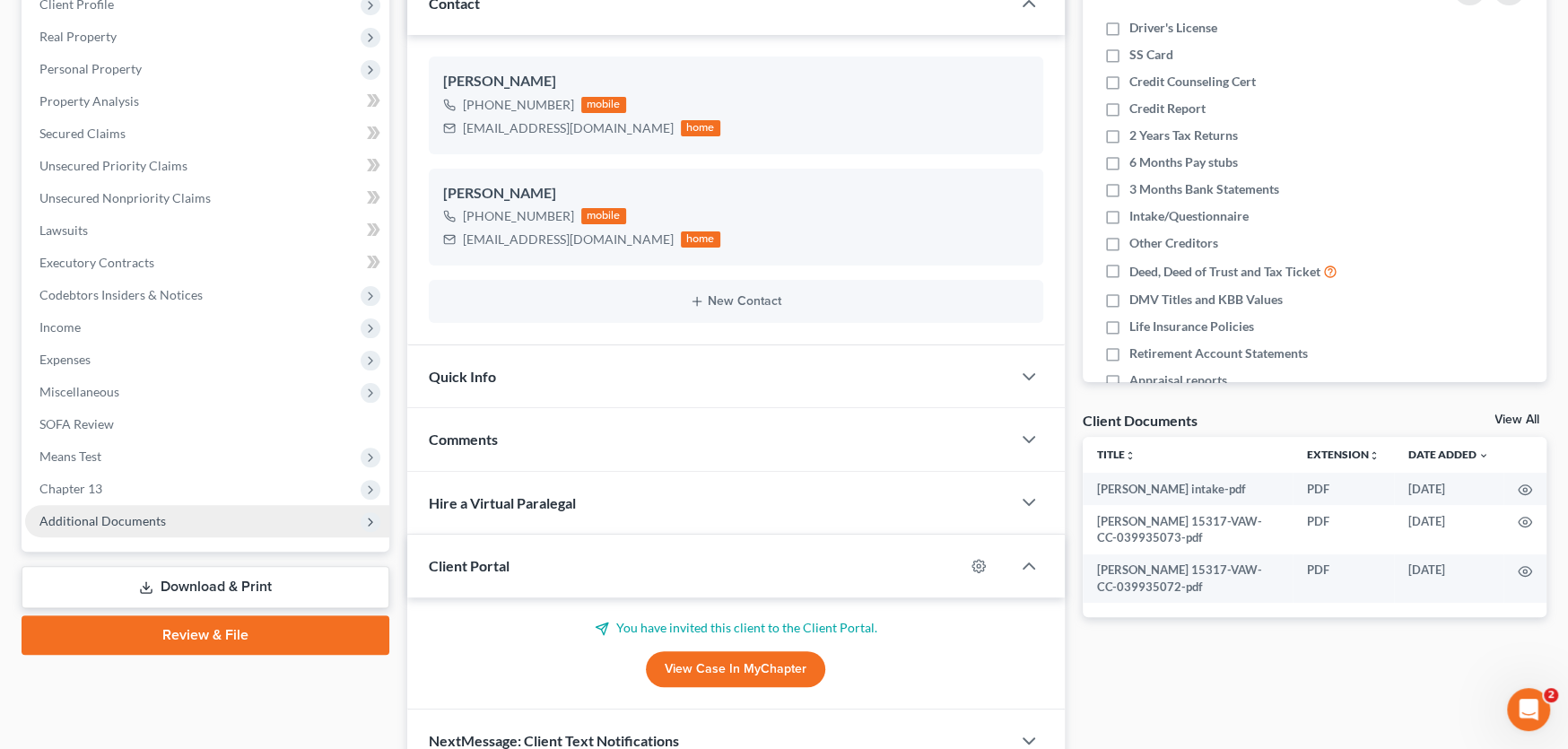
click at [132, 526] on span "Additional Documents" at bounding box center [207, 521] width 365 height 33
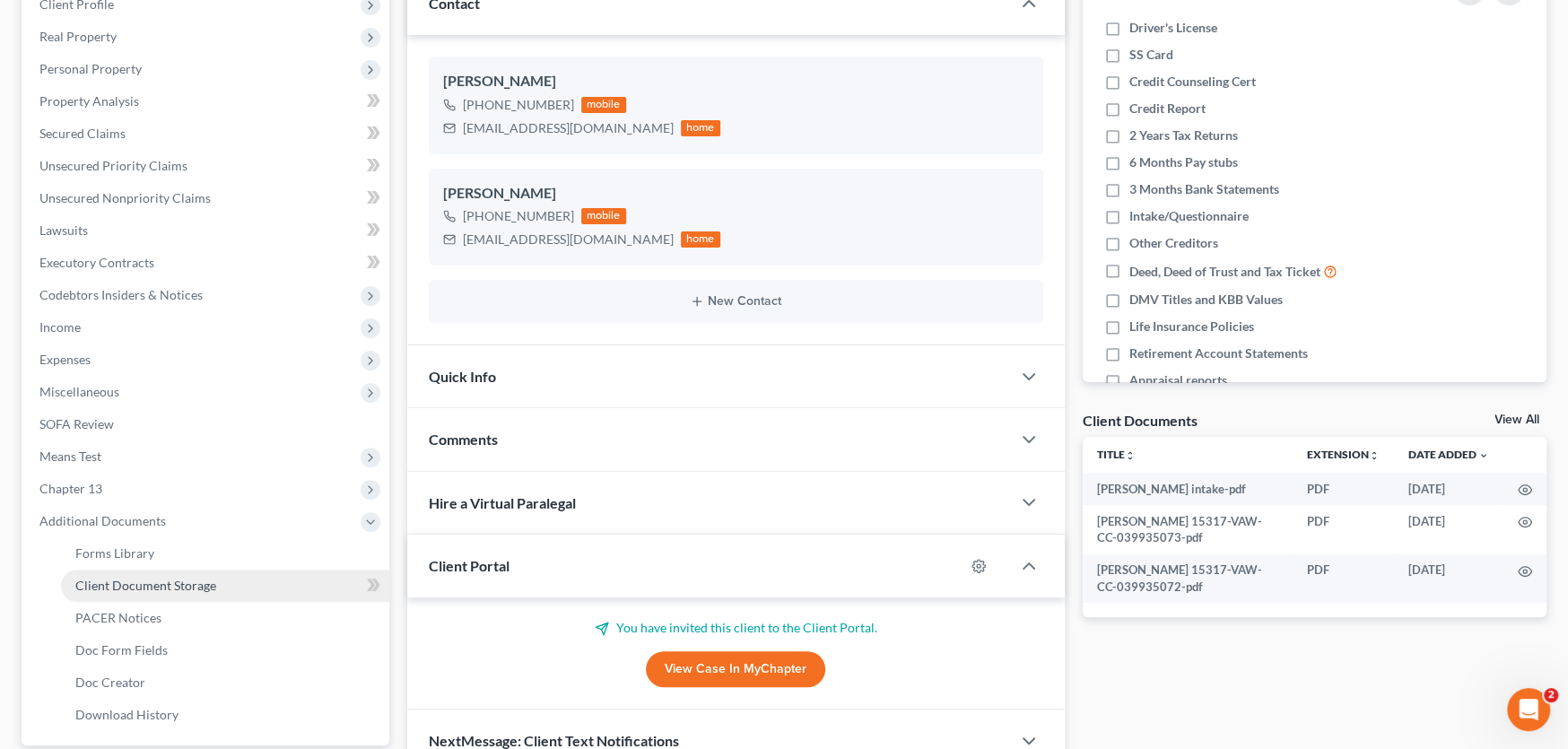
click at [148, 578] on span "Client Document Storage" at bounding box center [145, 585] width 140 height 15
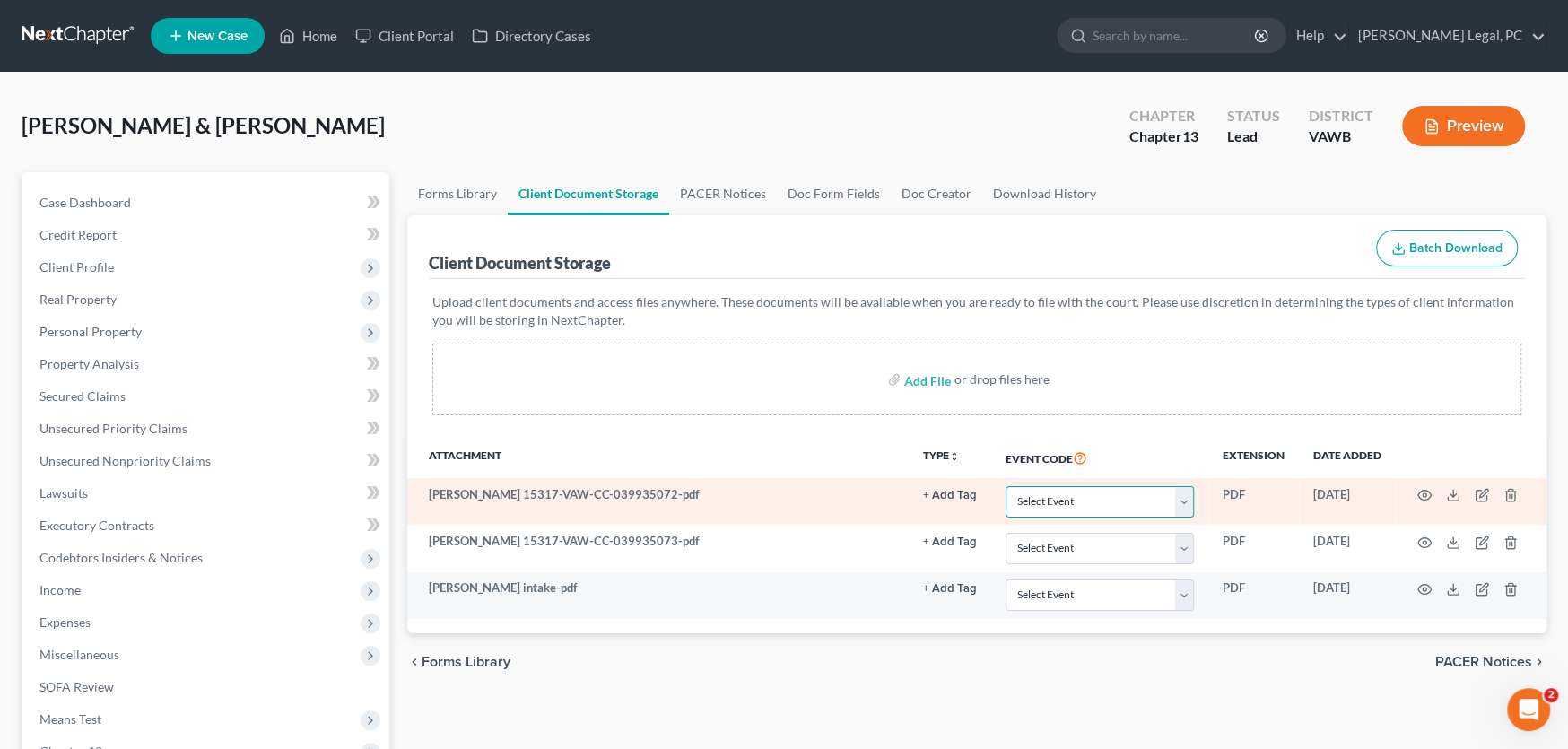
click at [1093, 489] on select "Select Event Certificate of Credit Counseling" at bounding box center [1099, 502] width 189 height 32
select select "0"
click at [1005, 487] on select "Select Event Certificate of Credit Counseling" at bounding box center [1099, 502] width 189 height 32
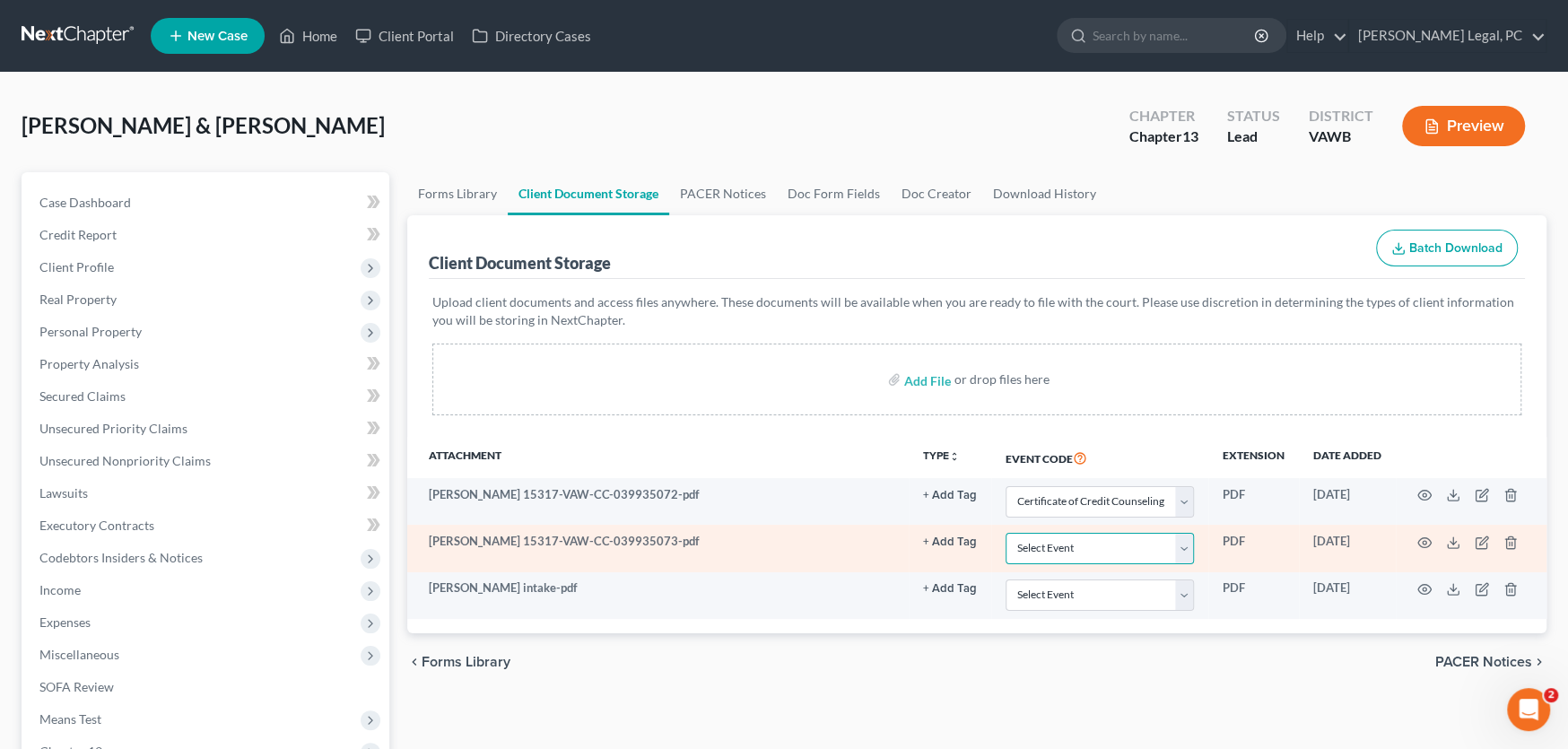
click at [1080, 542] on select "Select Event Certificate of Credit Counseling" at bounding box center [1099, 549] width 189 height 32
select select "0"
click at [1005, 533] on select "Select Event Certificate of Credit Counseling" at bounding box center [1099, 549] width 189 height 32
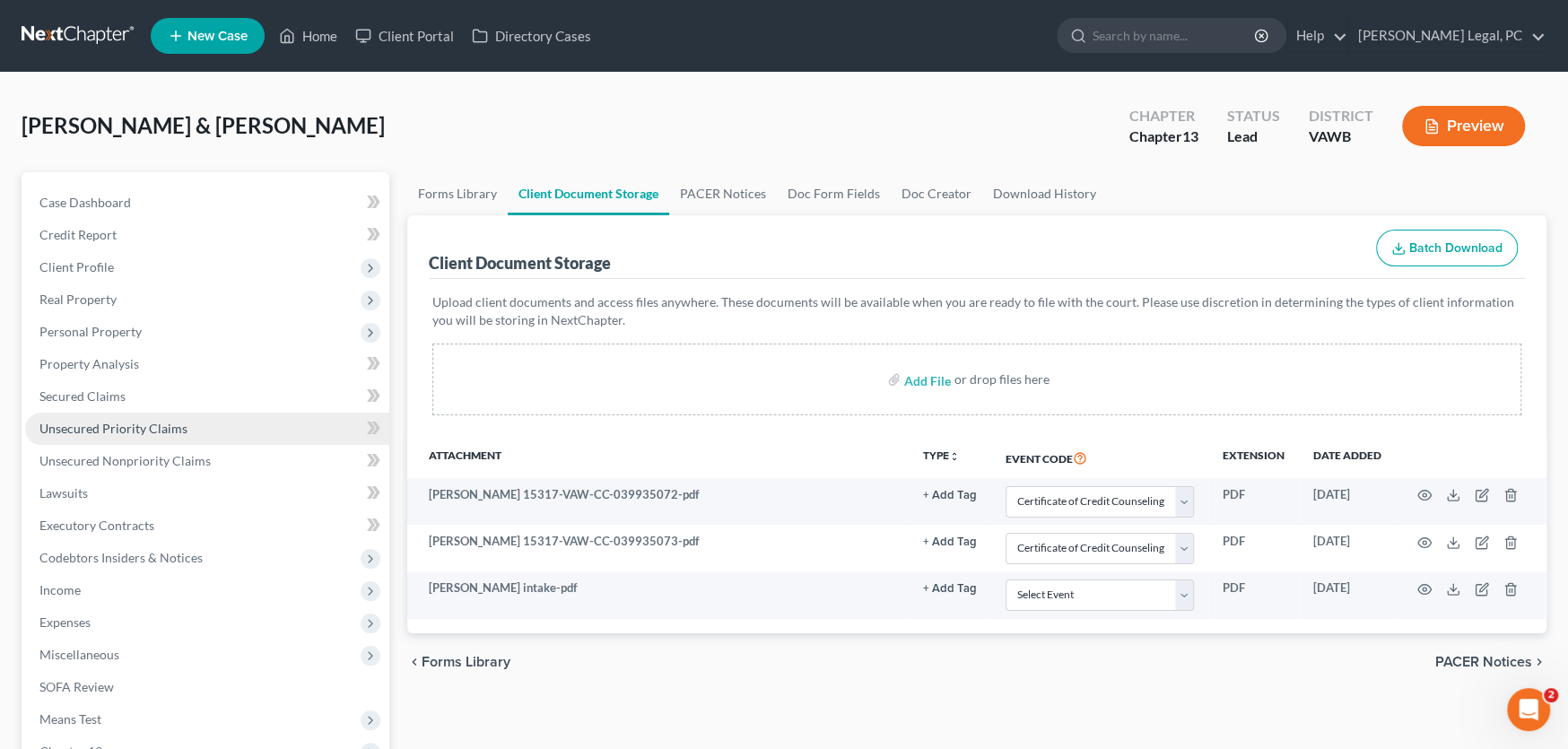
select select "0"
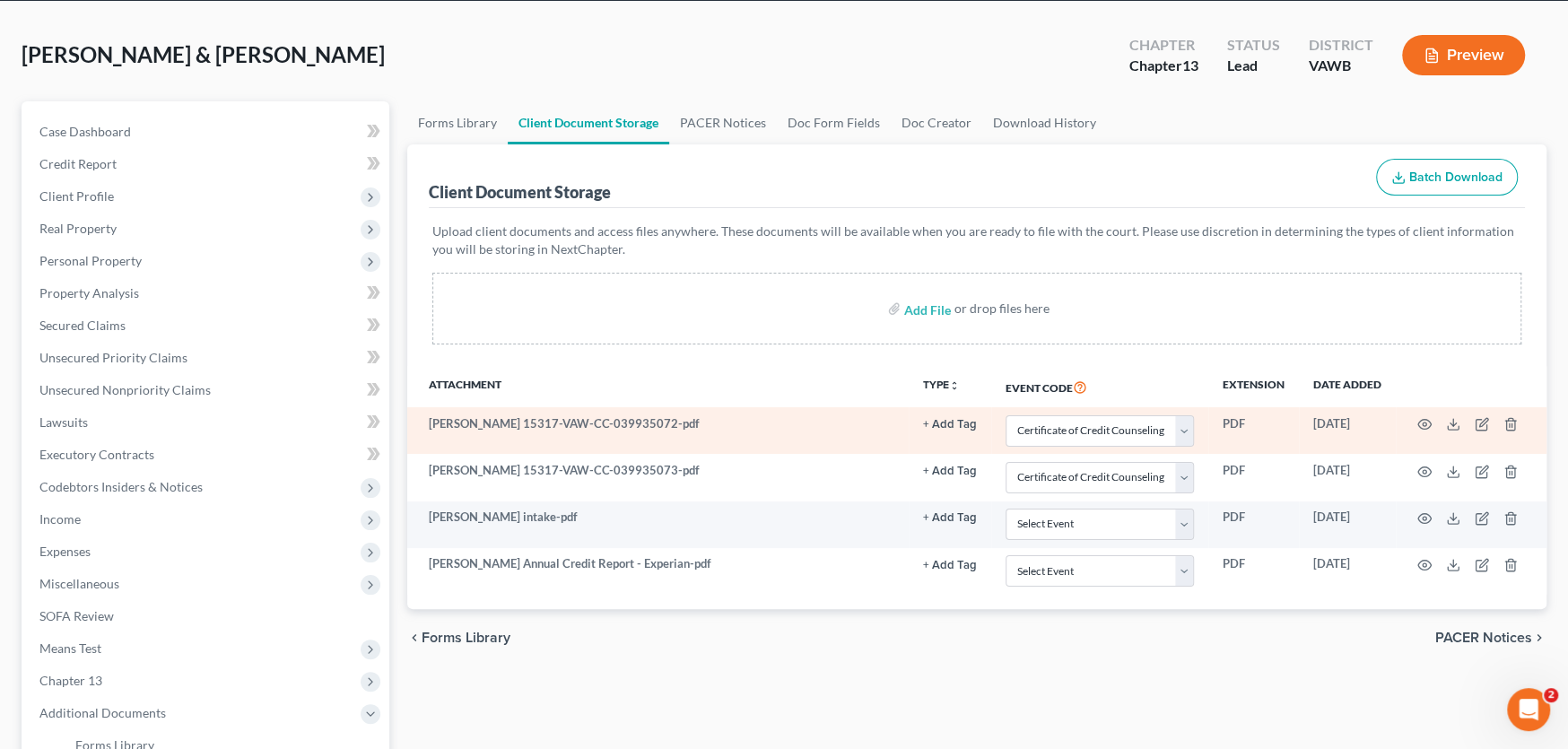
scroll to position [69, 0]
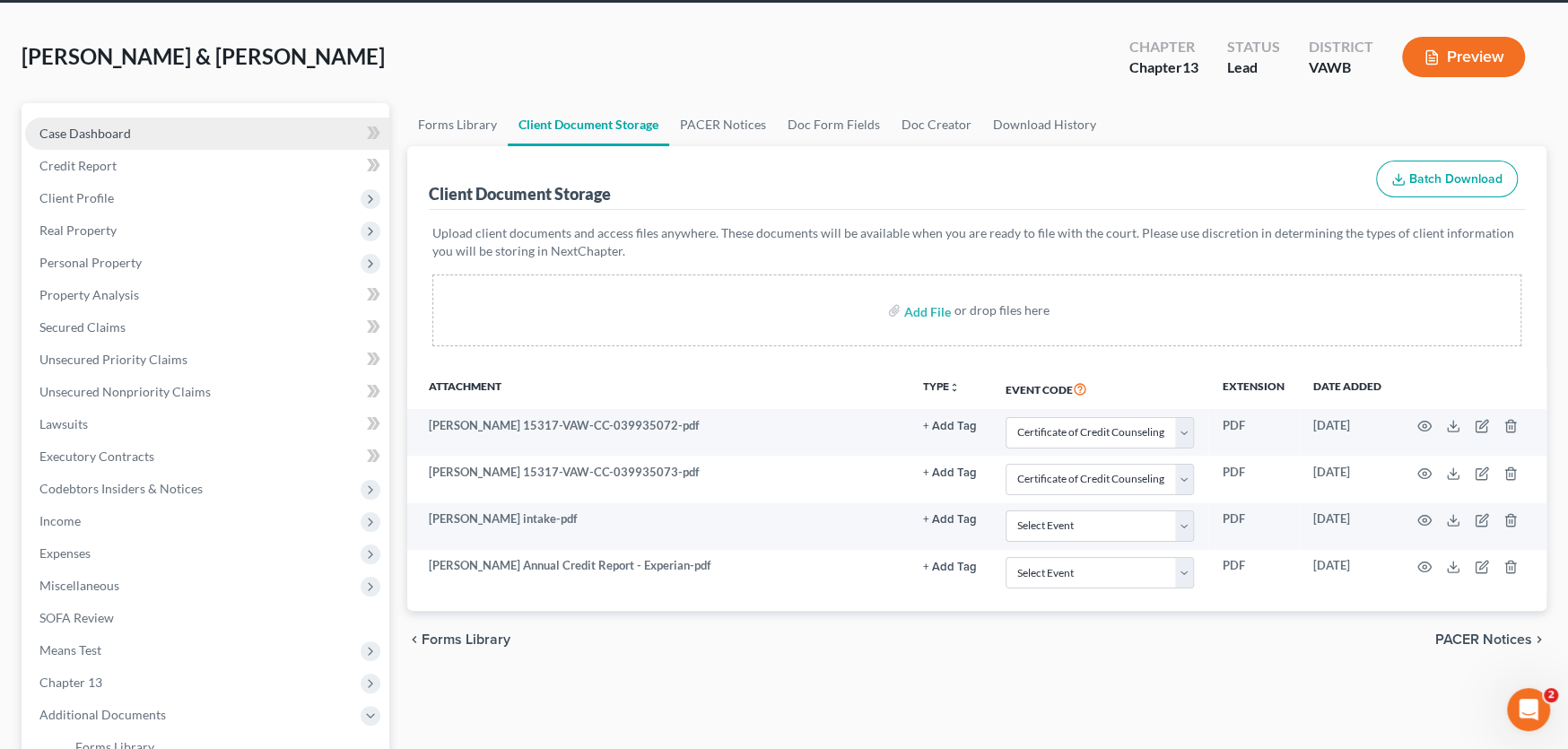
click at [91, 126] on span "Case Dashboard" at bounding box center [85, 133] width 91 height 15
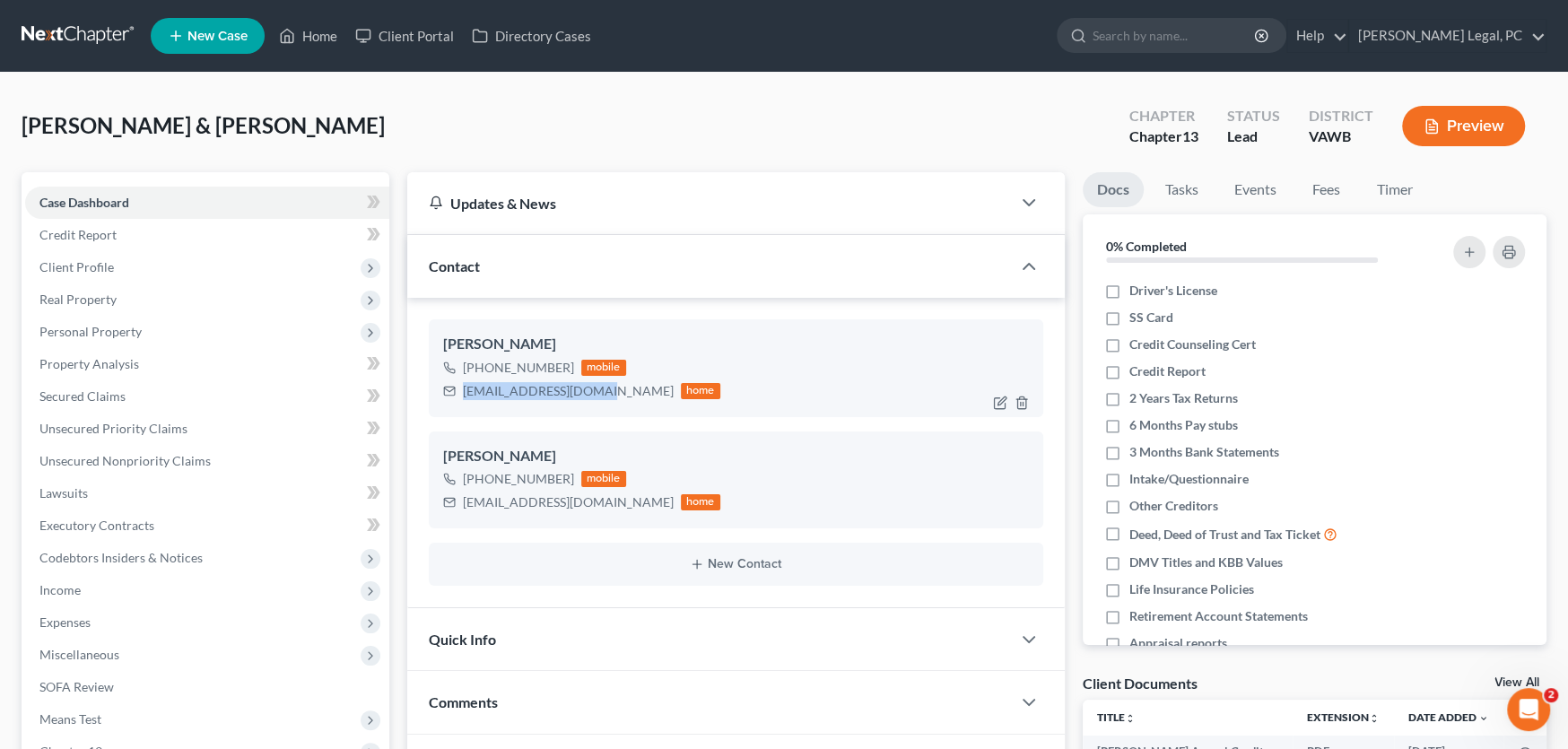
drag, startPoint x: 600, startPoint y: 390, endPoint x: 458, endPoint y: 388, distance: 142.0
click at [458, 388] on div "shepherd116@gmail.com home" at bounding box center [581, 391] width 277 height 23
copy div "shepherd116@gmail.com"
click at [86, 326] on span "Personal Property" at bounding box center [90, 331] width 102 height 15
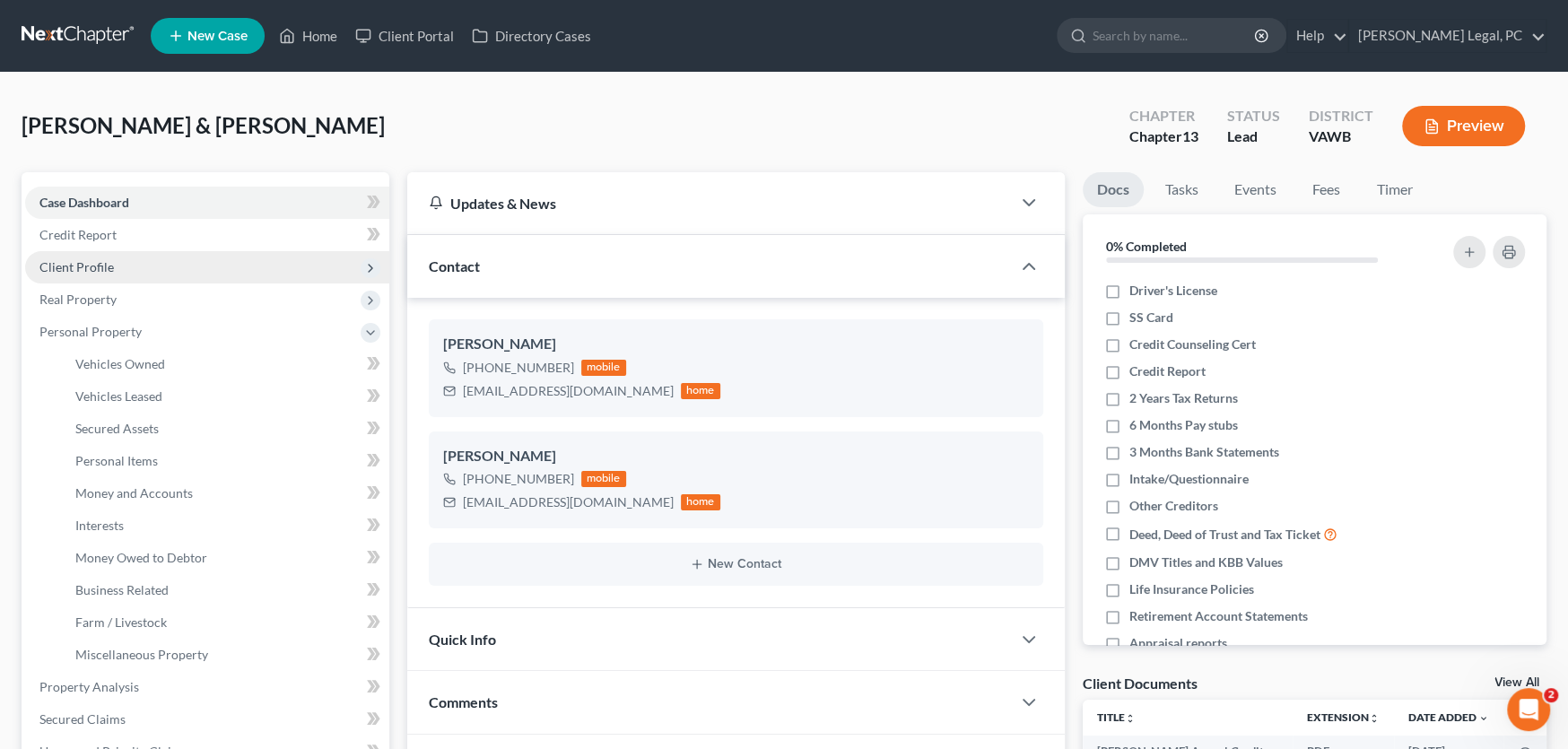
click at [79, 268] on span "Client Profile" at bounding box center [76, 267] width 74 height 15
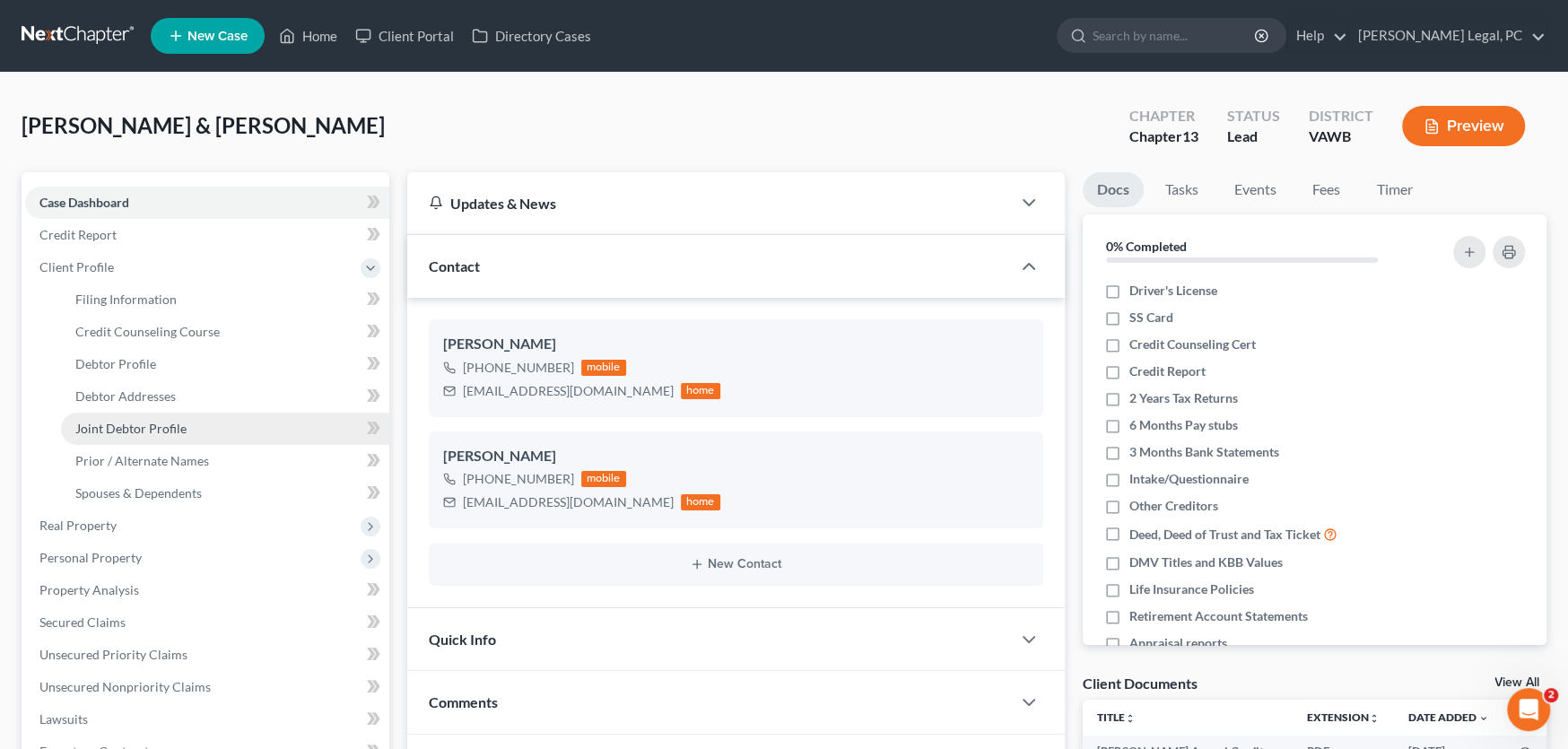
click at [125, 421] on span "Joint Debtor Profile" at bounding box center [131, 428] width 112 height 15
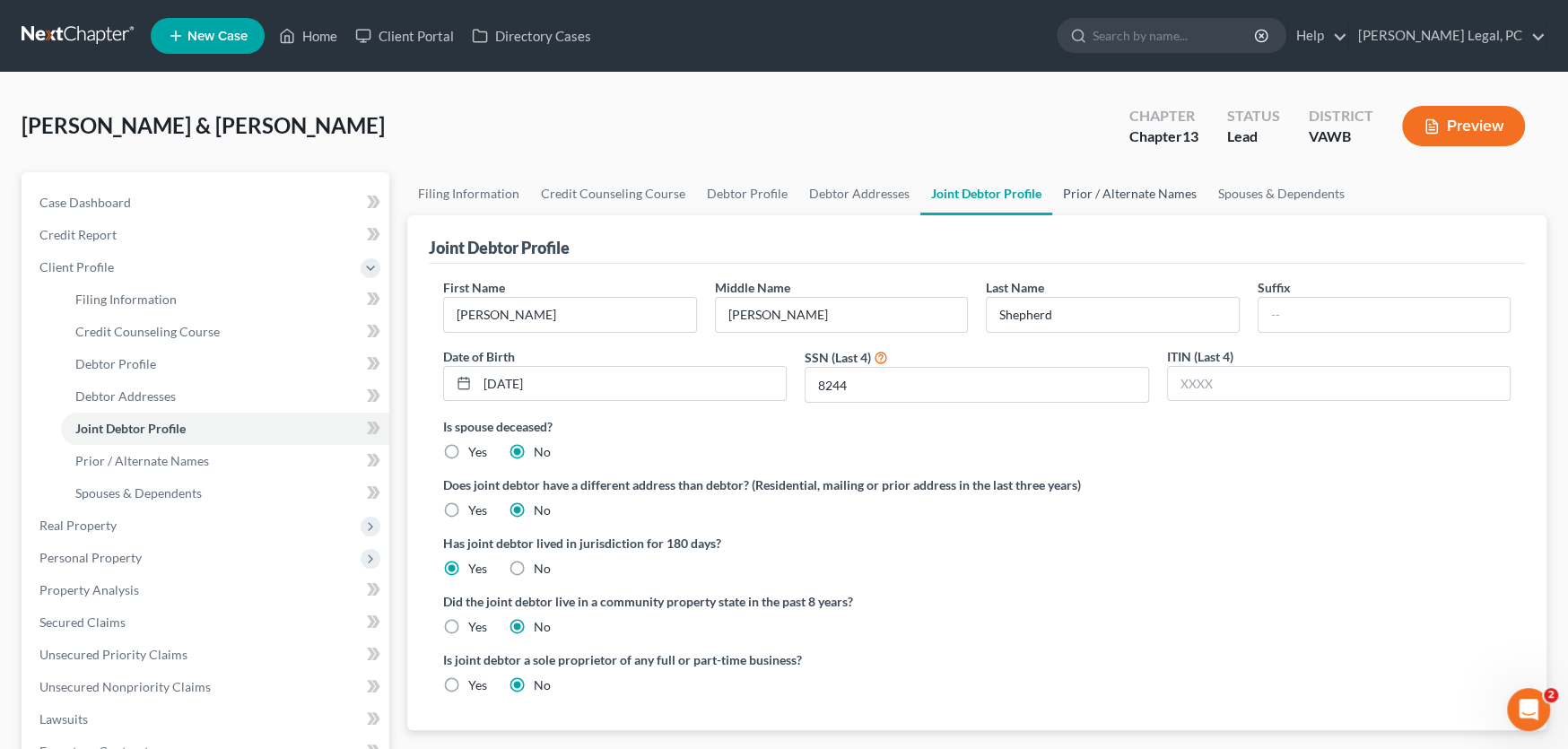
click at [1110, 183] on link "Prior / Alternate Names" at bounding box center [1129, 194] width 155 height 43
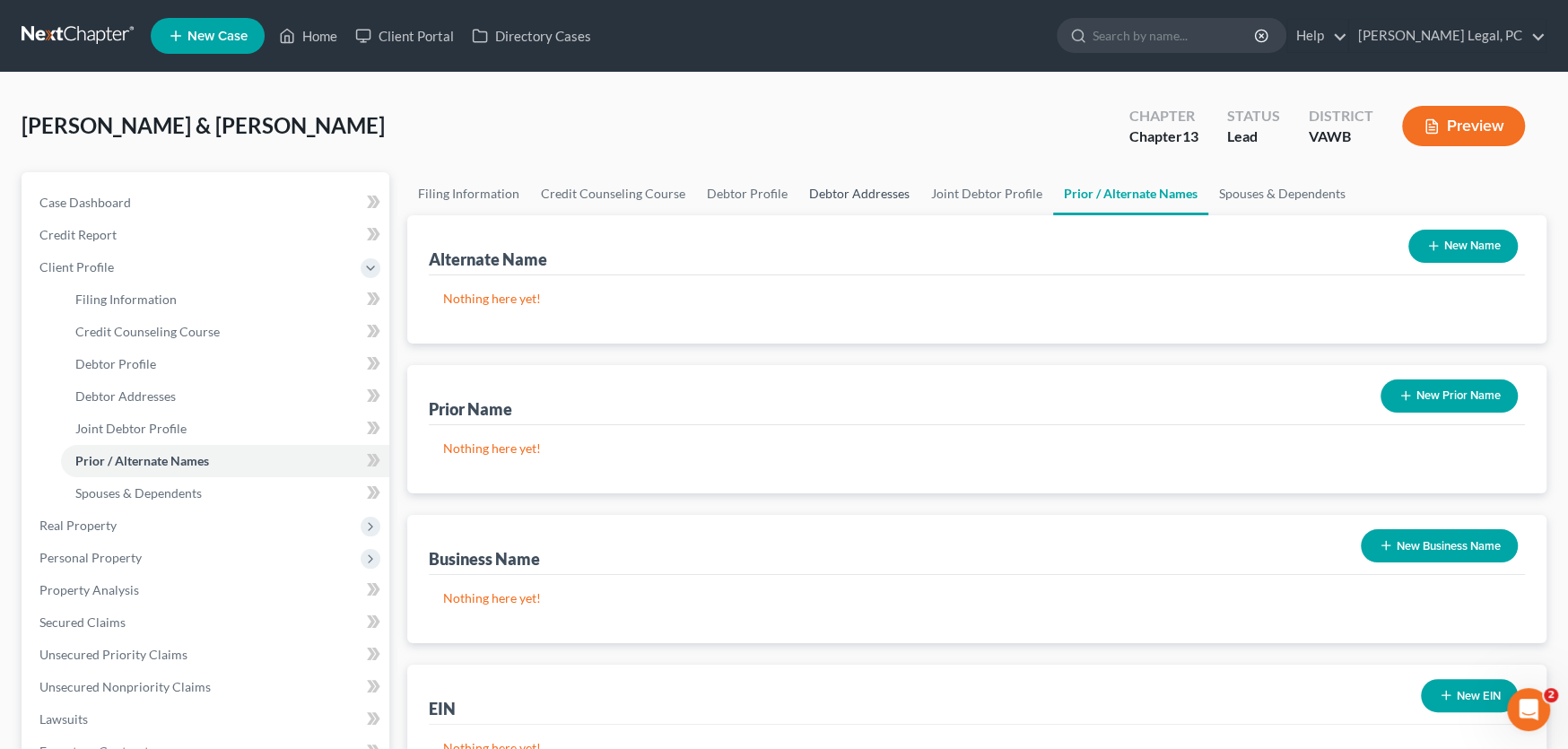
click at [900, 196] on link "Debtor Addresses" at bounding box center [858, 194] width 122 height 43
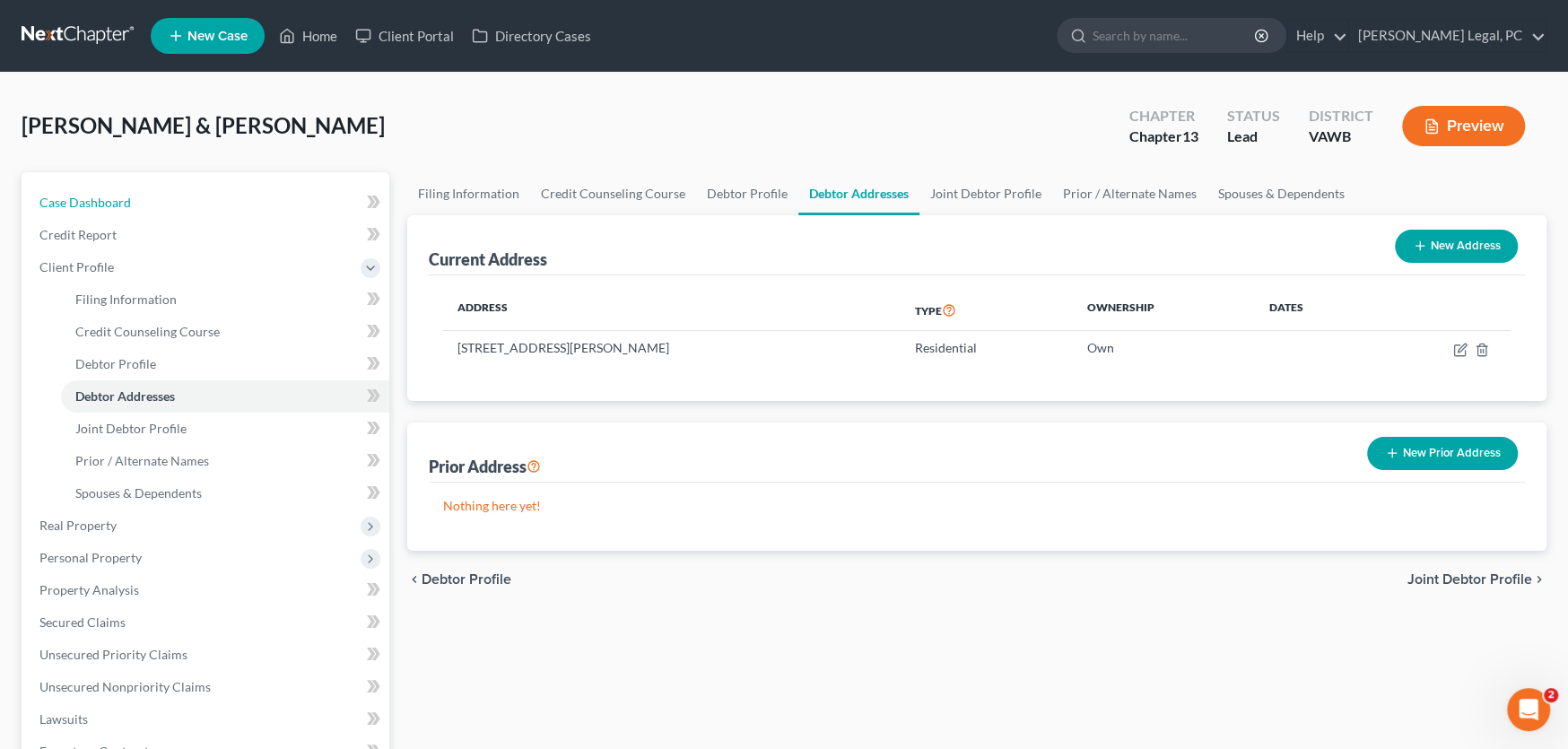
drag, startPoint x: 109, startPoint y: 201, endPoint x: 7, endPoint y: 240, distance: 109.2
click at [109, 201] on span "Case Dashboard" at bounding box center [85, 202] width 91 height 15
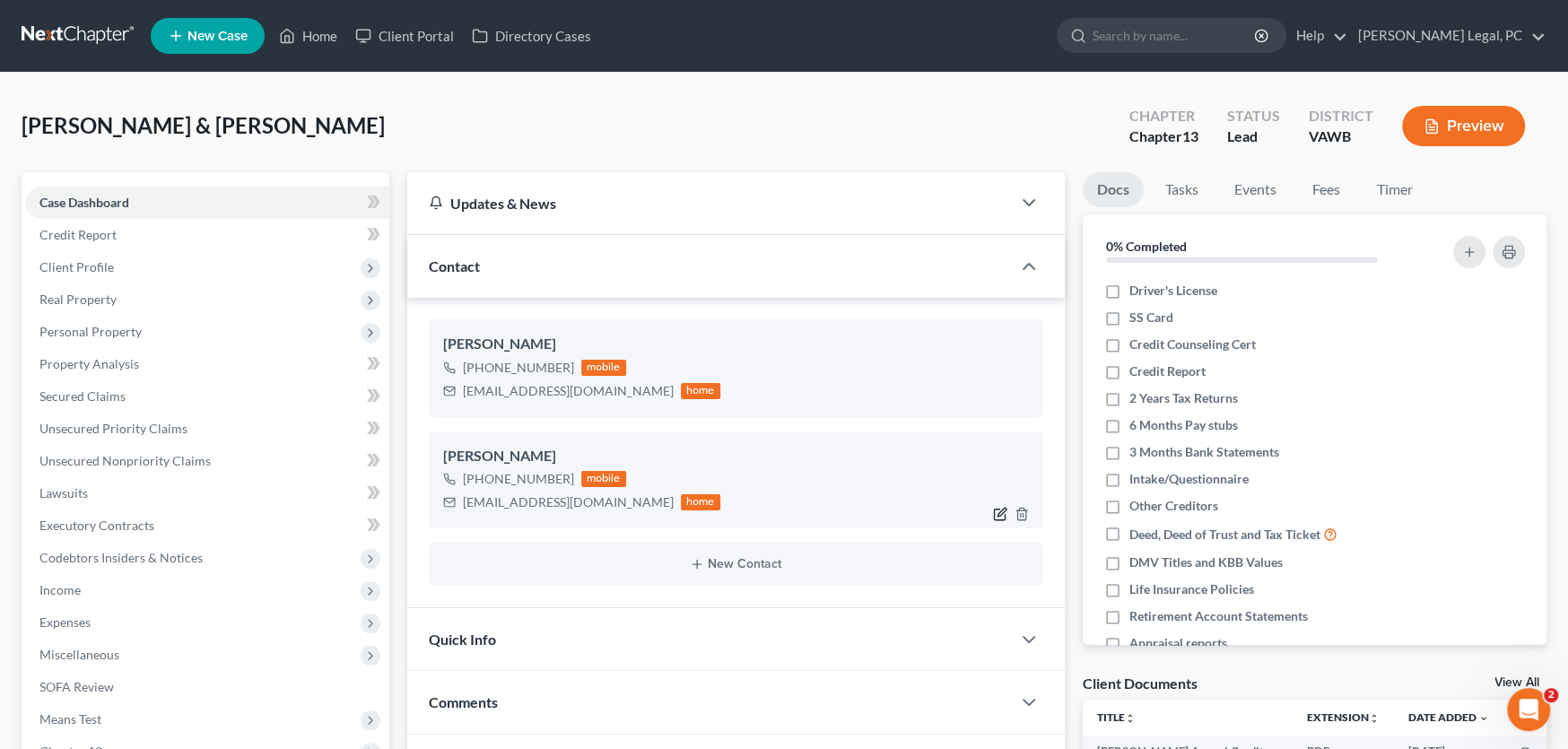
click at [1002, 510] on icon "button" at bounding box center [1000, 514] width 14 height 14
select select "0"
select select "1"
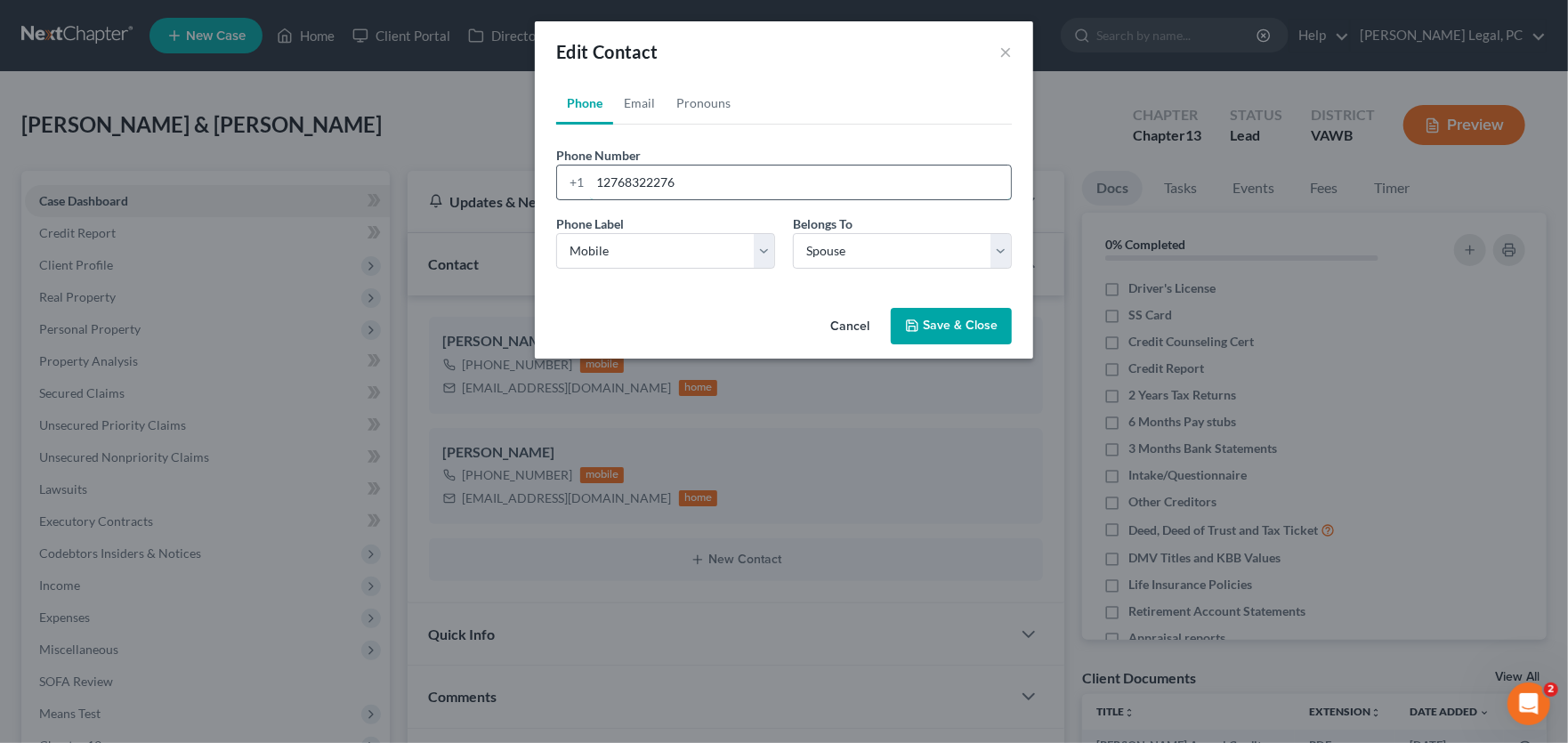
click at [663, 184] on input "12768322276" at bounding box center [800, 182] width 421 height 34
drag, startPoint x: 663, startPoint y: 184, endPoint x: 712, endPoint y: 181, distance: 49.1
click at [712, 181] on input "12768322276" at bounding box center [800, 182] width 421 height 34
type input "12768322283"
click at [930, 317] on button "Save & Close" at bounding box center [951, 327] width 121 height 38
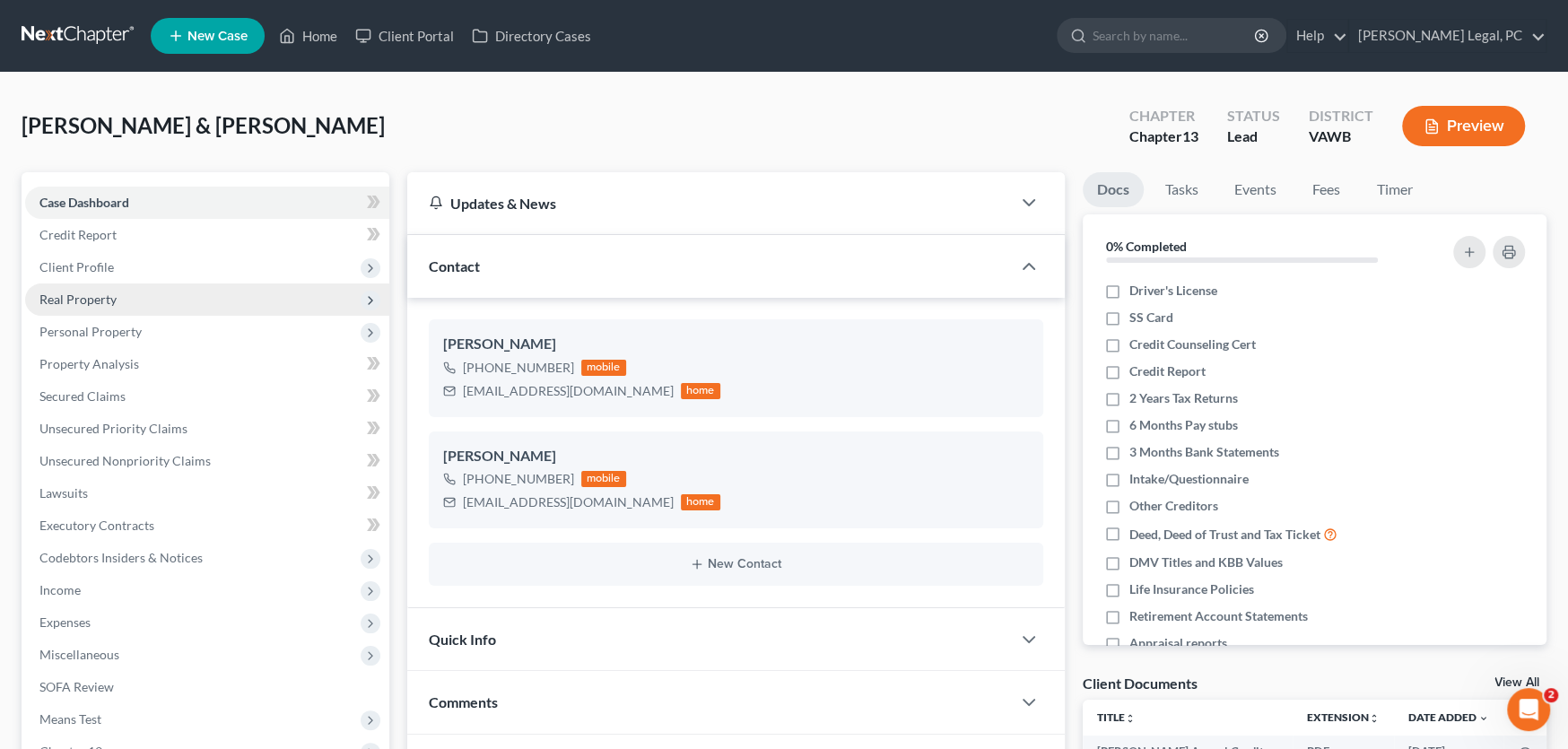
click at [76, 301] on span "Real Property" at bounding box center [77, 299] width 77 height 15
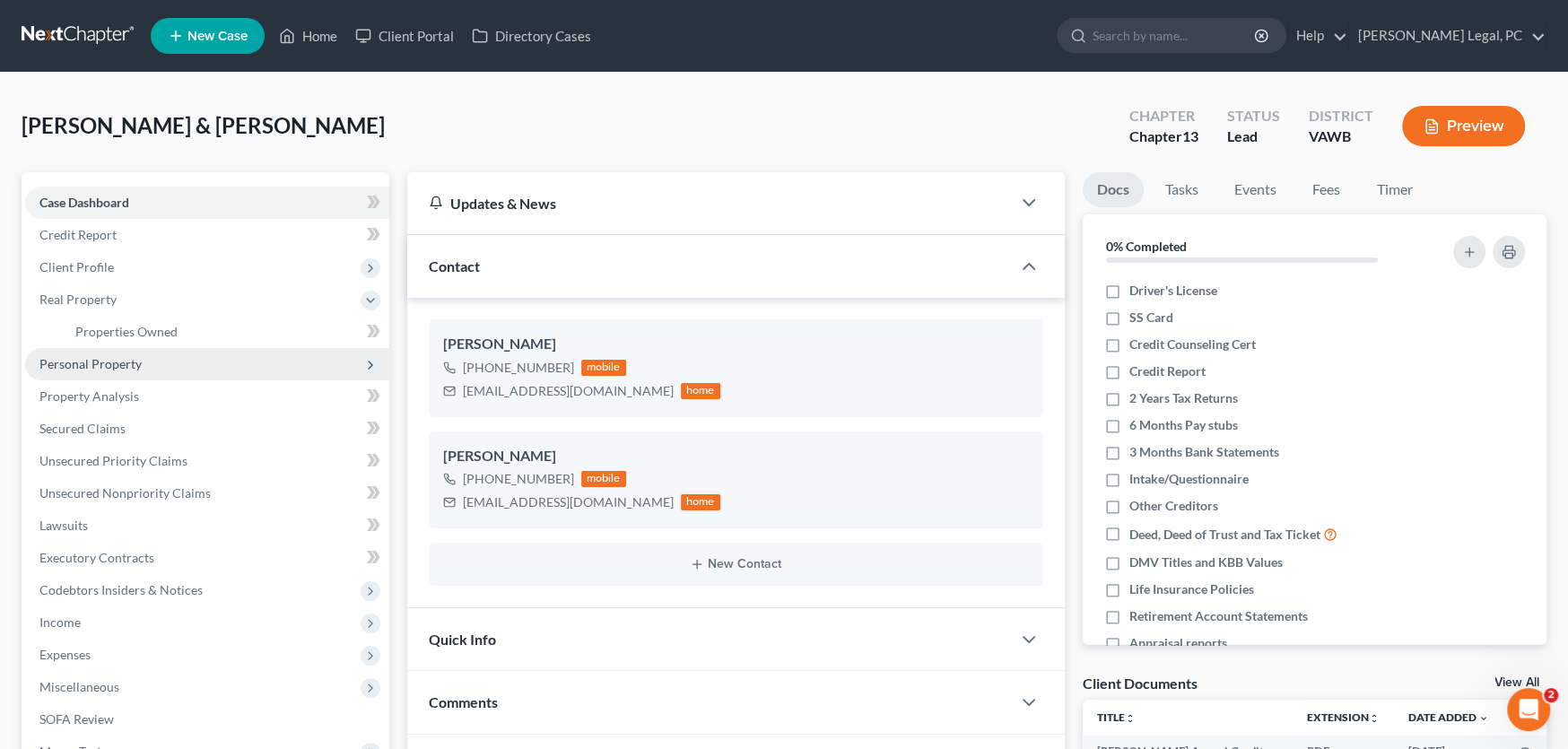
click at [86, 356] on span "Personal Property" at bounding box center [90, 364] width 102 height 15
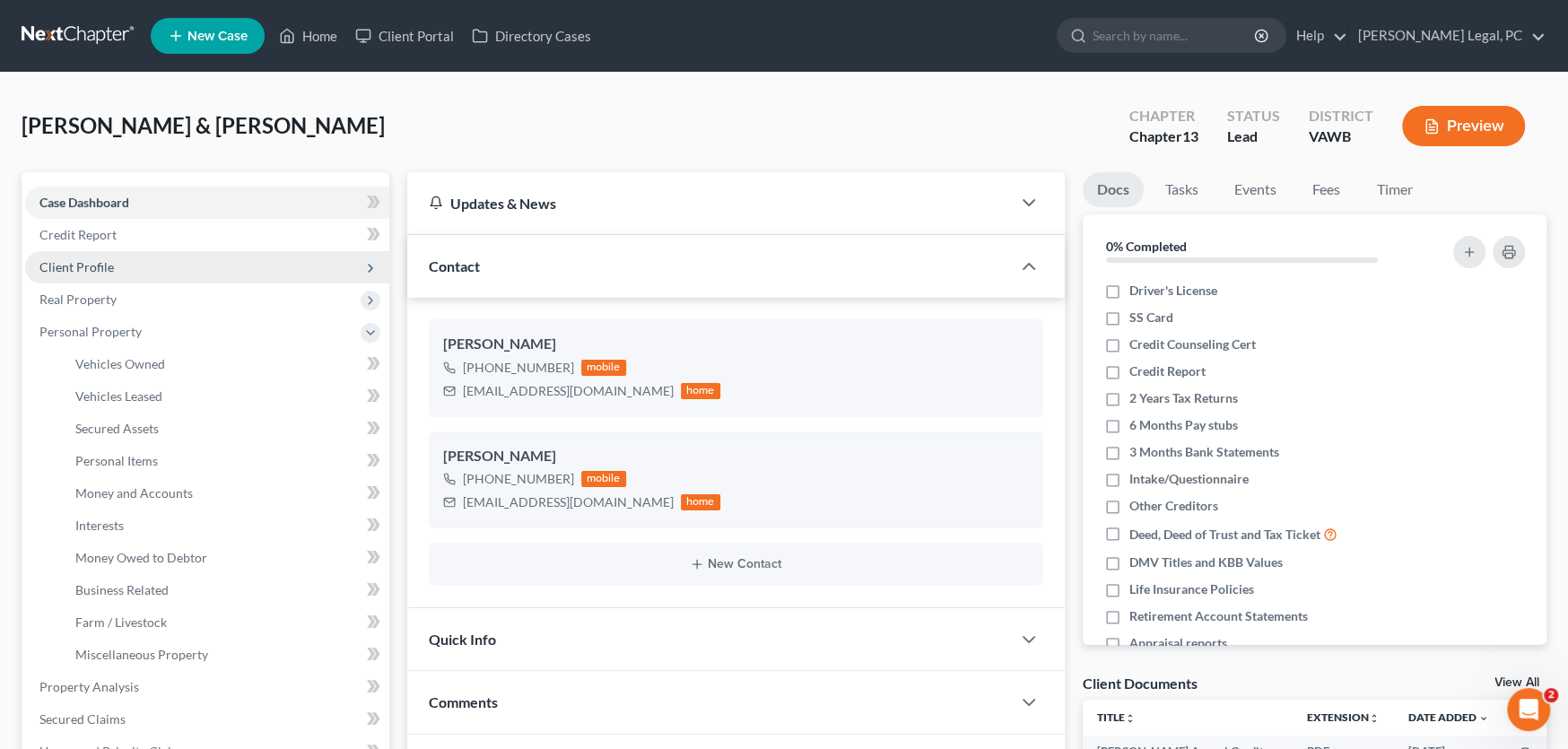
click at [77, 261] on span "Client Profile" at bounding box center [76, 267] width 74 height 15
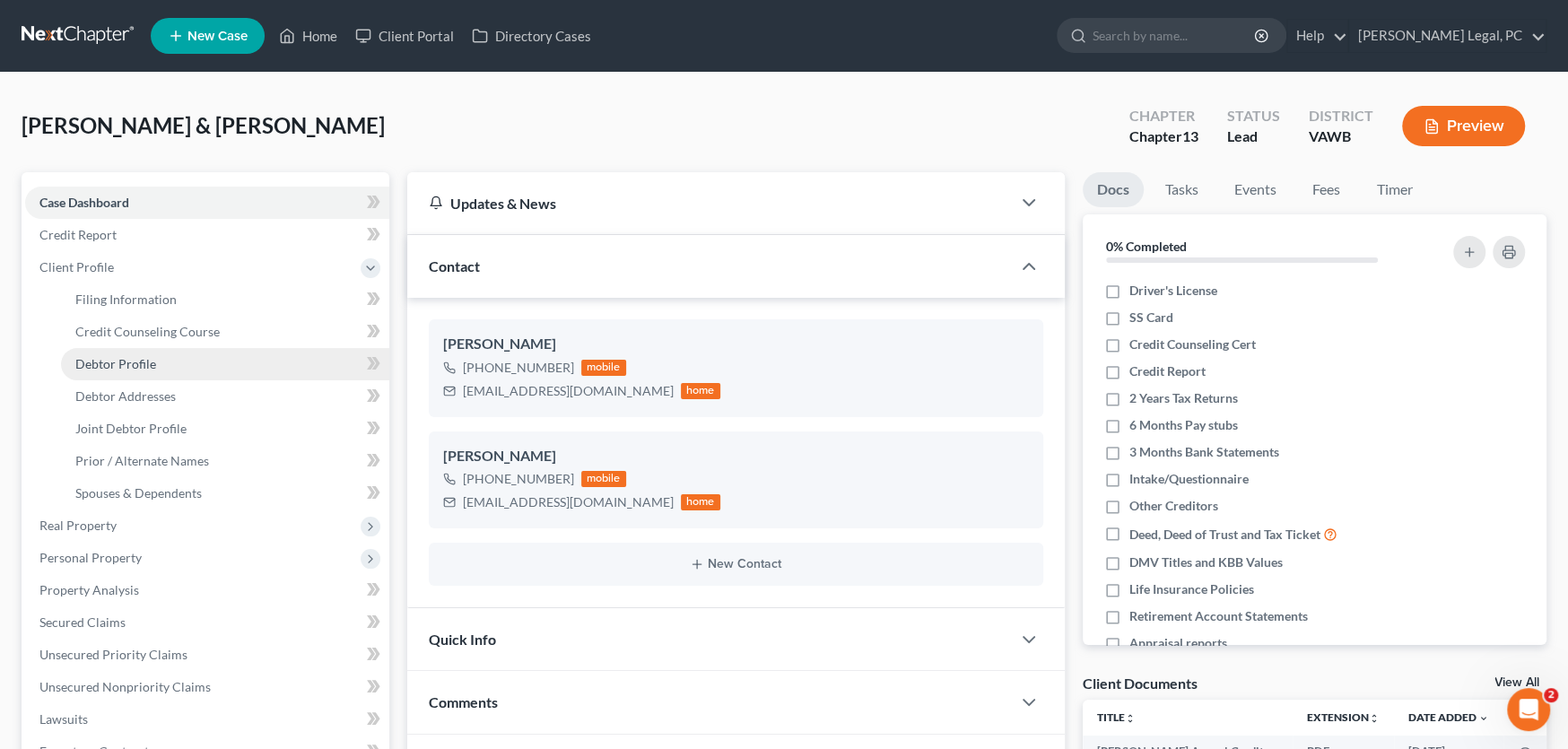
click at [119, 371] on link "Debtor Profile" at bounding box center [225, 364] width 328 height 33
select select "1"
select select "0"
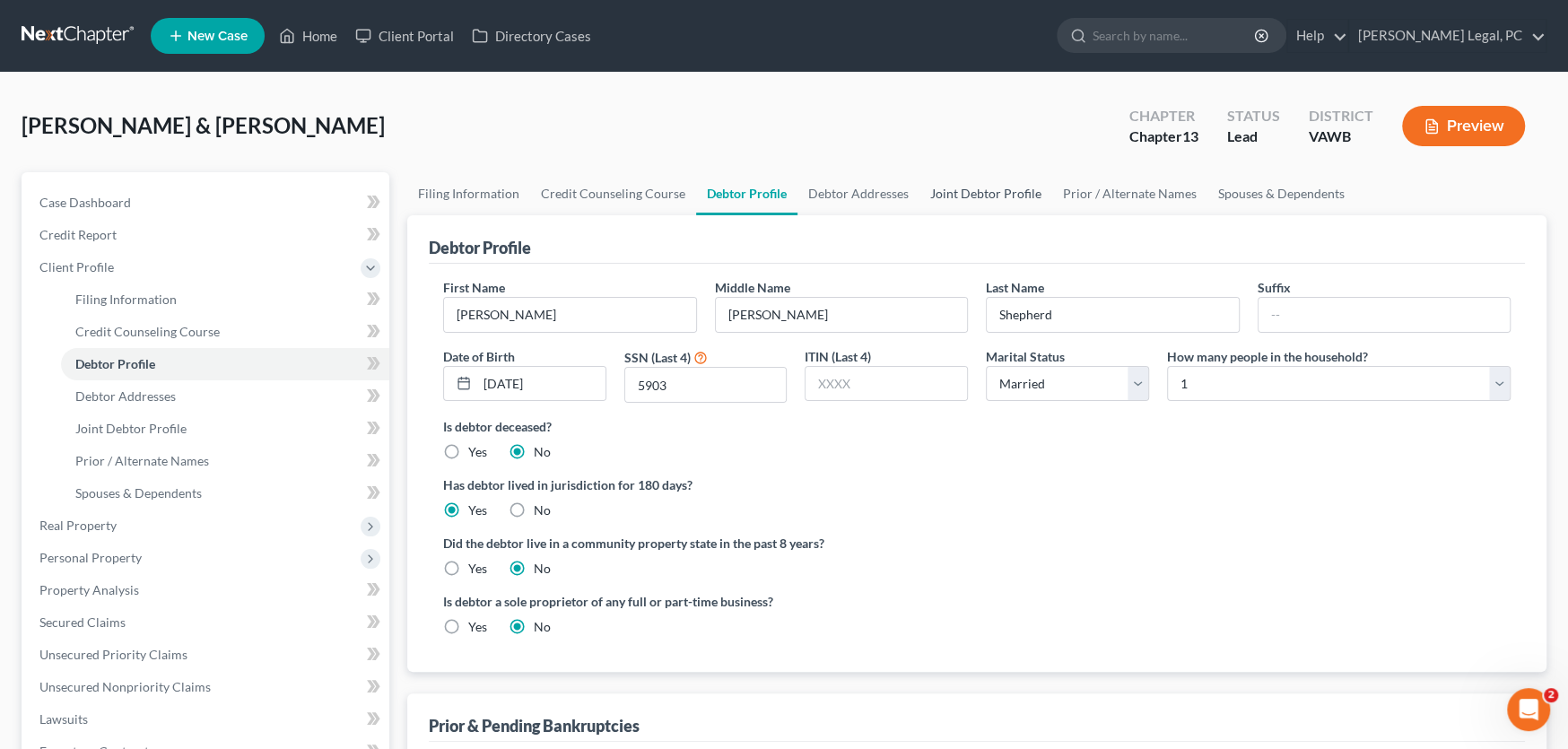
click at [941, 192] on link "Joint Debtor Profile" at bounding box center [986, 194] width 133 height 43
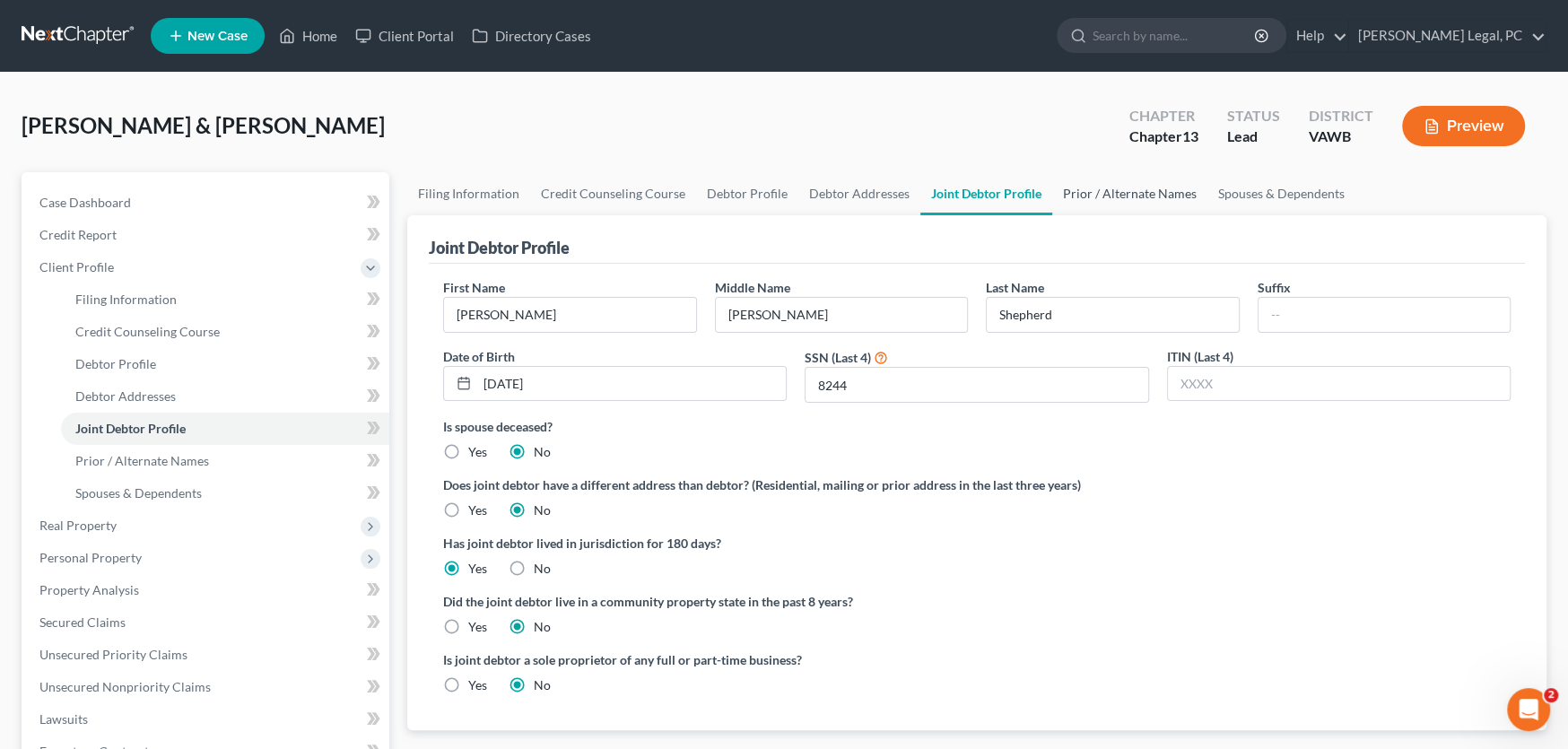
click at [1076, 193] on link "Prior / Alternate Names" at bounding box center [1129, 194] width 155 height 43
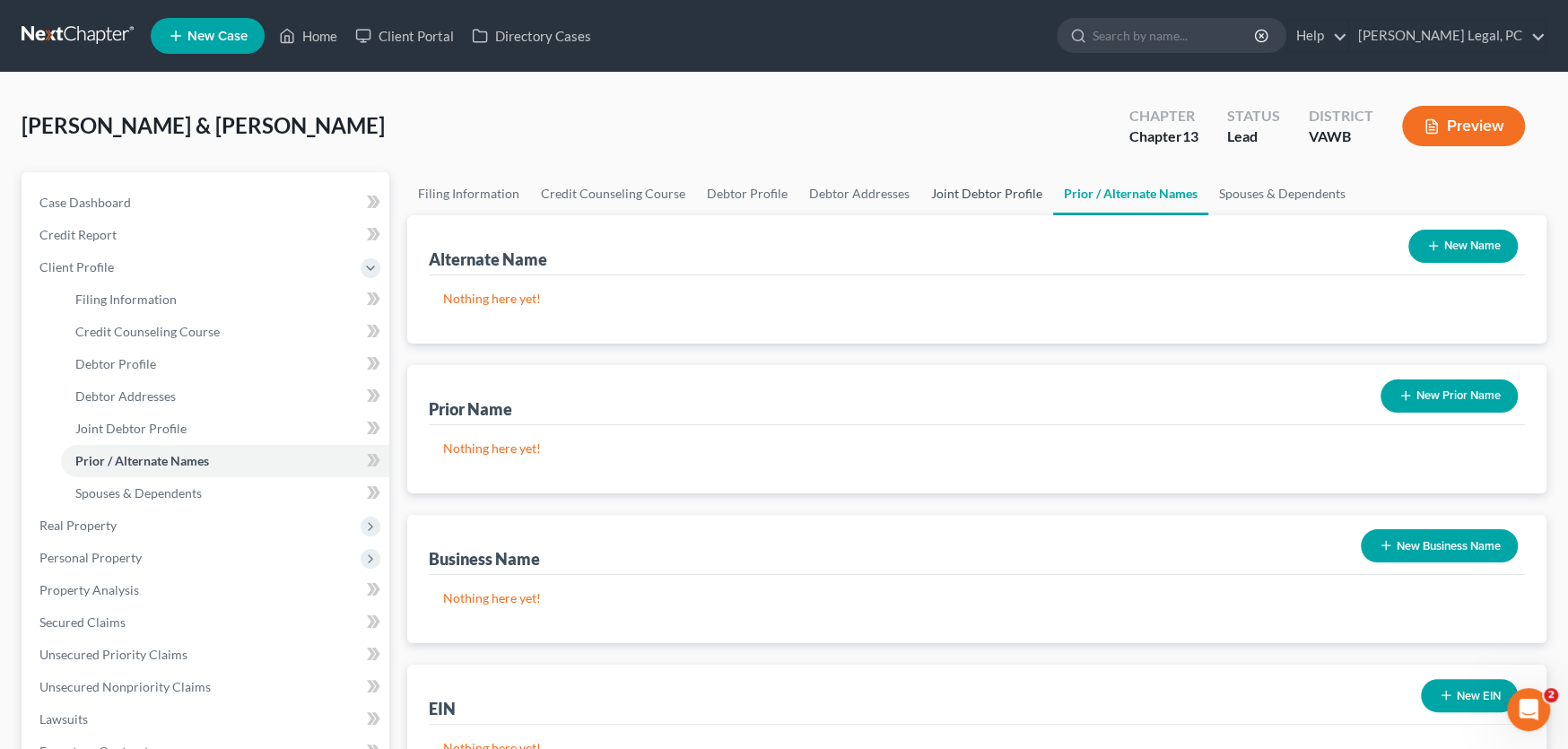
click at [945, 196] on link "Joint Debtor Profile" at bounding box center [986, 194] width 133 height 43
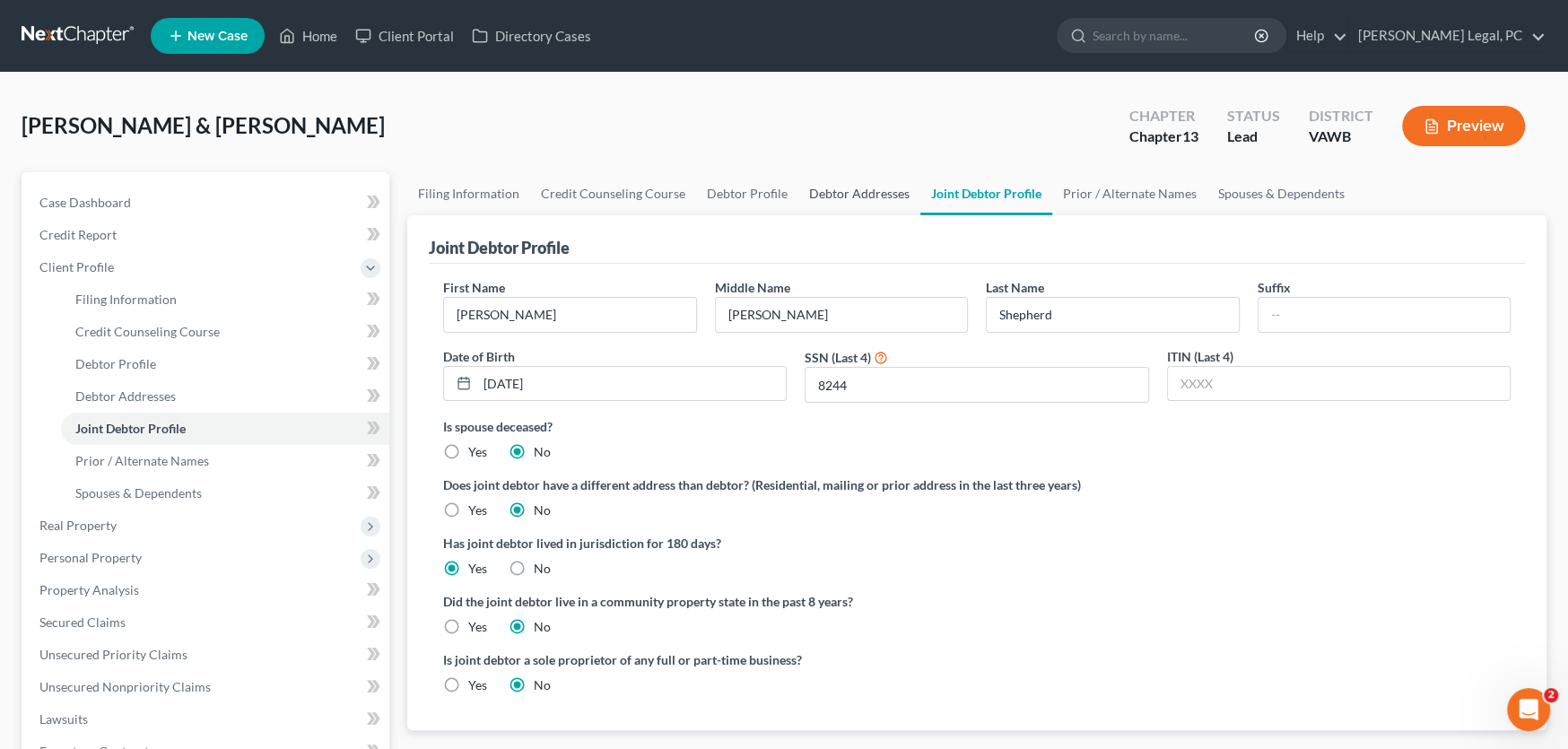
click at [872, 194] on link "Debtor Addresses" at bounding box center [858, 194] width 122 height 43
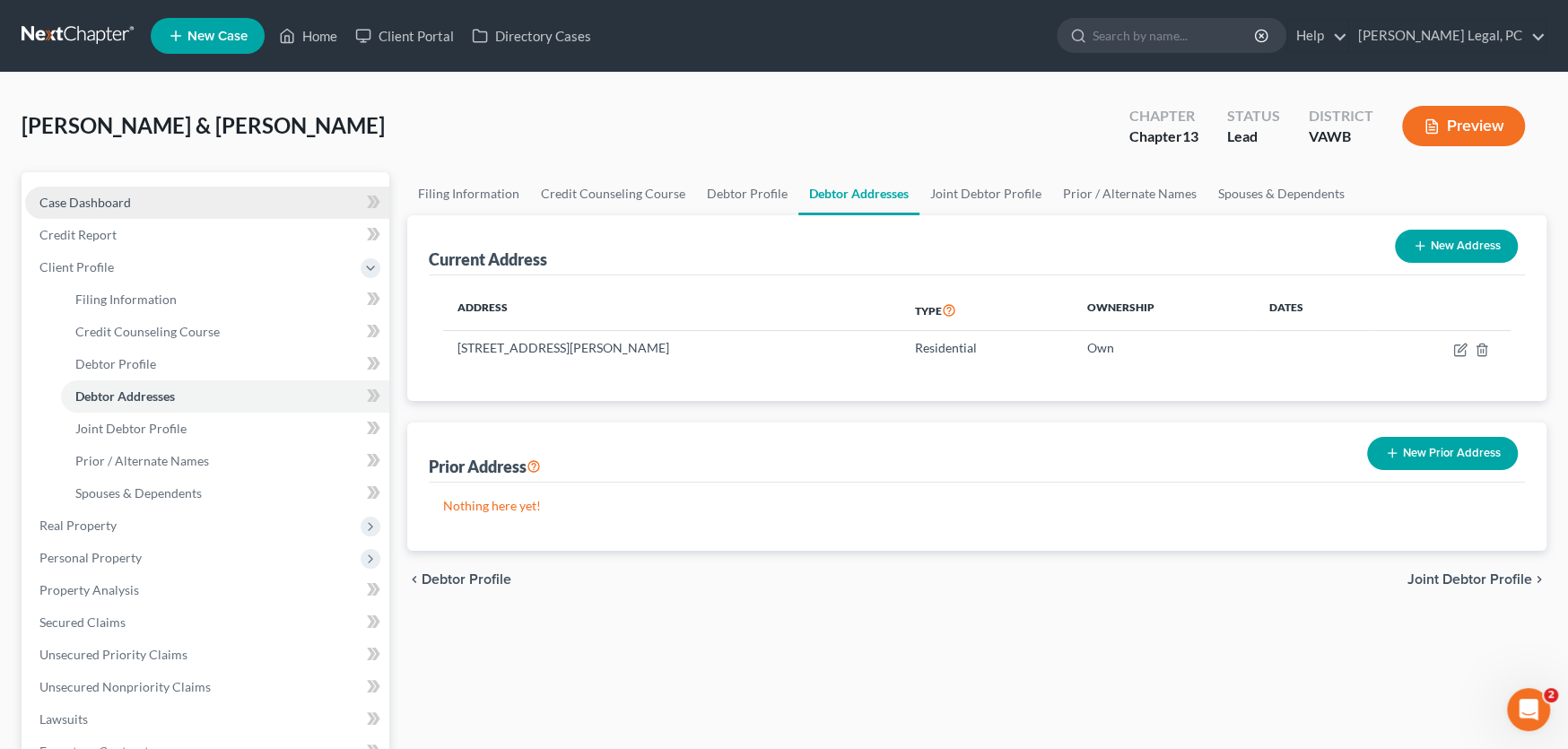
click at [93, 206] on span "Case Dashboard" at bounding box center [85, 202] width 91 height 15
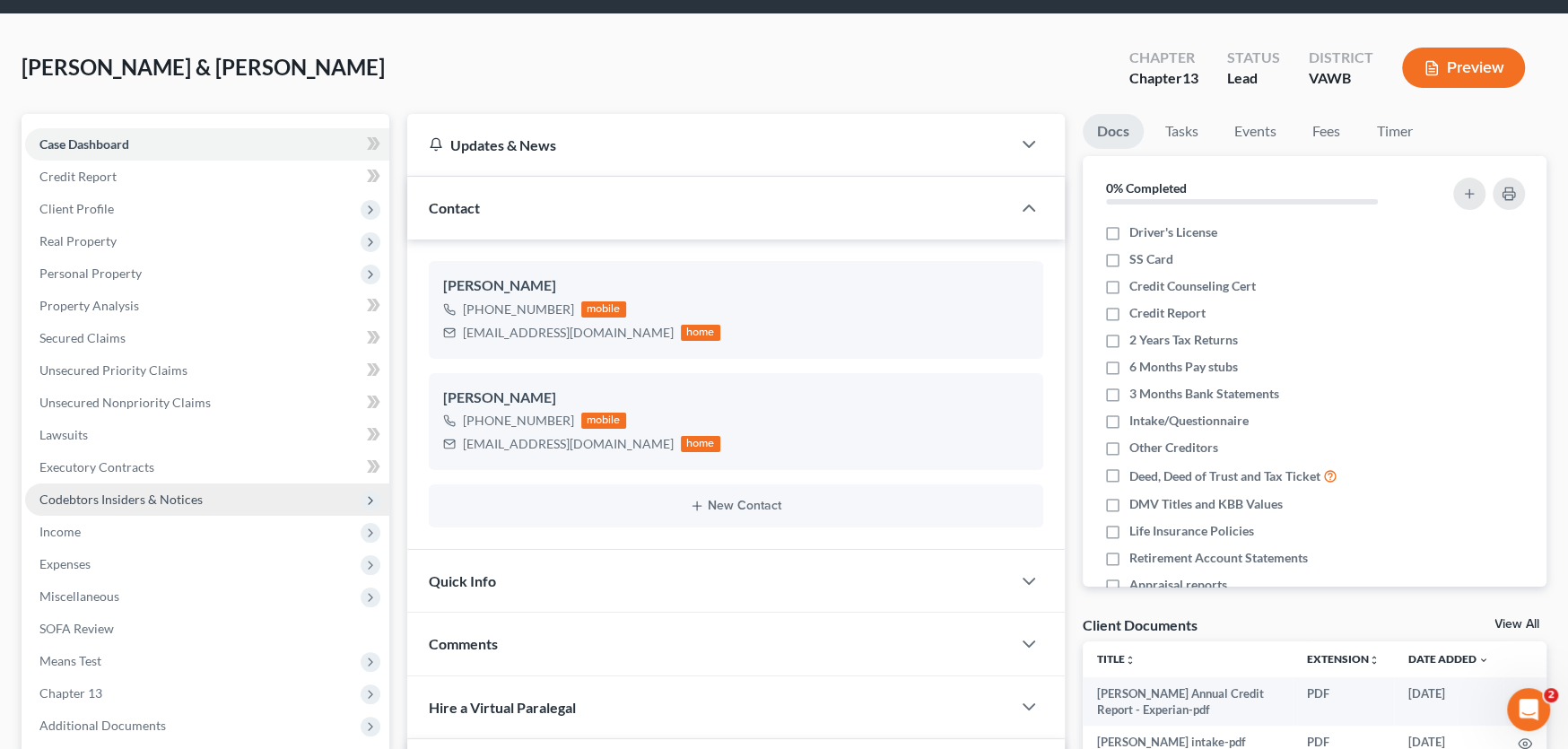
scroll to position [180, 0]
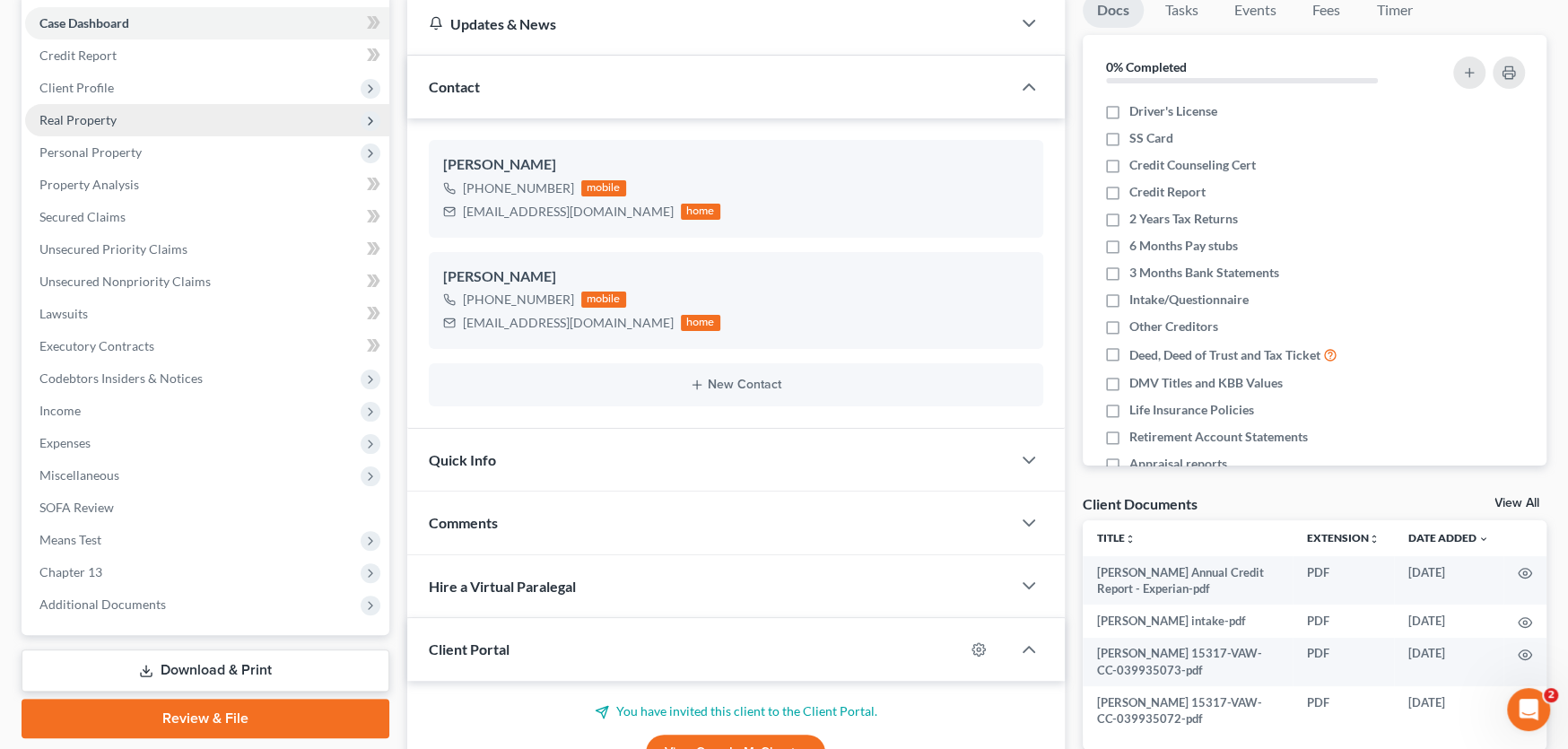
drag, startPoint x: 67, startPoint y: 107, endPoint x: 100, endPoint y: 111, distance: 33.2
click at [67, 107] on span "Real Property" at bounding box center [207, 120] width 365 height 33
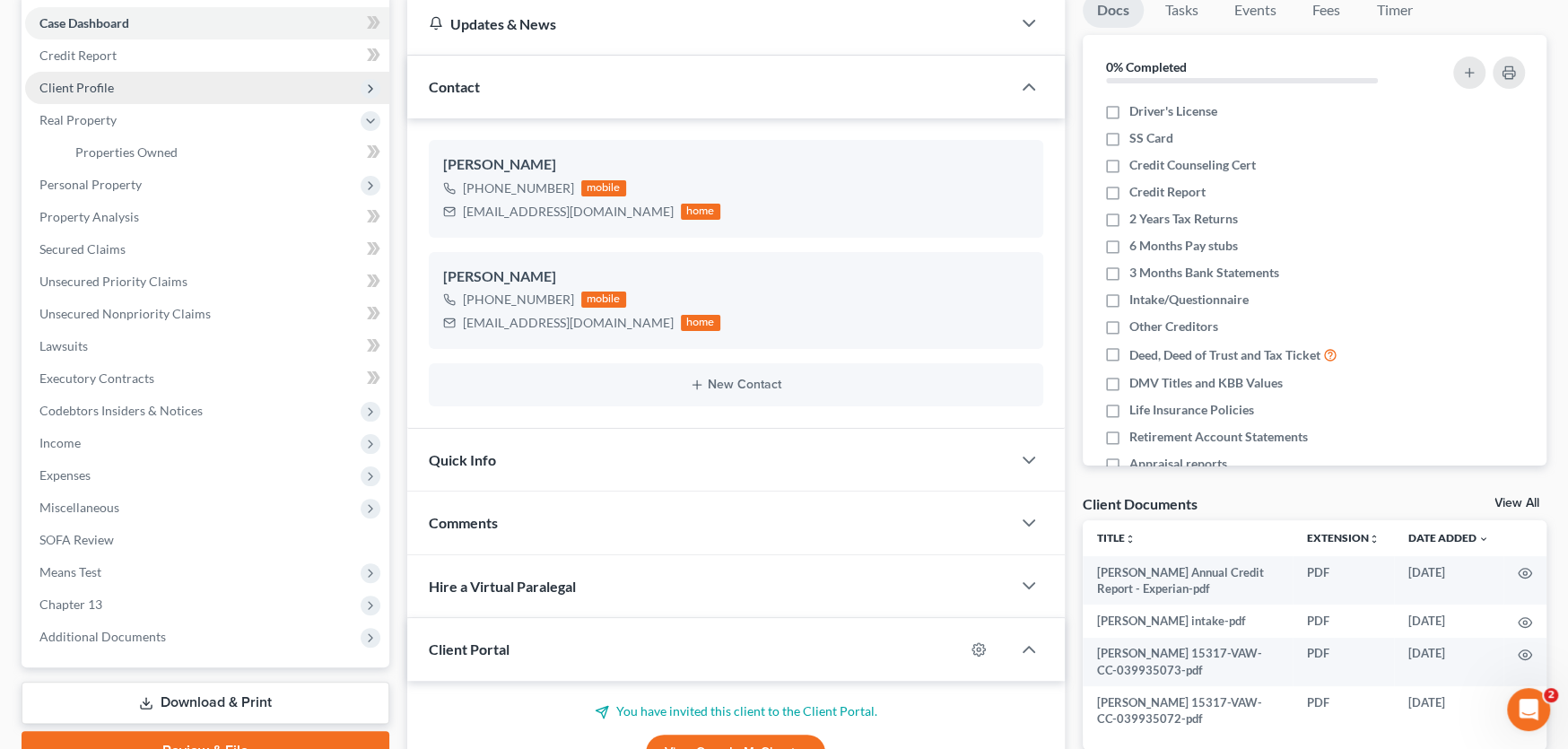
click at [100, 90] on span "Client Profile" at bounding box center [76, 87] width 74 height 15
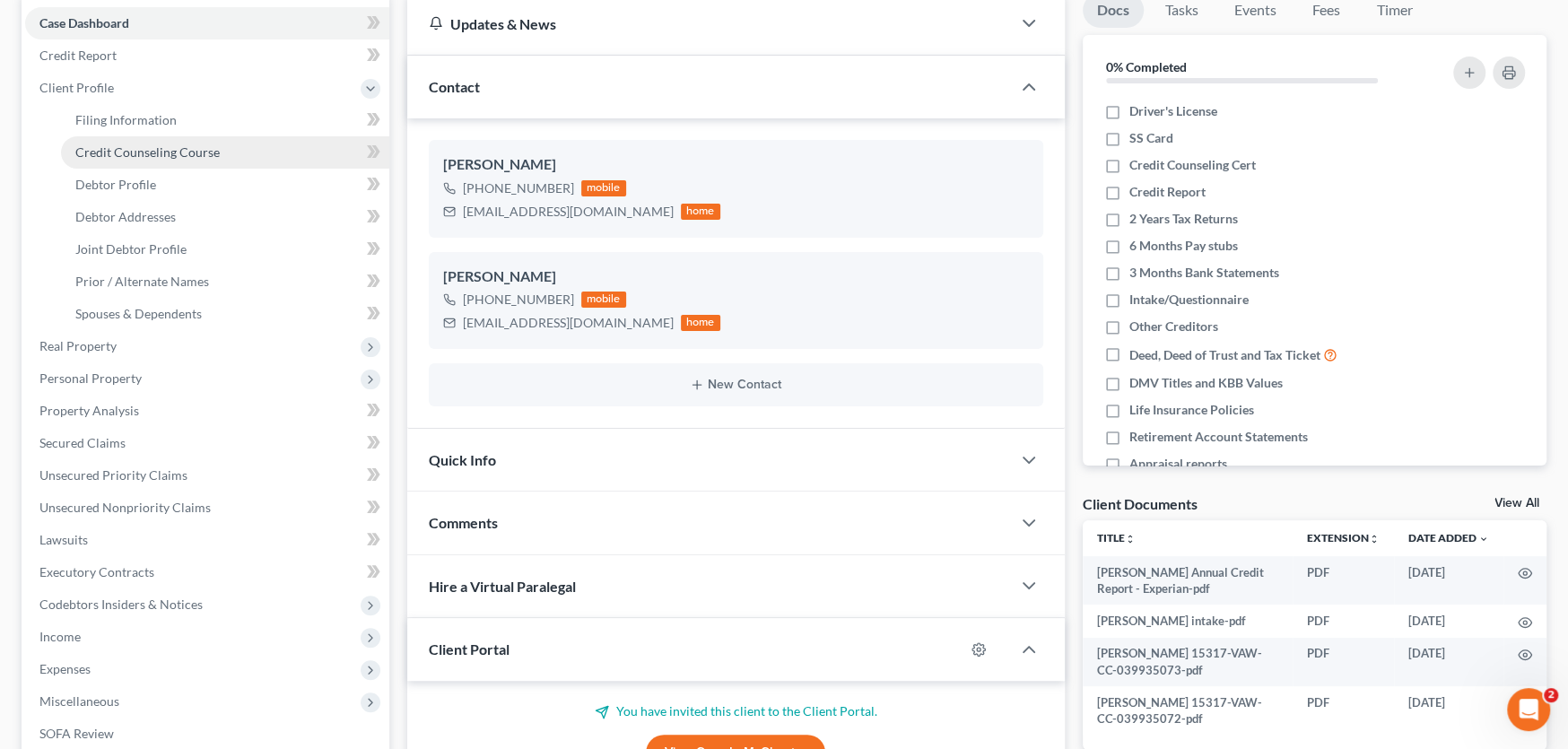
click at [150, 140] on link "Credit Counseling Course" at bounding box center [225, 153] width 328 height 33
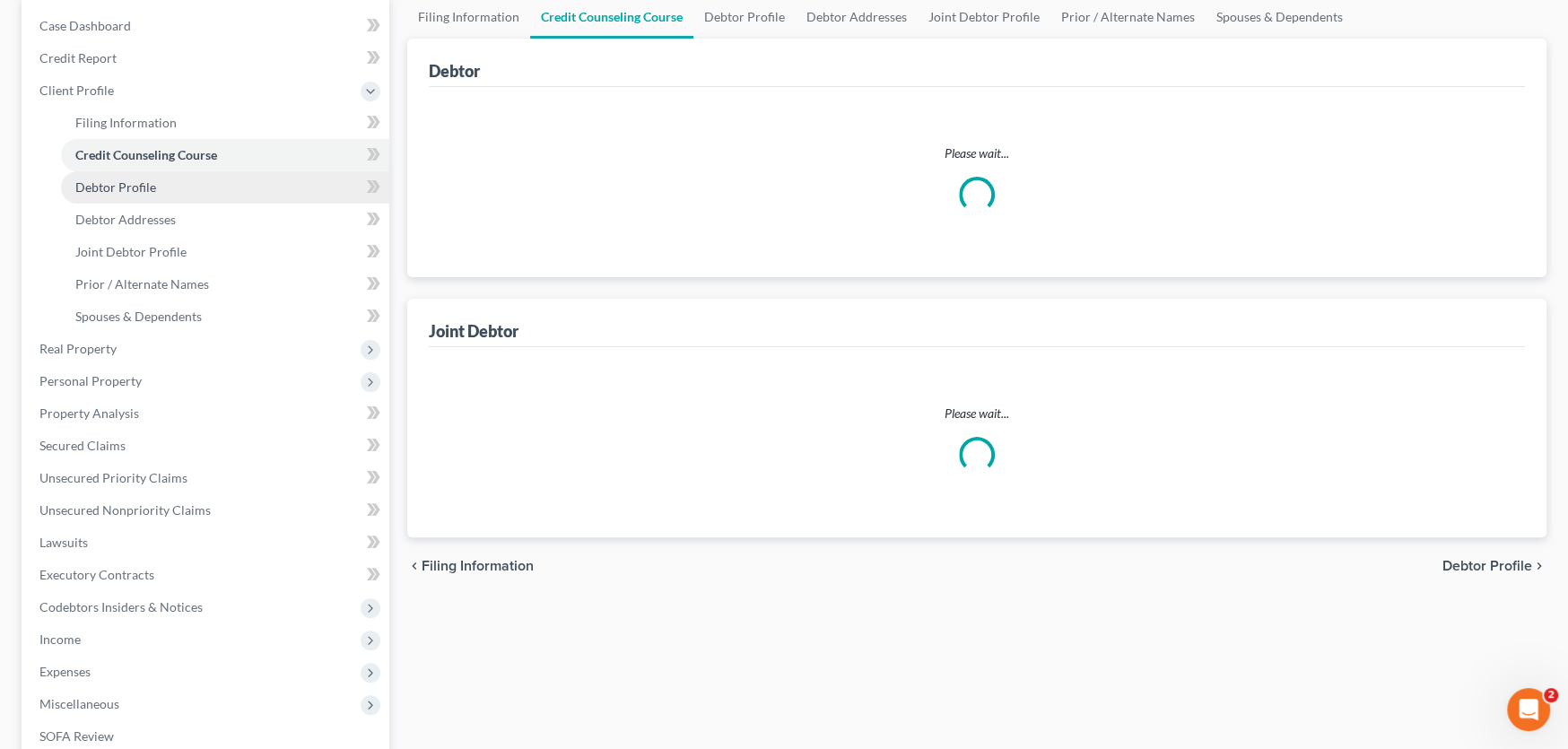
scroll to position [29, 0]
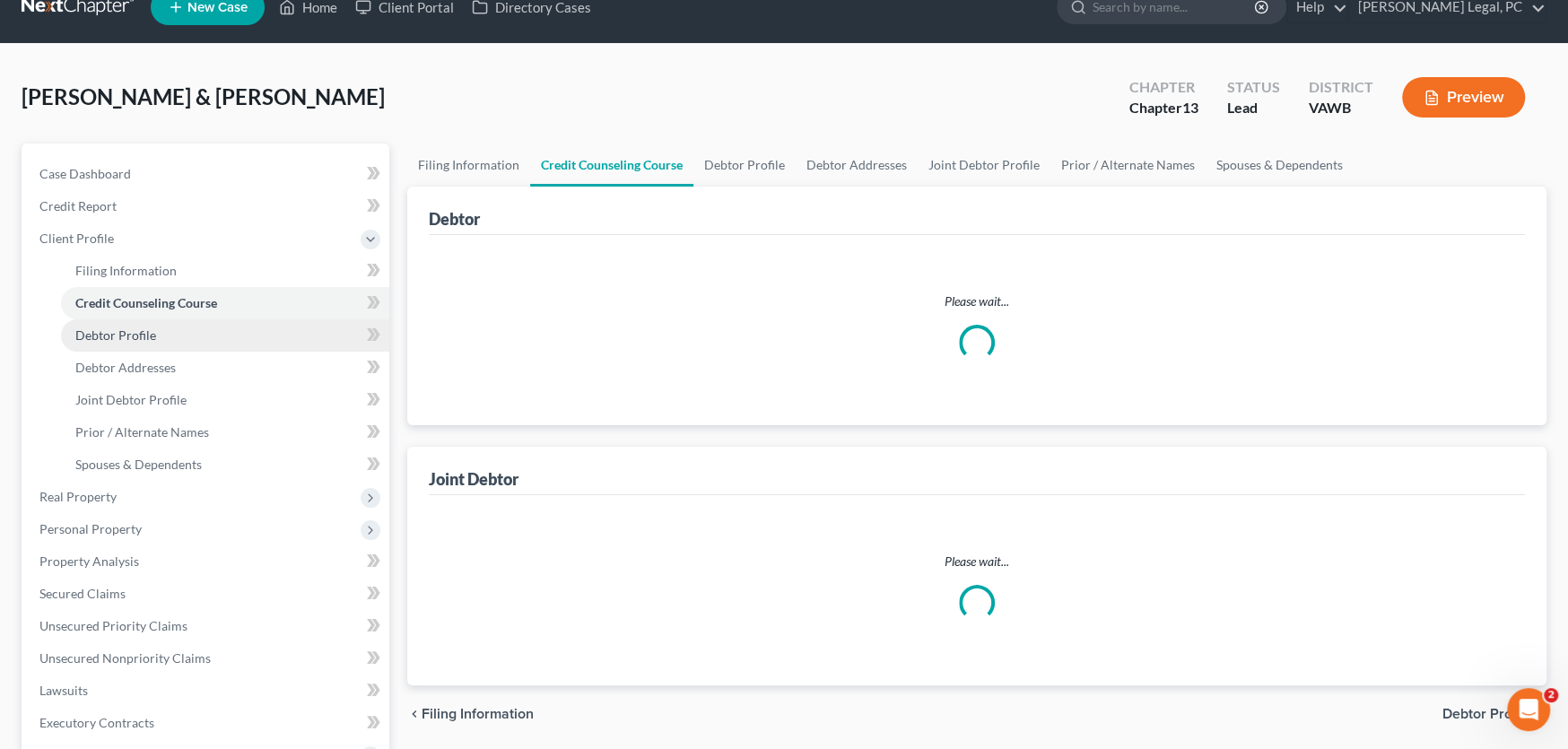
click at [130, 182] on ul "Case Dashboard Payments Invoices Payments Payments Credit Report Client Profile" at bounding box center [207, 578] width 365 height 840
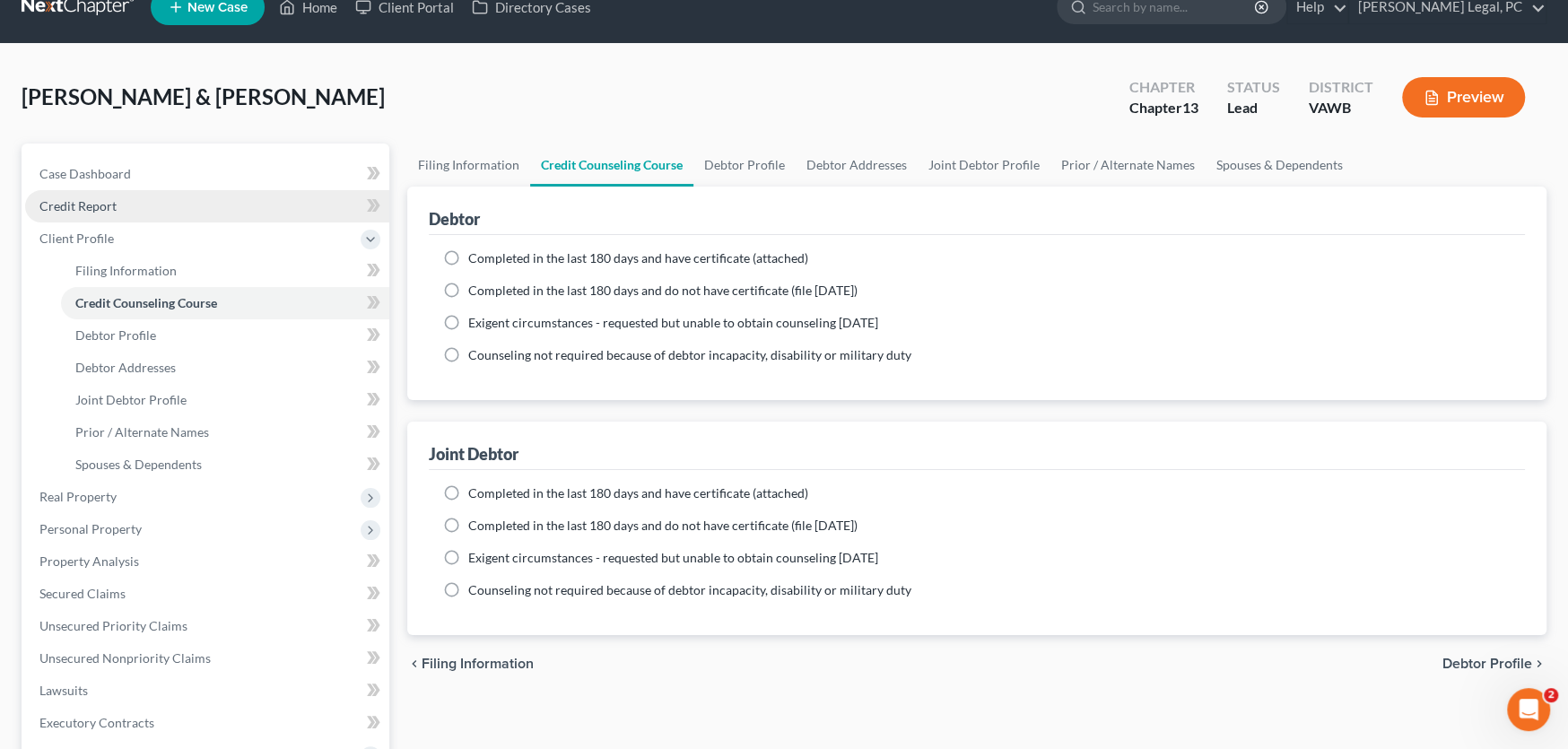
scroll to position [0, 0]
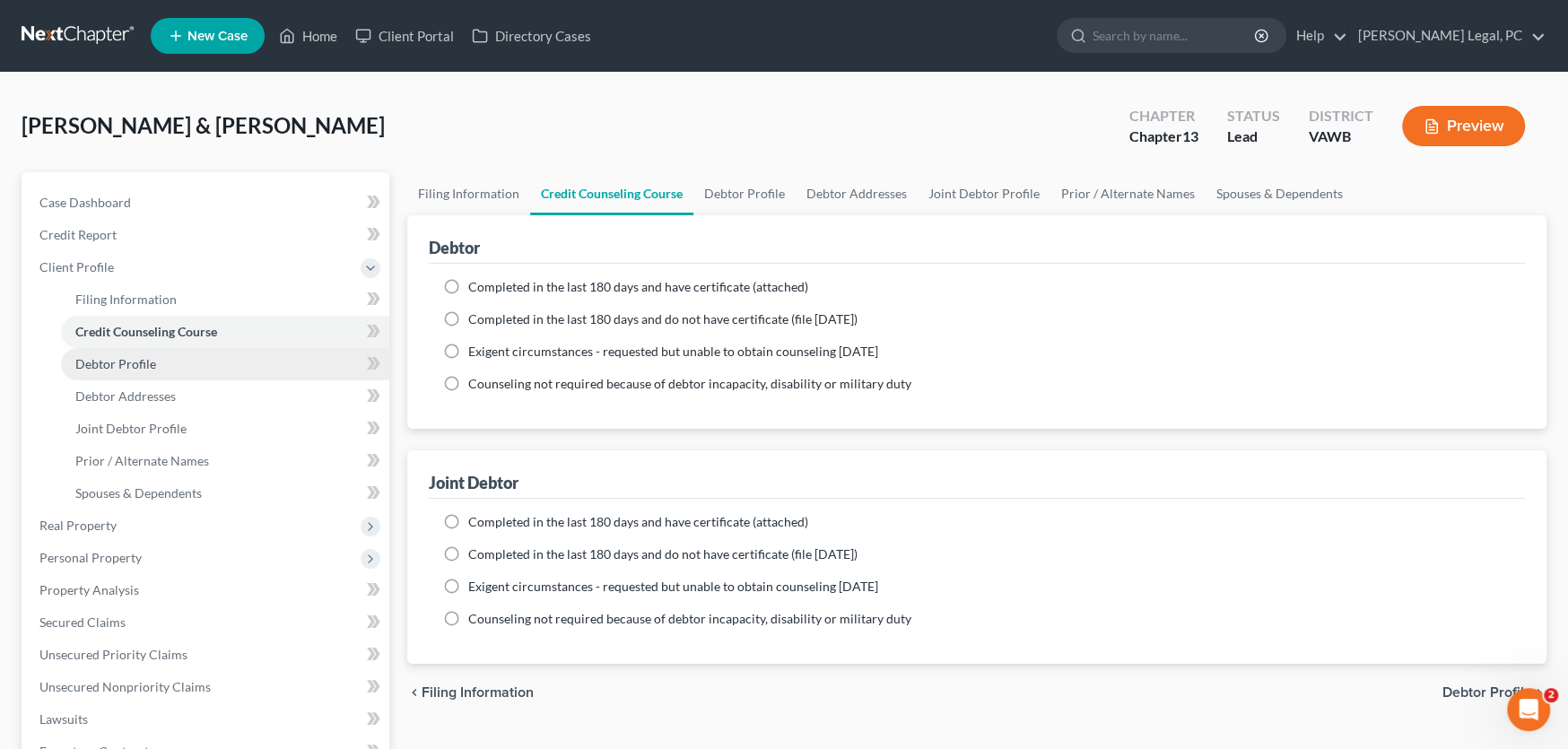
click at [127, 366] on span "Debtor Profile" at bounding box center [115, 364] width 81 height 15
select select "1"
select select "0"
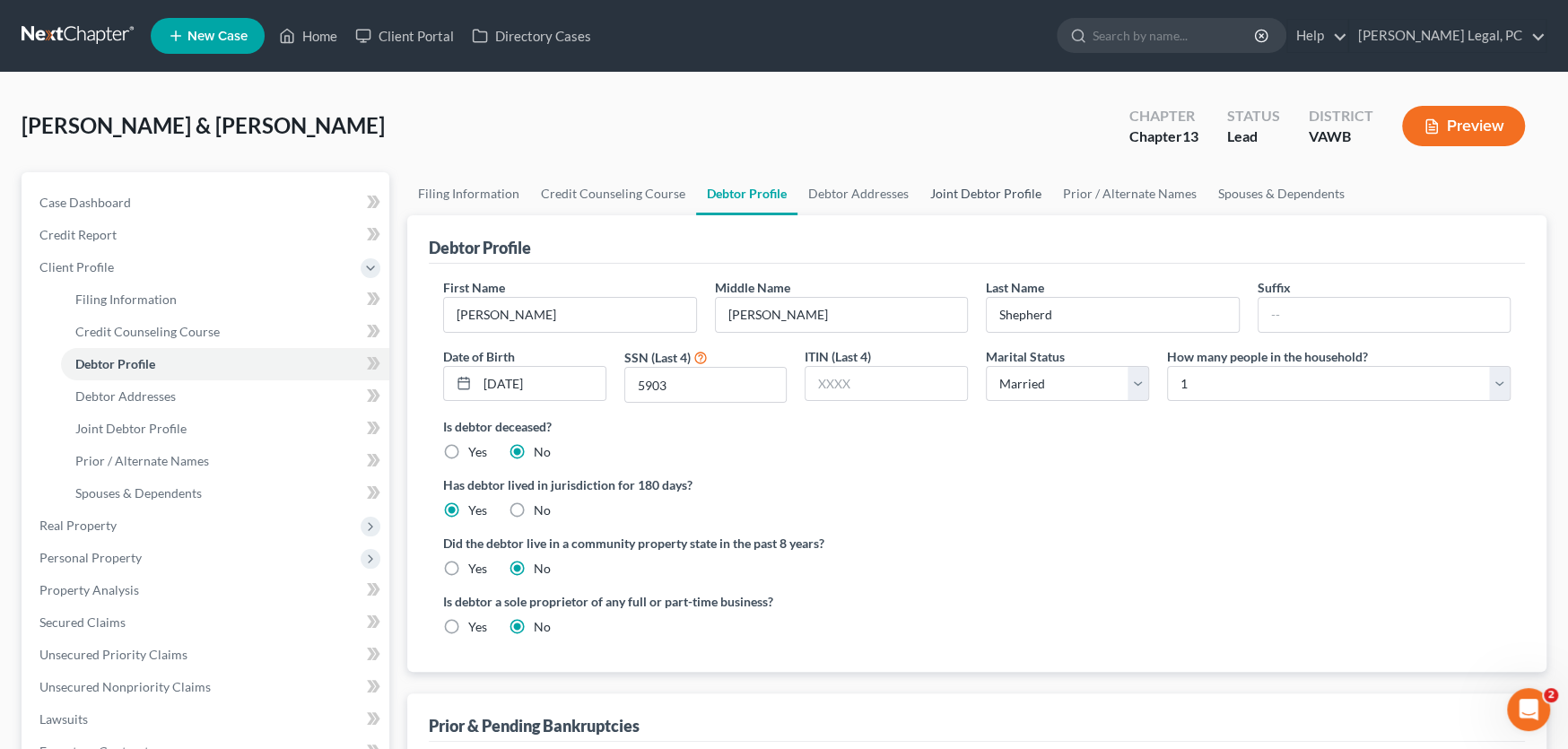
click at [981, 193] on link "Joint Debtor Profile" at bounding box center [986, 194] width 133 height 43
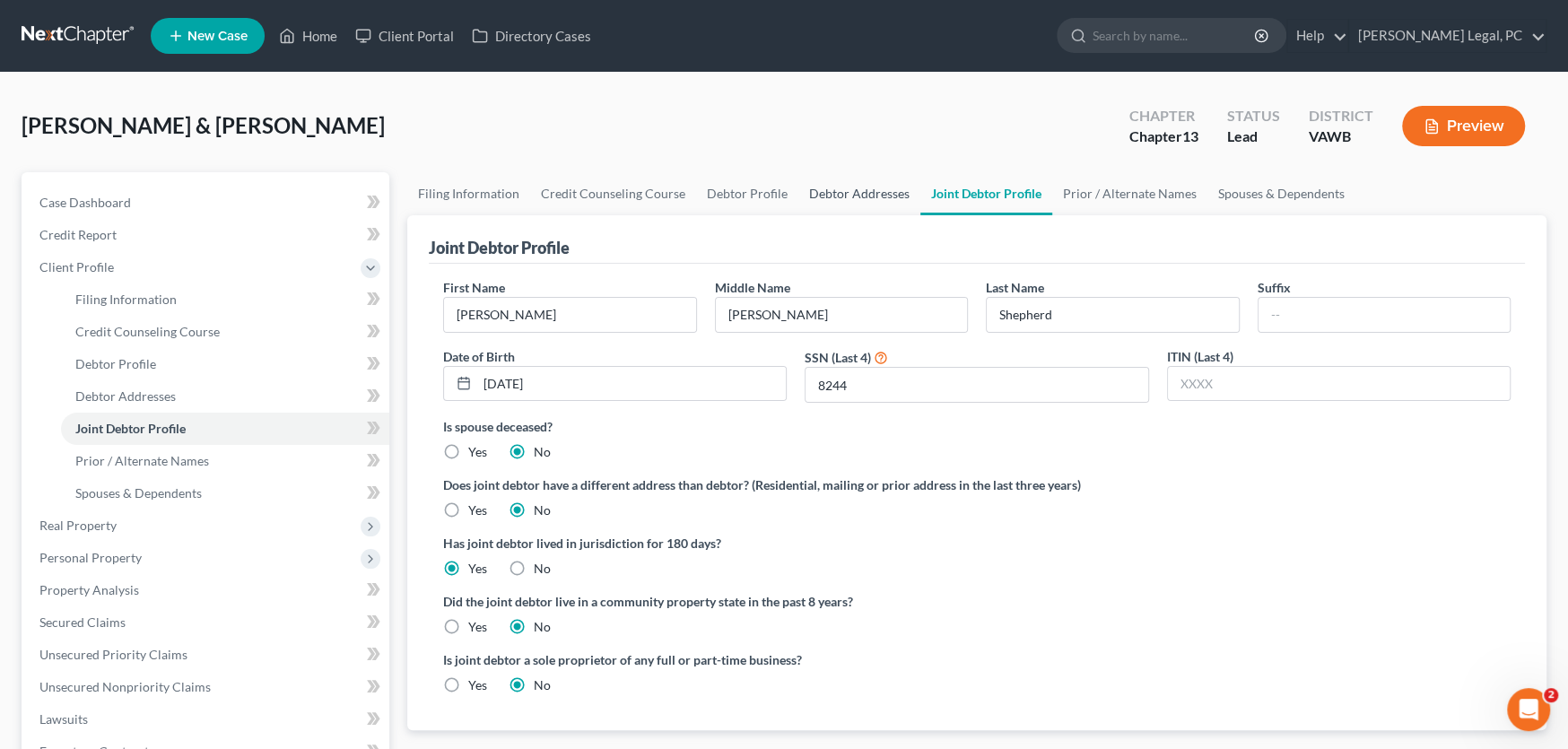
click at [870, 192] on link "Debtor Addresses" at bounding box center [858, 194] width 122 height 43
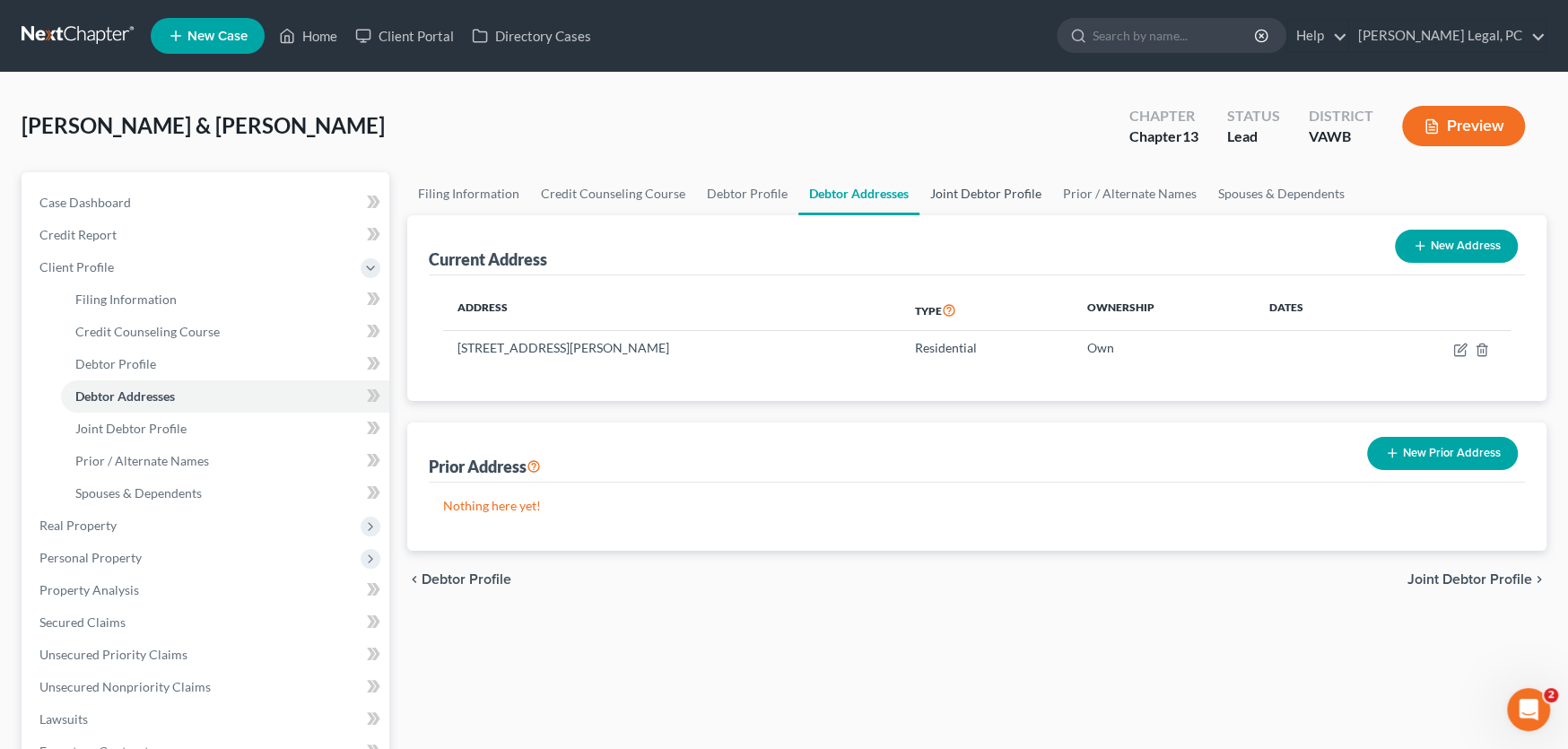
click at [975, 191] on link "Joint Debtor Profile" at bounding box center [986, 194] width 133 height 43
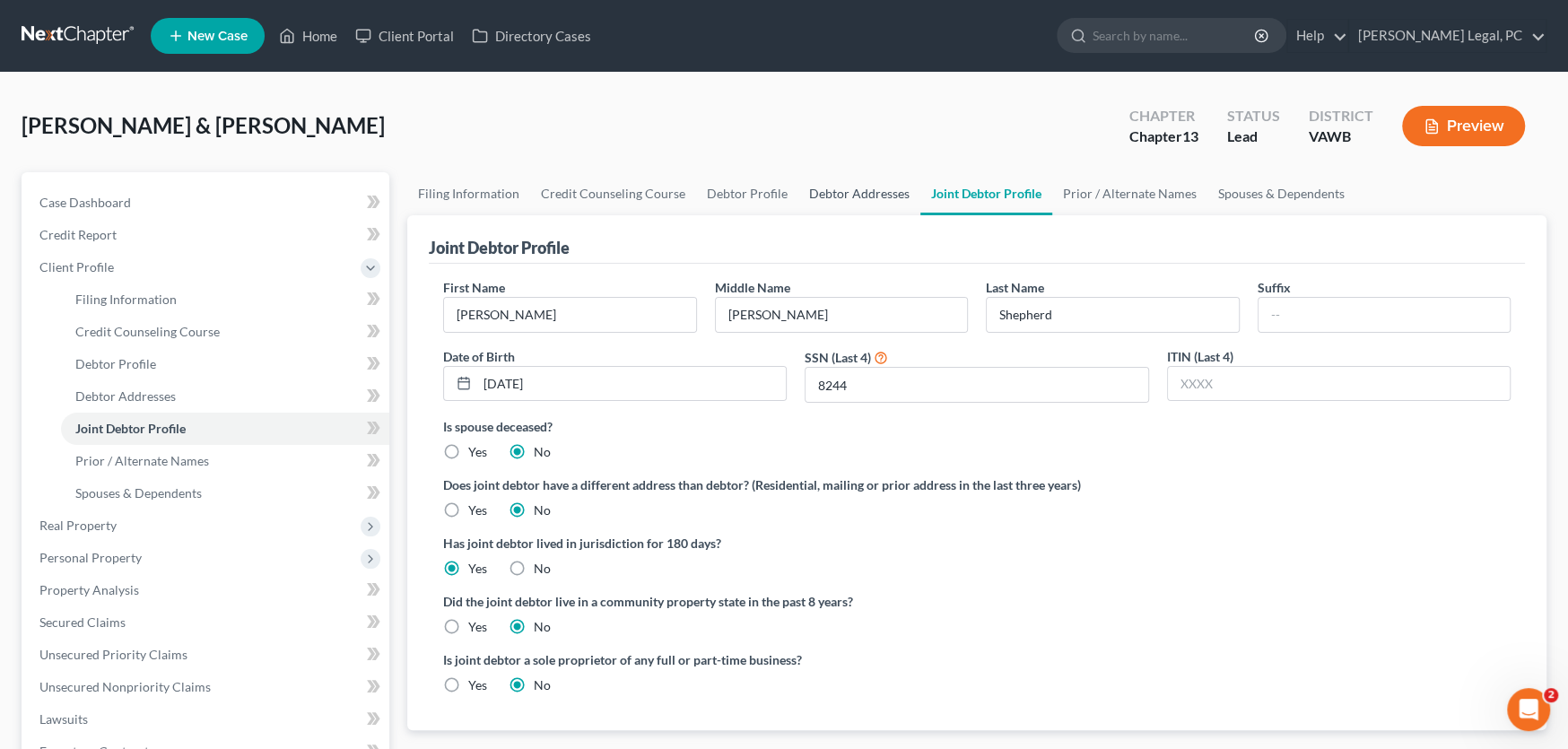
click at [882, 197] on link "Debtor Addresses" at bounding box center [858, 194] width 122 height 43
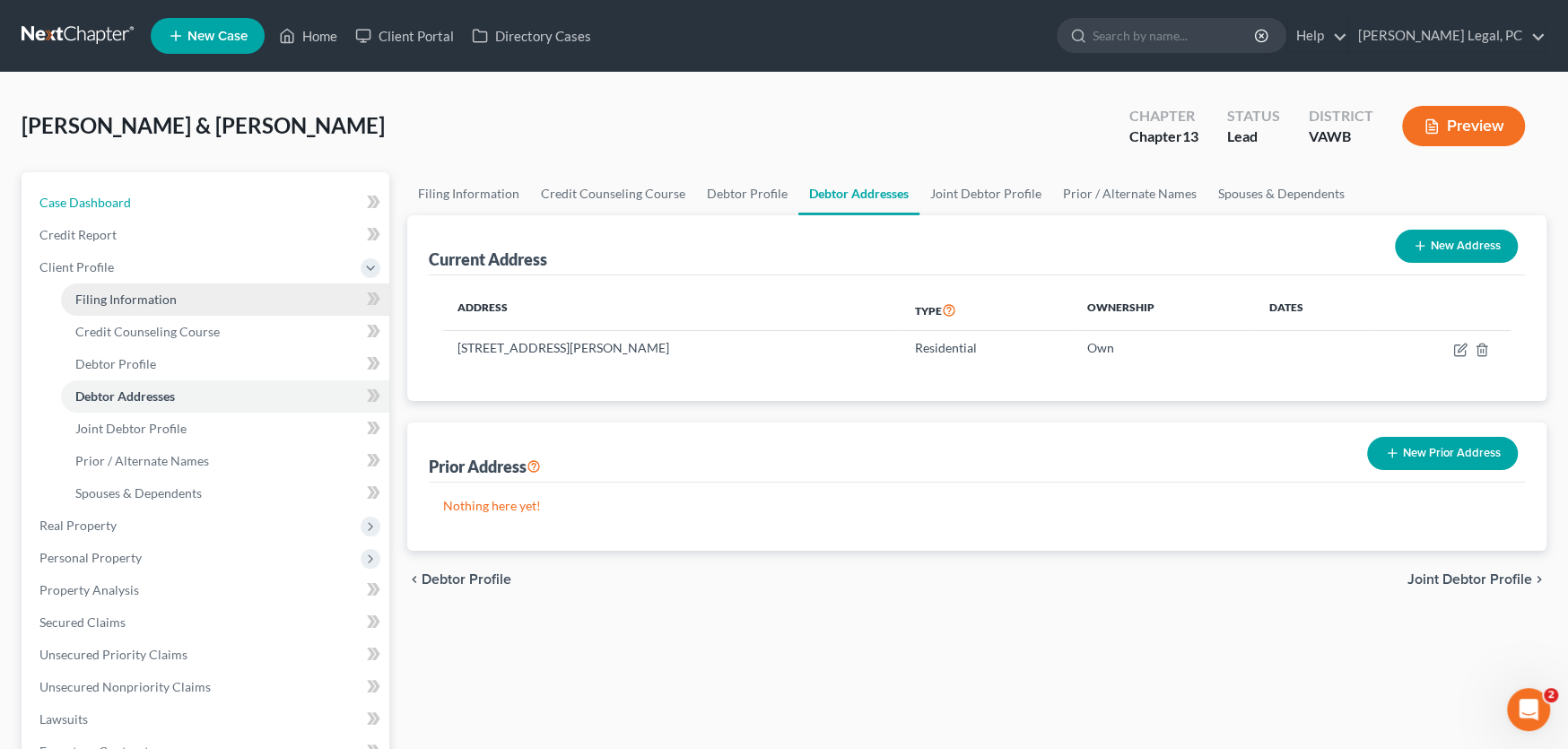
drag, startPoint x: 96, startPoint y: 206, endPoint x: 267, endPoint y: 303, distance: 196.6
click at [96, 206] on span "Case Dashboard" at bounding box center [85, 202] width 91 height 15
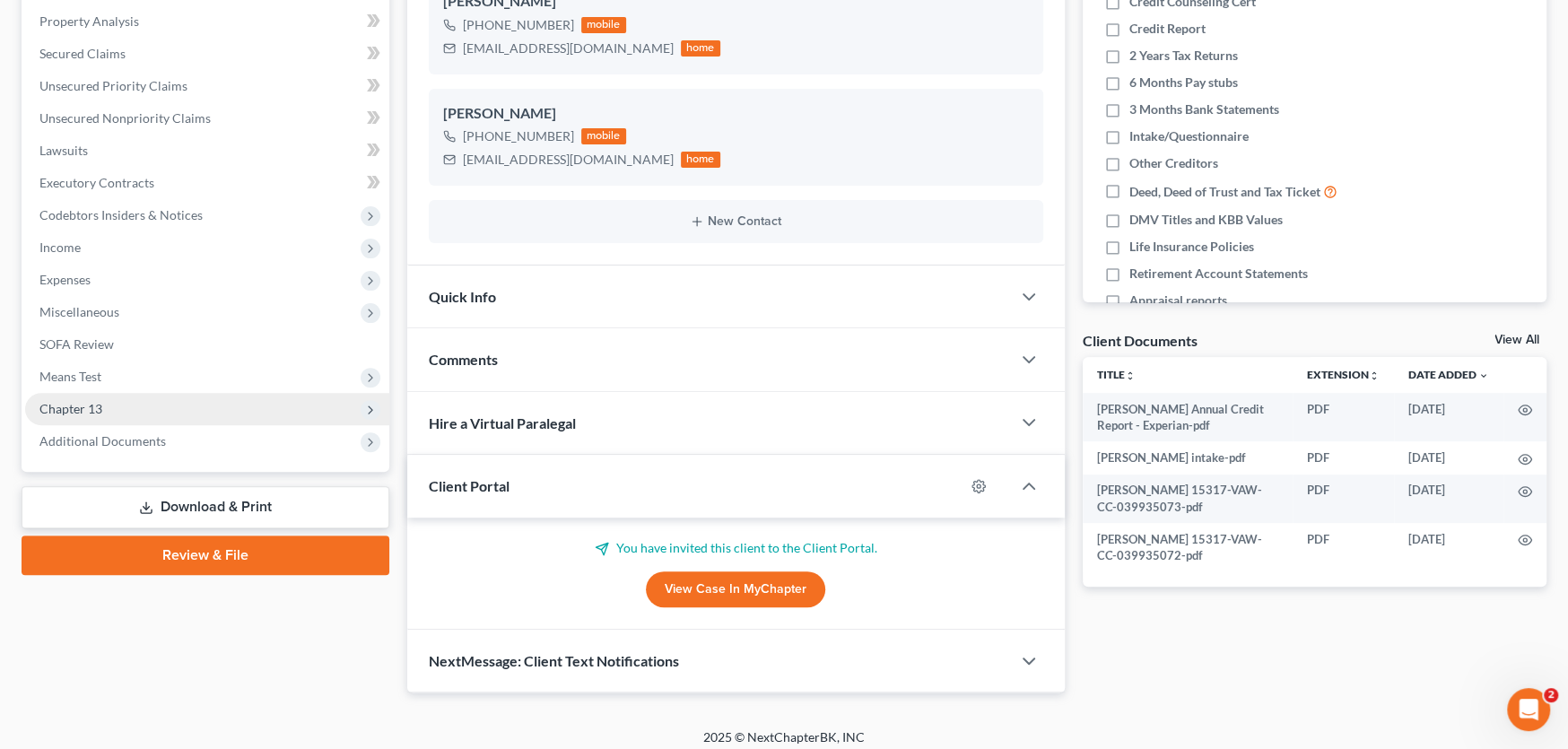
scroll to position [353, 0]
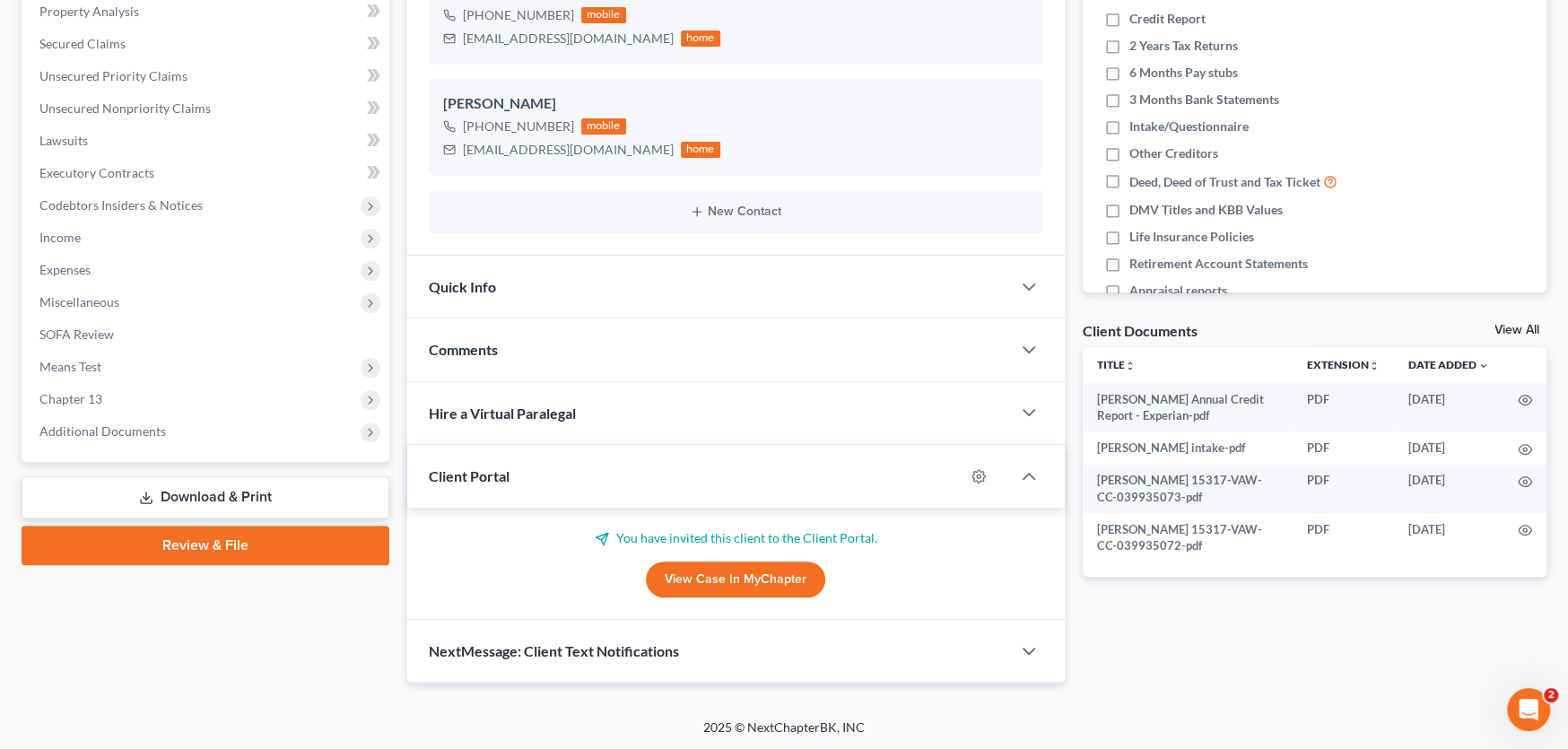
drag, startPoint x: 138, startPoint y: 432, endPoint x: 140, endPoint y: 475, distance: 43.0
click at [138, 432] on span "Additional Documents" at bounding box center [102, 431] width 126 height 15
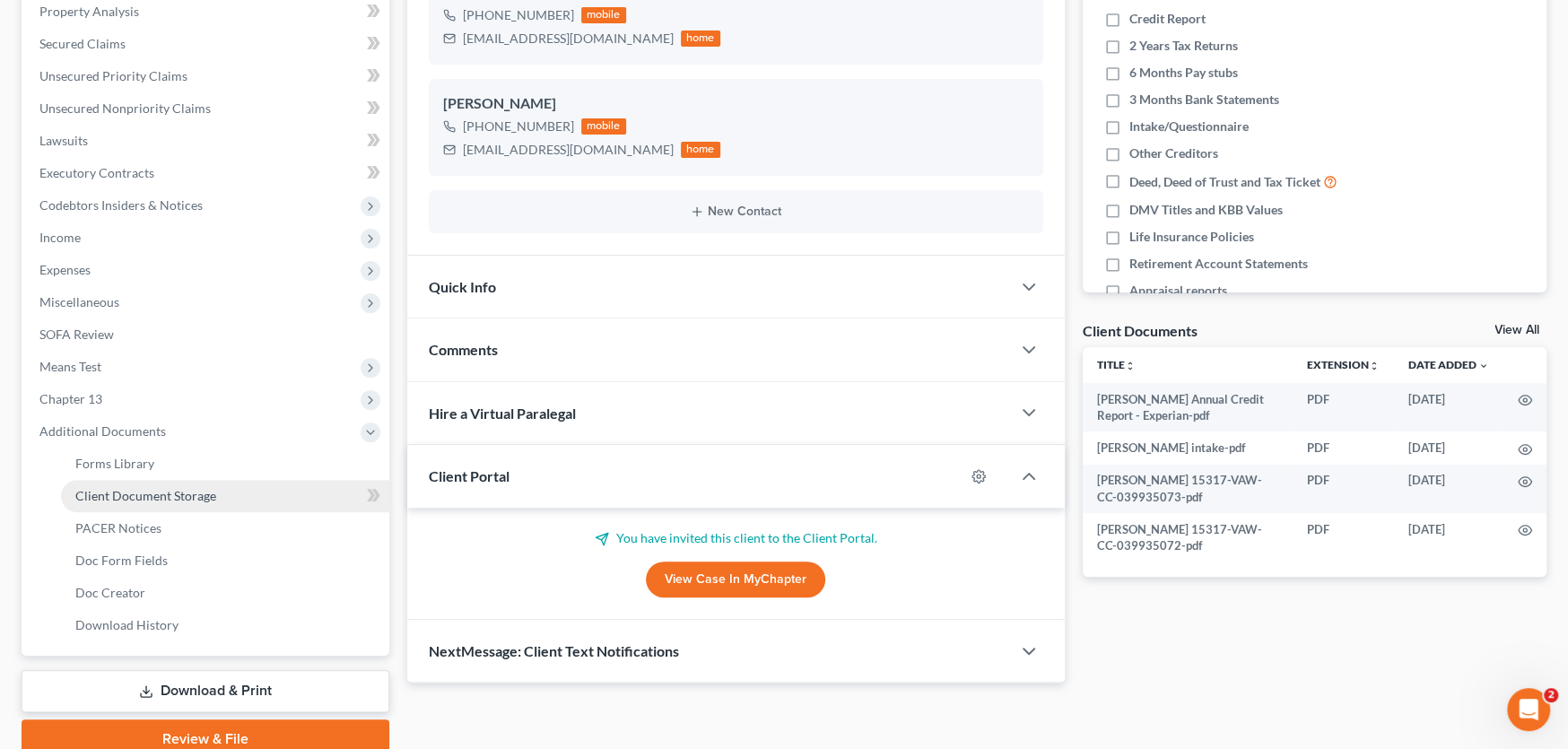
click at [150, 488] on span "Client Document Storage" at bounding box center [145, 496] width 140 height 15
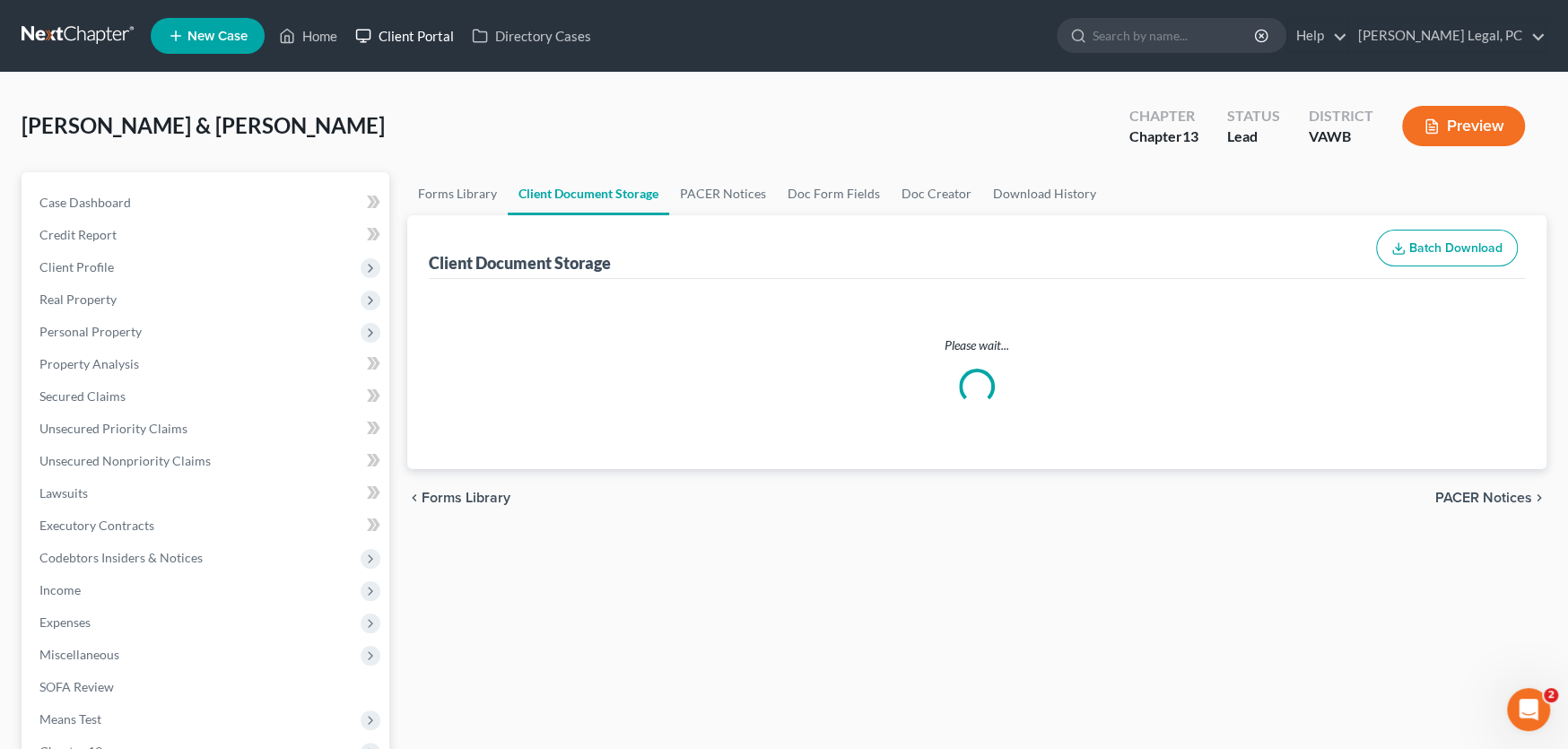
select select "0"
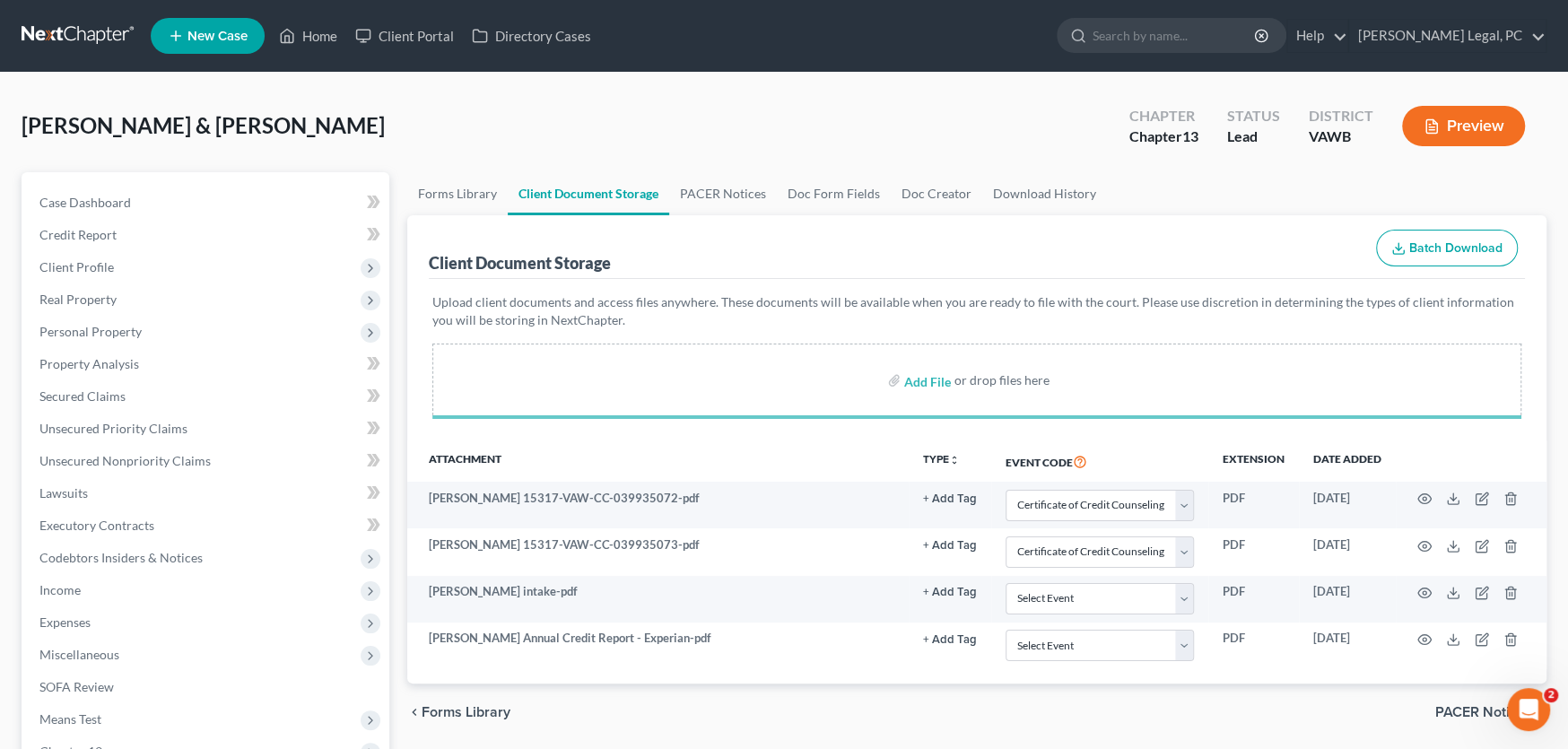
select select "0"
